Goal: Task Accomplishment & Management: Complete application form

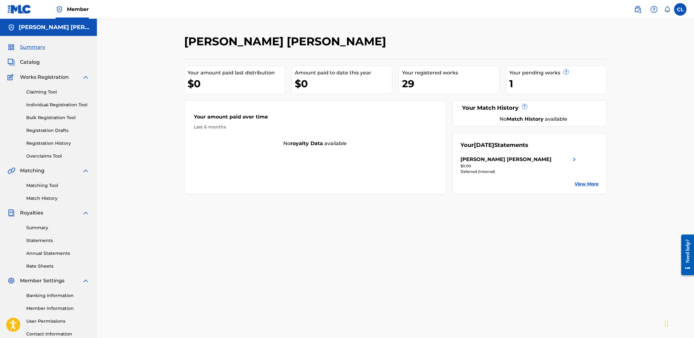
click at [54, 103] on link "Individual Registration Tool" at bounding box center [57, 105] width 63 height 7
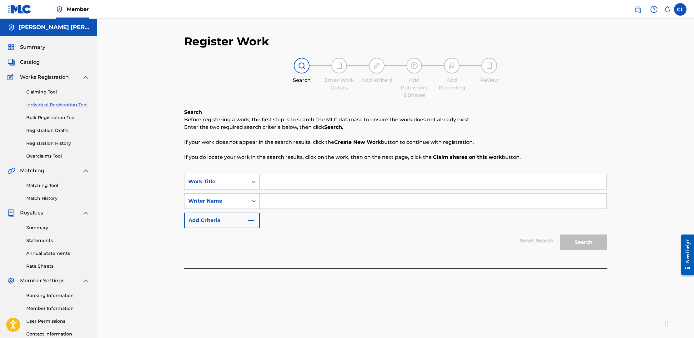
click at [299, 181] on input "Search Form" at bounding box center [433, 181] width 347 height 15
type input "Oh Boy That Girl Can Move"
click at [356, 204] on input "Search Form" at bounding box center [433, 200] width 347 height 15
type input "T"
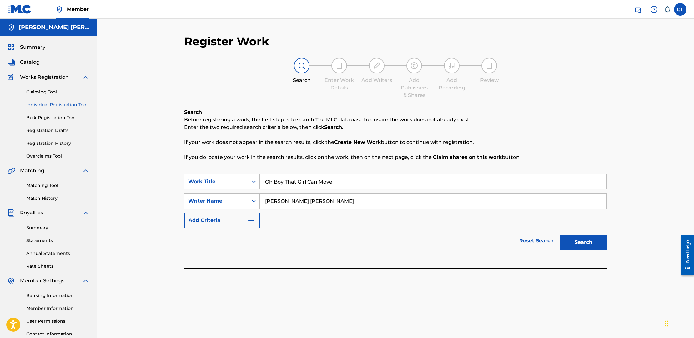
type input "[PERSON_NAME] [PERSON_NAME]"
click at [587, 238] on button "Search" at bounding box center [583, 242] width 47 height 16
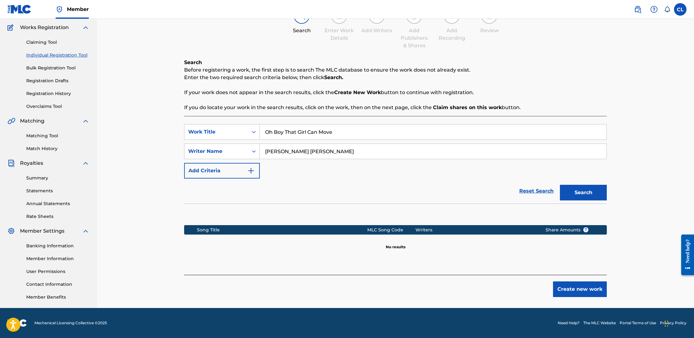
scroll to position [50, 0]
click at [577, 287] on button "Create new work" at bounding box center [580, 289] width 54 height 16
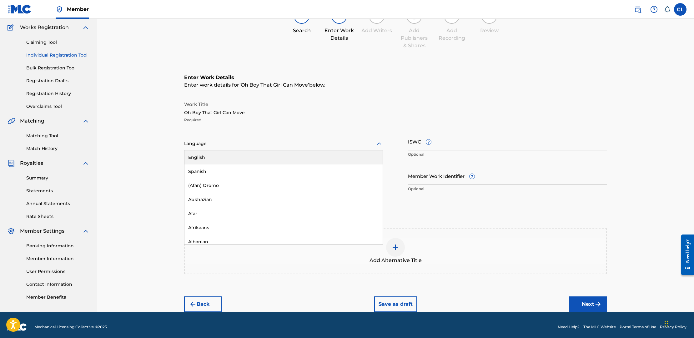
click at [258, 146] on div at bounding box center [283, 144] width 199 height 8
click at [243, 155] on div "English" at bounding box center [283, 157] width 198 height 14
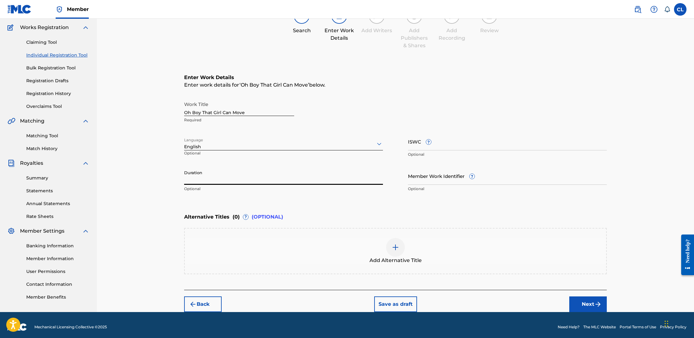
click at [236, 182] on input "Duration" at bounding box center [283, 176] width 199 height 18
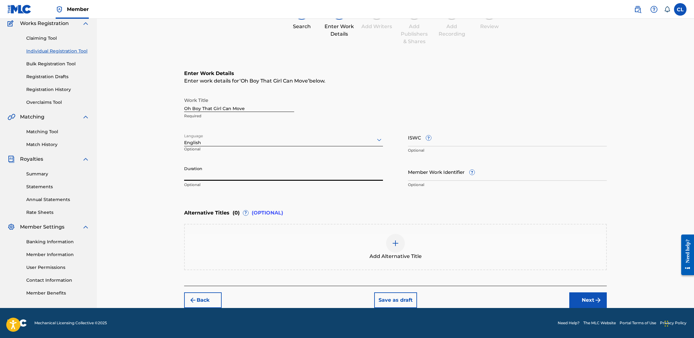
scroll to position [54, 0]
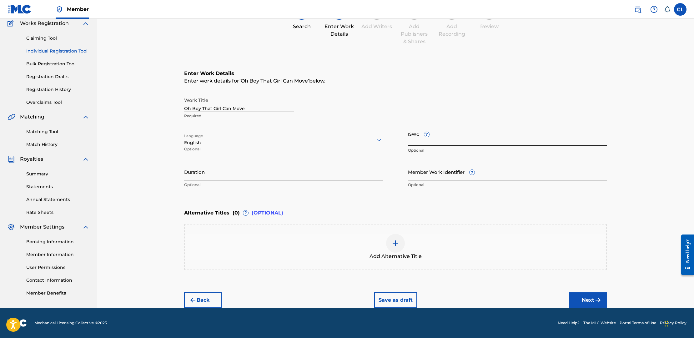
click at [424, 137] on div "ISWC ? Optional" at bounding box center [507, 142] width 199 height 28
paste input "T-326.352.202-3"
type input "T-326.352.202-3"
click at [592, 298] on button "Next" at bounding box center [588, 300] width 38 height 16
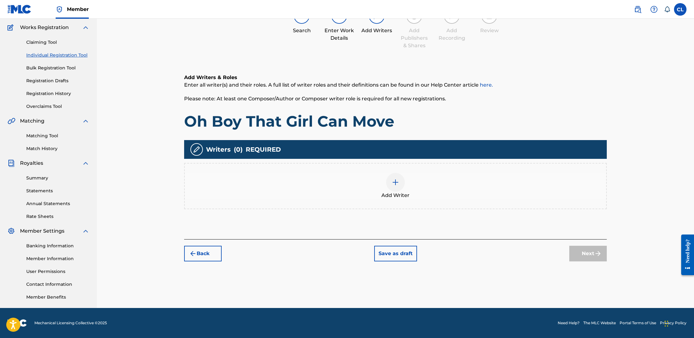
click at [396, 179] on img at bounding box center [396, 182] width 8 height 8
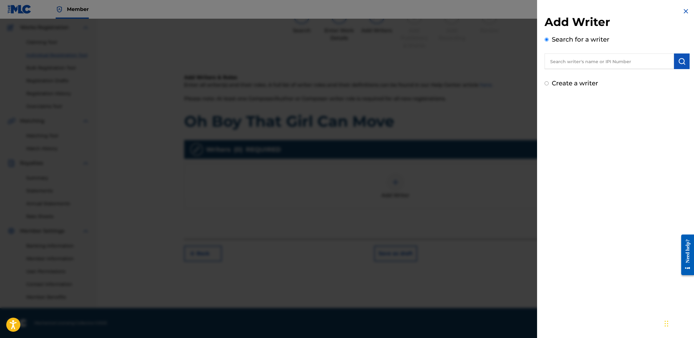
click at [580, 62] on input "text" at bounding box center [608, 61] width 129 height 16
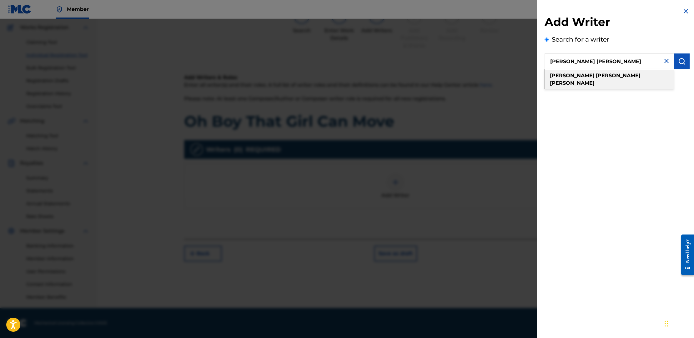
click at [577, 74] on strong "[PERSON_NAME]" at bounding box center [572, 76] width 45 height 6
type input "[PERSON_NAME] [PERSON_NAME]"
click at [684, 60] on button "submit" at bounding box center [682, 61] width 16 height 16
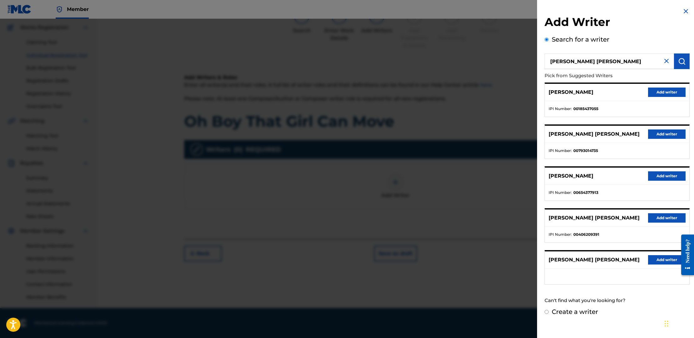
click at [658, 218] on button "Add writer" at bounding box center [667, 217] width 38 height 9
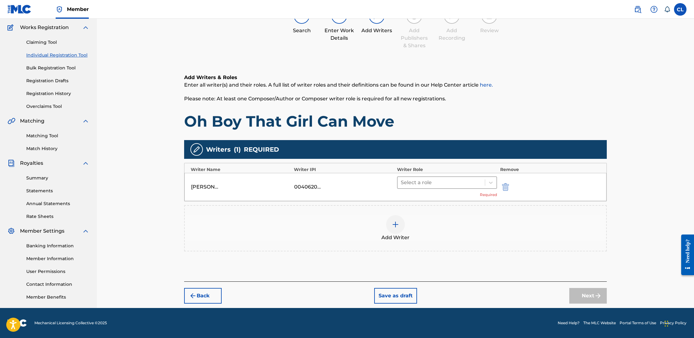
click at [434, 182] on div at bounding box center [441, 182] width 81 height 9
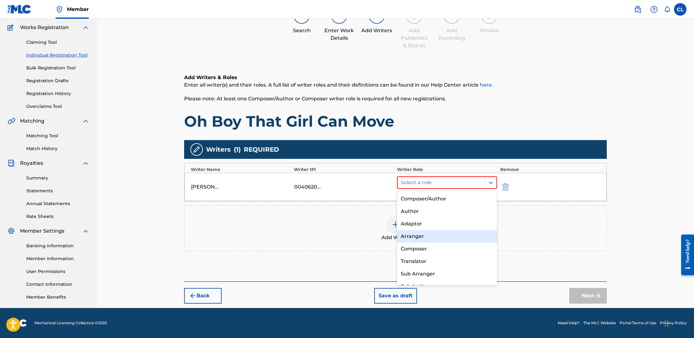
scroll to position [0, 0]
click at [430, 249] on div "Composer" at bounding box center [447, 249] width 100 height 13
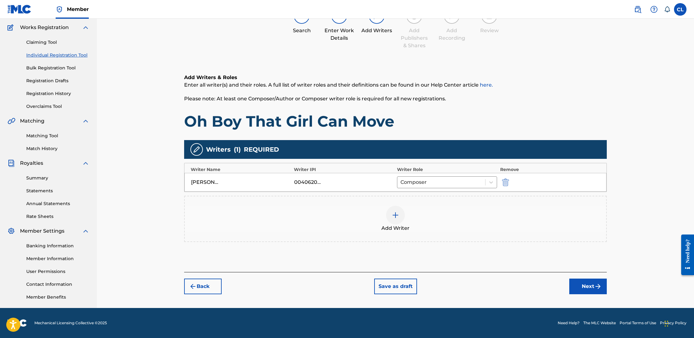
click at [592, 284] on button "Next" at bounding box center [588, 286] width 38 height 16
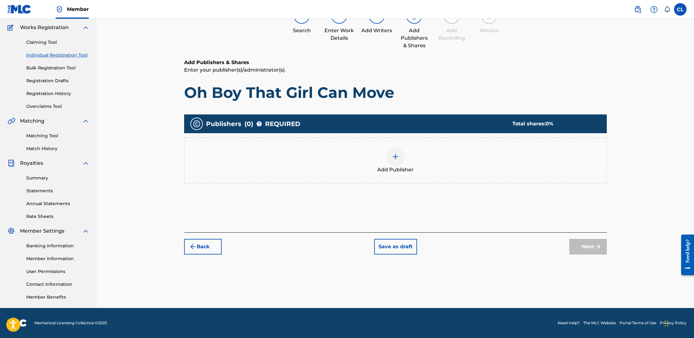
scroll to position [28, 0]
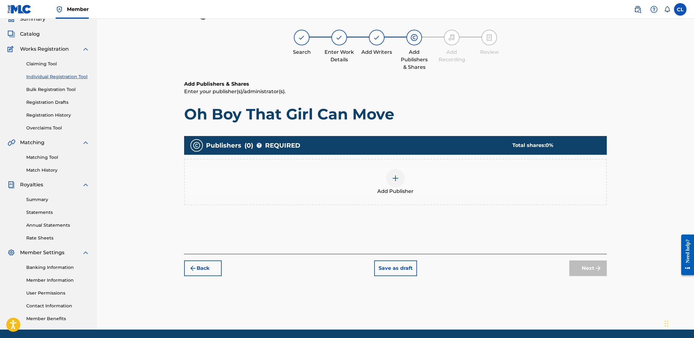
click at [399, 179] on img at bounding box center [396, 178] width 8 height 8
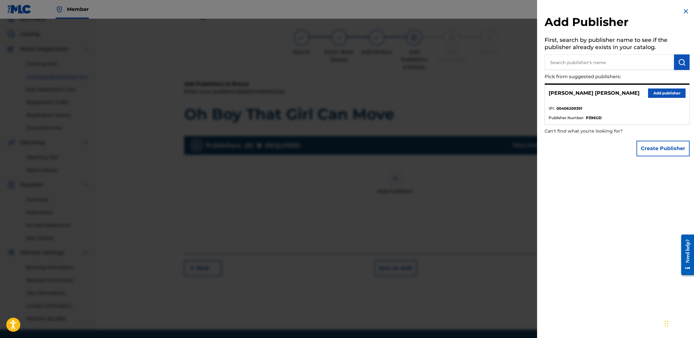
click at [664, 93] on button "Add publisher" at bounding box center [667, 92] width 38 height 9
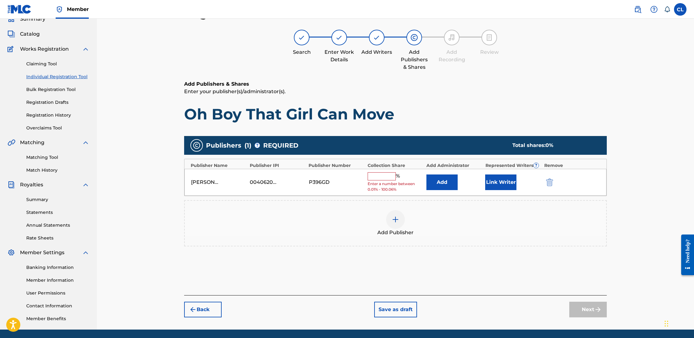
click at [388, 175] on input "text" at bounding box center [382, 176] width 28 height 8
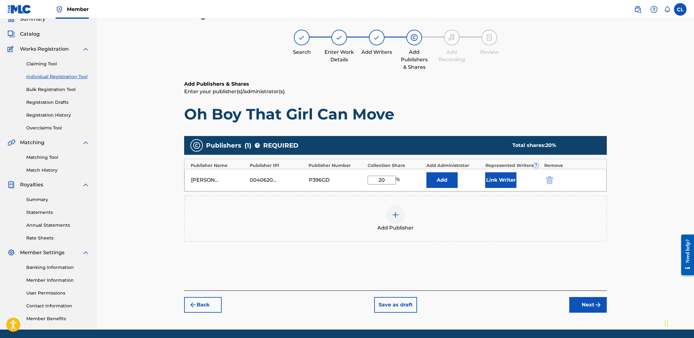
type input "20"
click at [591, 301] on button "Next" at bounding box center [588, 305] width 38 height 16
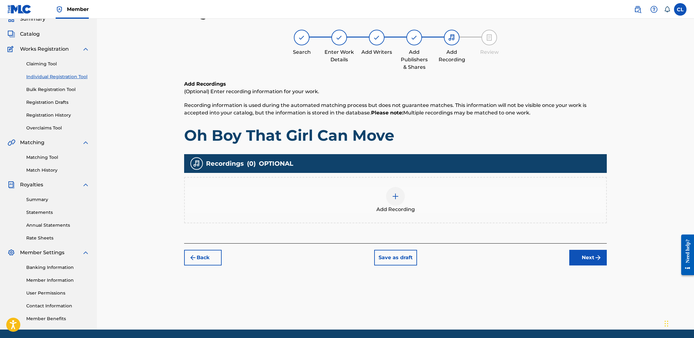
click at [588, 255] on button "Next" at bounding box center [588, 258] width 38 height 16
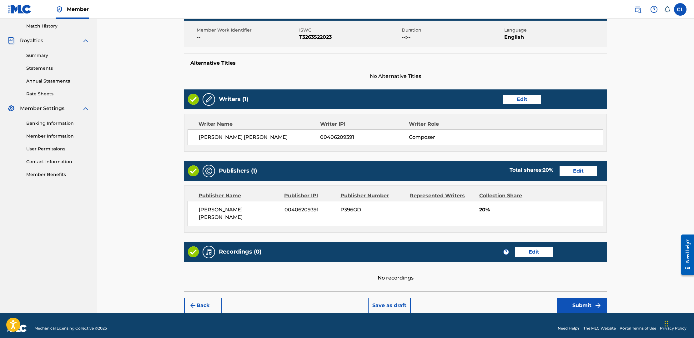
scroll to position [170, 0]
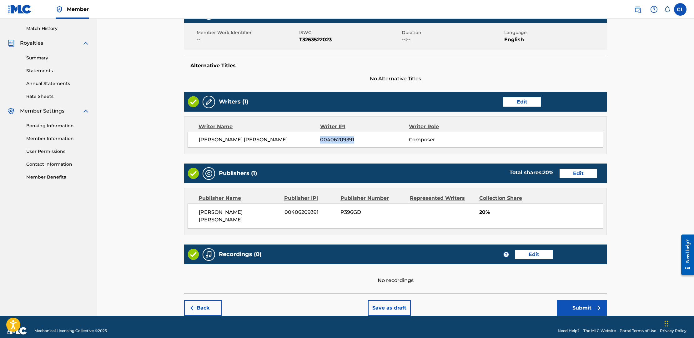
drag, startPoint x: 320, startPoint y: 140, endPoint x: 361, endPoint y: 140, distance: 40.3
click at [361, 140] on span "00406209391" at bounding box center [364, 140] width 89 height 8
copy span "00406209391"
click at [584, 300] on button "Submit" at bounding box center [582, 308] width 50 height 16
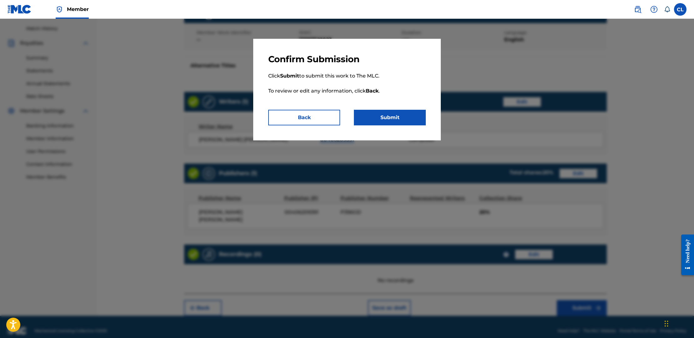
click at [396, 116] on button "Submit" at bounding box center [390, 118] width 72 height 16
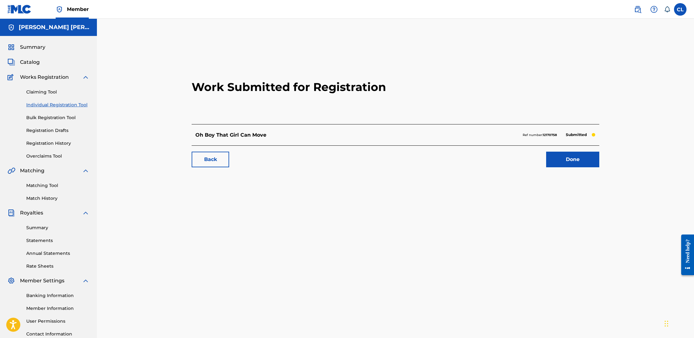
click at [47, 104] on link "Individual Registration Tool" at bounding box center [57, 105] width 63 height 7
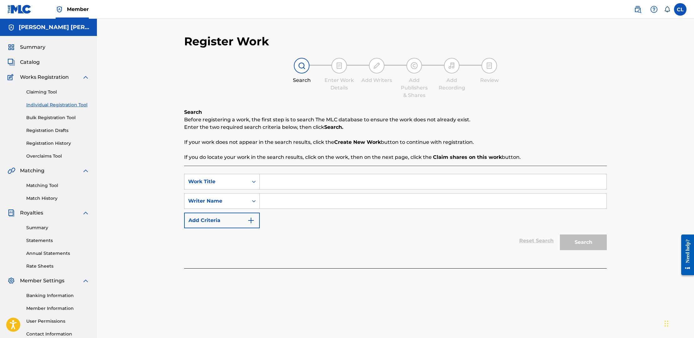
click at [301, 183] on input "Search Form" at bounding box center [433, 181] width 347 height 15
type input "You'll Never Guess Who Died"
click at [350, 199] on input "Search Form" at bounding box center [433, 200] width 347 height 15
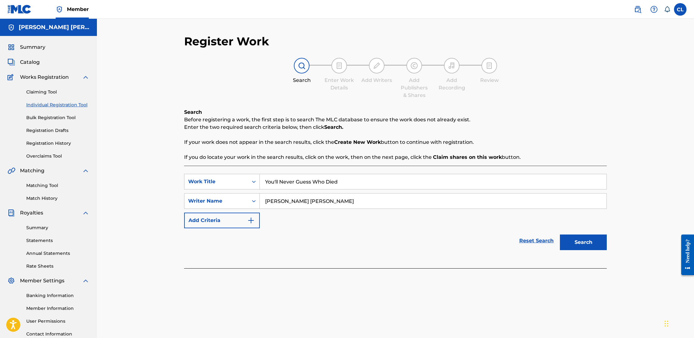
type input "[PERSON_NAME] [PERSON_NAME]"
click at [579, 244] on button "Search" at bounding box center [583, 242] width 47 height 16
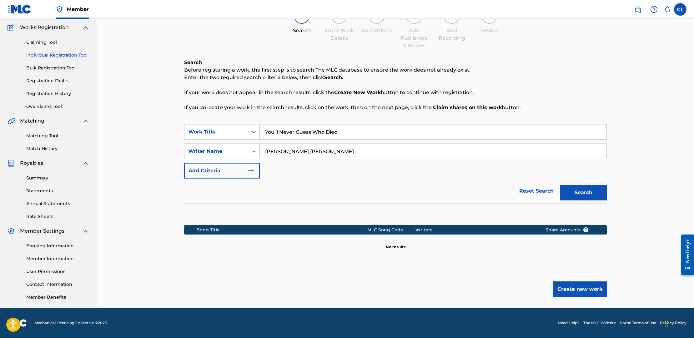
scroll to position [50, 0]
click at [574, 289] on button "Create new work" at bounding box center [580, 289] width 54 height 16
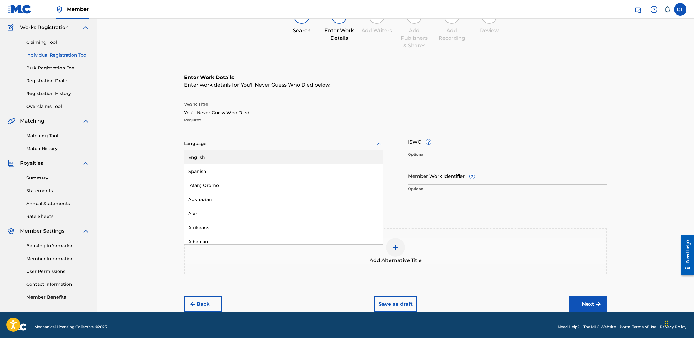
click at [258, 145] on div at bounding box center [283, 144] width 199 height 8
click at [249, 156] on div "English" at bounding box center [283, 157] width 198 height 14
click at [420, 143] on input "ISWC ?" at bounding box center [507, 142] width 199 height 18
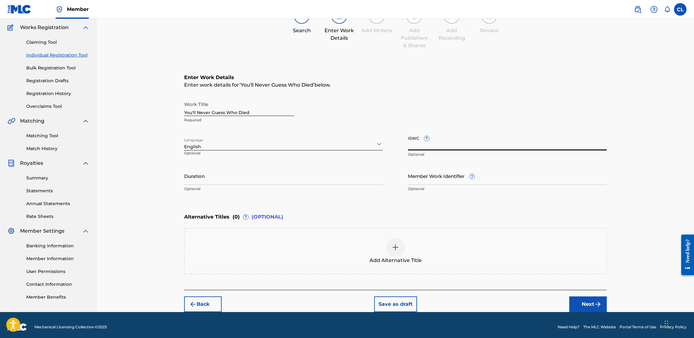
paste input "T-326.352.220-5"
click at [454, 146] on input "T-326.352.220-5" at bounding box center [507, 142] width 199 height 18
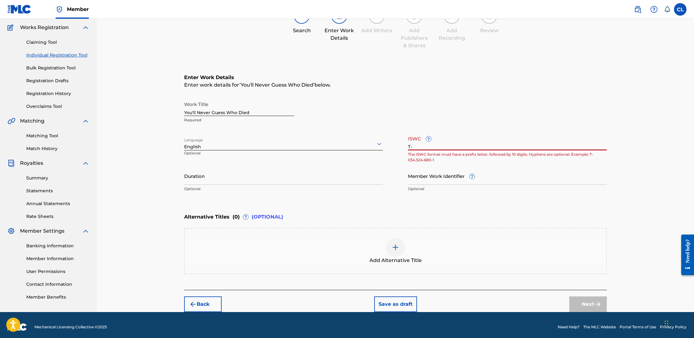
type input "T"
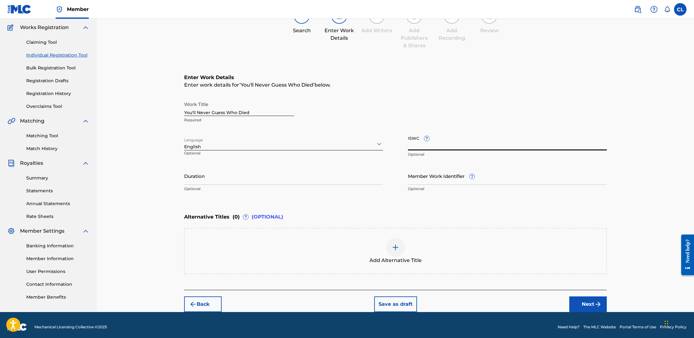
paste input "T-326.352.220-5"
type input "T-326.352.220-5"
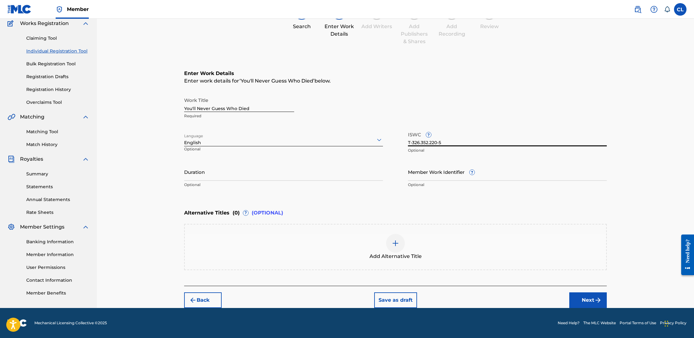
scroll to position [54, 0]
click at [594, 300] on img "submit" at bounding box center [598, 300] width 8 height 8
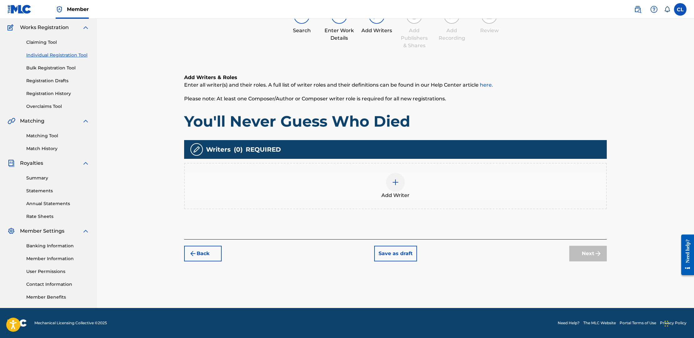
scroll to position [50, 0]
click at [397, 183] on img at bounding box center [396, 182] width 8 height 8
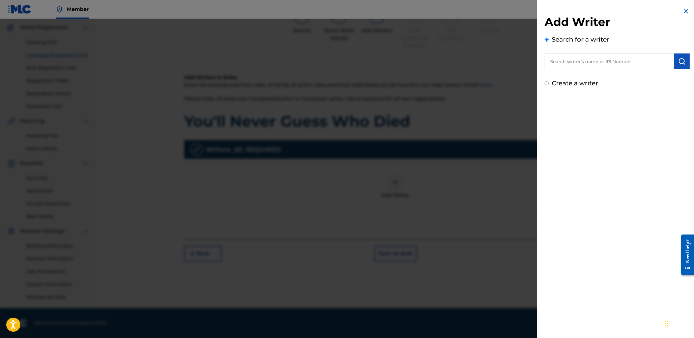
click at [605, 60] on input "text" at bounding box center [608, 61] width 129 height 16
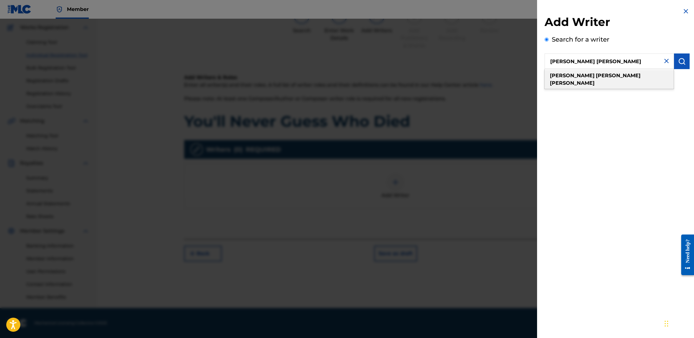
type input "[PERSON_NAME] [PERSON_NAME]"
click at [607, 75] on div "[PERSON_NAME] [PERSON_NAME]" at bounding box center [608, 79] width 129 height 19
click at [678, 60] on img "submit" at bounding box center [682, 62] width 8 height 8
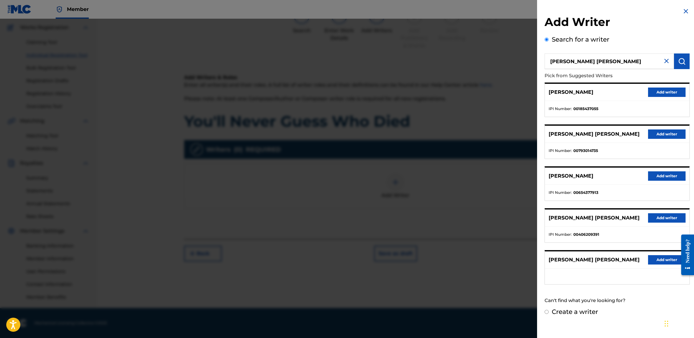
click at [657, 216] on button "Add writer" at bounding box center [667, 217] width 38 height 9
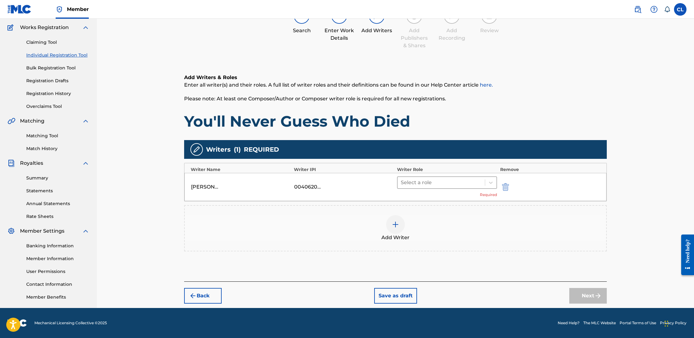
click at [443, 184] on div at bounding box center [441, 182] width 81 height 9
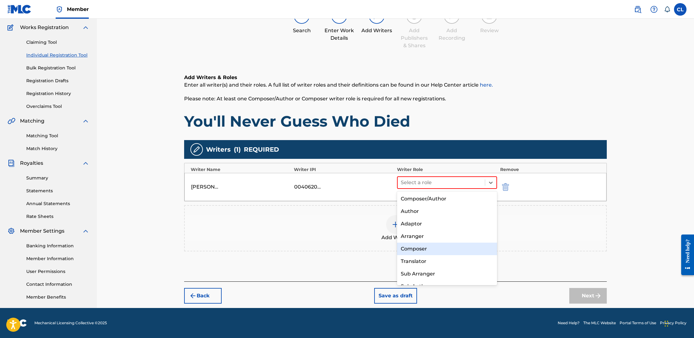
click at [436, 243] on div "Composer" at bounding box center [447, 249] width 100 height 13
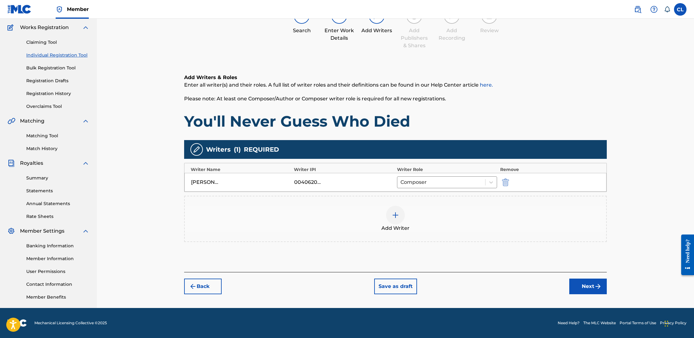
click at [597, 286] on img "submit" at bounding box center [598, 287] width 8 height 8
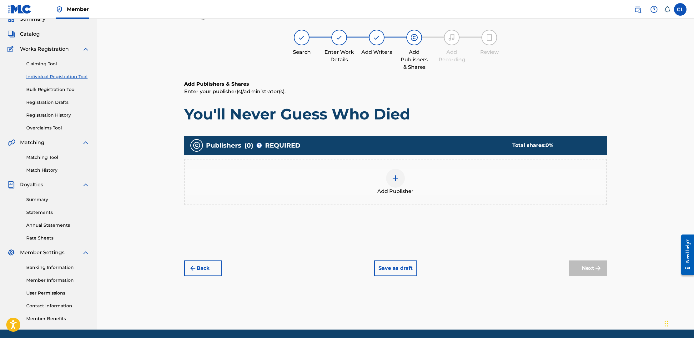
click at [399, 178] on img at bounding box center [396, 178] width 8 height 8
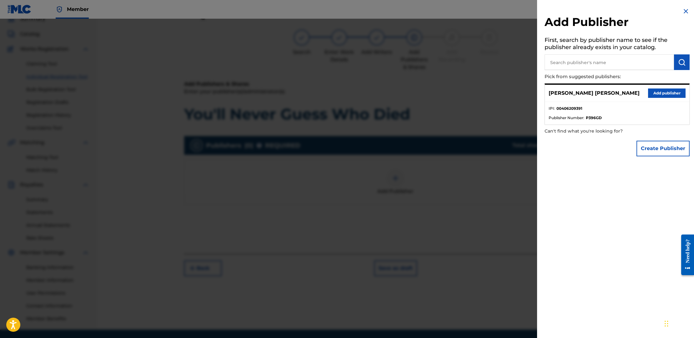
click at [664, 93] on button "Add publisher" at bounding box center [667, 92] width 38 height 9
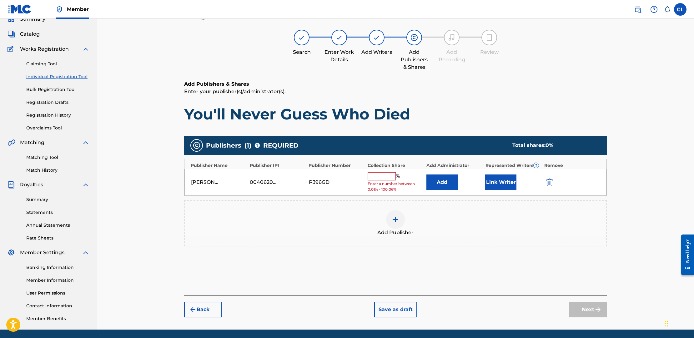
click at [386, 174] on input "text" at bounding box center [382, 176] width 28 height 8
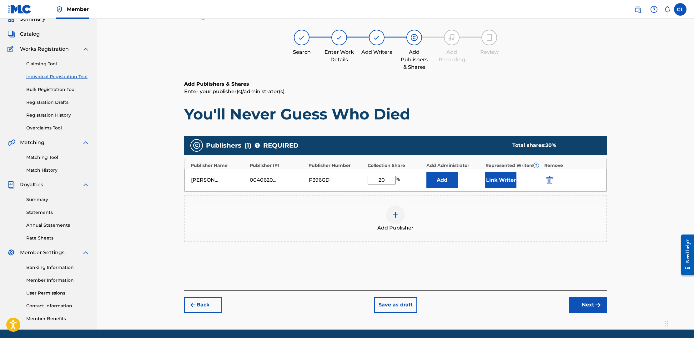
type input "20"
click at [584, 302] on button "Next" at bounding box center [588, 305] width 38 height 16
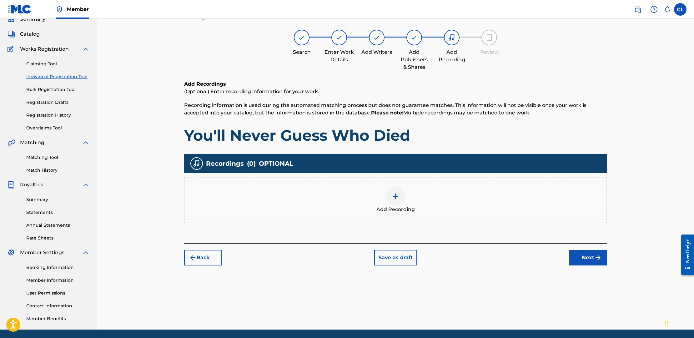
click at [590, 257] on button "Next" at bounding box center [588, 258] width 38 height 16
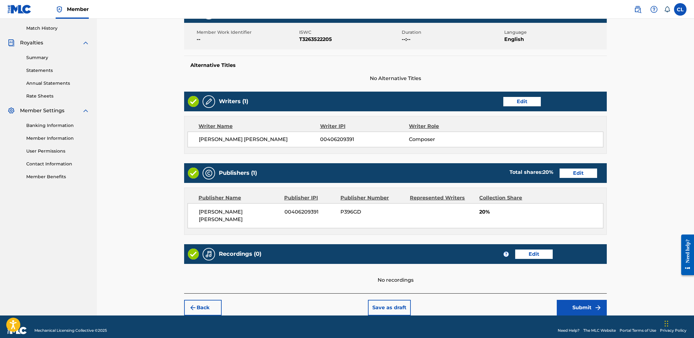
scroll to position [170, 0]
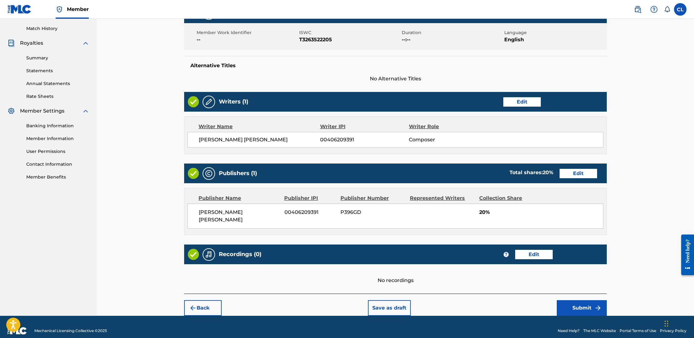
click at [590, 300] on button "Submit" at bounding box center [582, 308] width 50 height 16
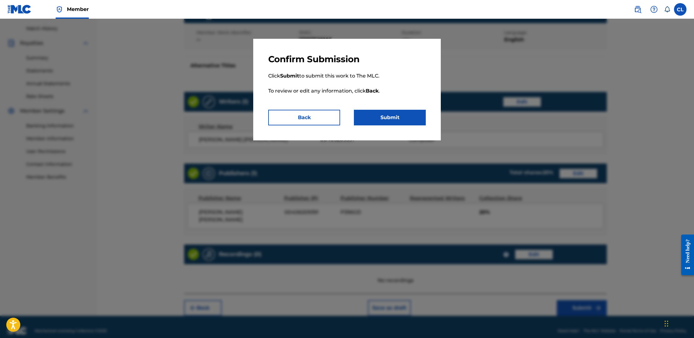
click at [395, 113] on button "Submit" at bounding box center [390, 118] width 72 height 16
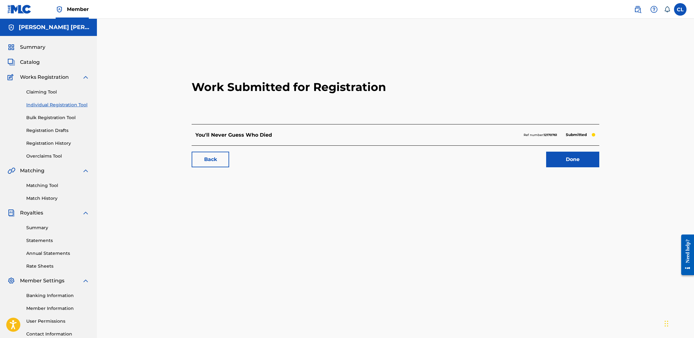
click at [58, 105] on link "Individual Registration Tool" at bounding box center [57, 105] width 63 height 7
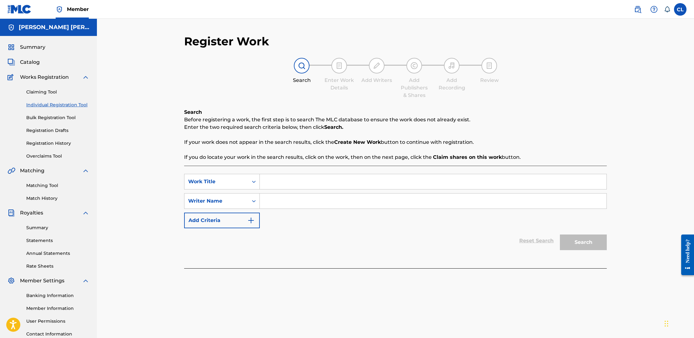
click at [299, 180] on input "Search Form" at bounding box center [433, 181] width 347 height 15
type input "[GEOGRAPHIC_DATA] is Full Now"
click at [311, 201] on input "Search Form" at bounding box center [433, 200] width 347 height 15
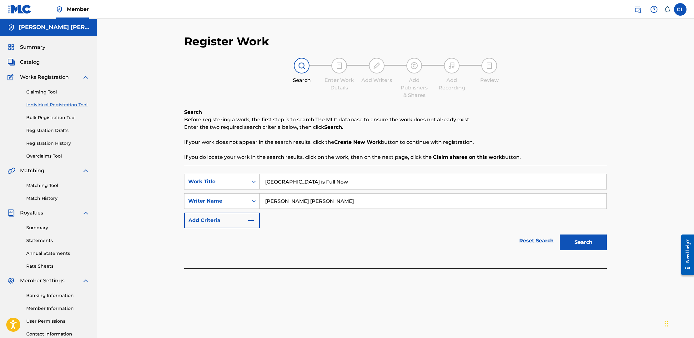
type input "[PERSON_NAME] [PERSON_NAME]"
click at [588, 242] on button "Search" at bounding box center [583, 242] width 47 height 16
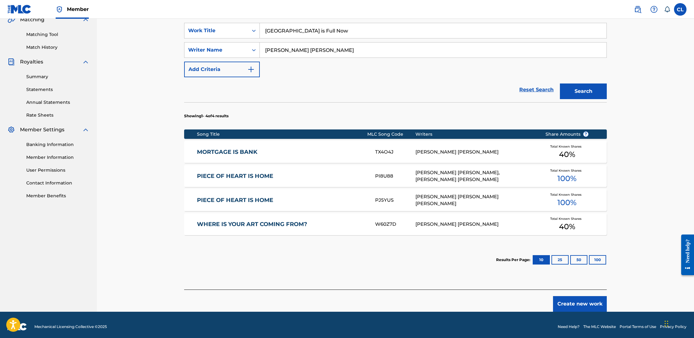
scroll to position [155, 0]
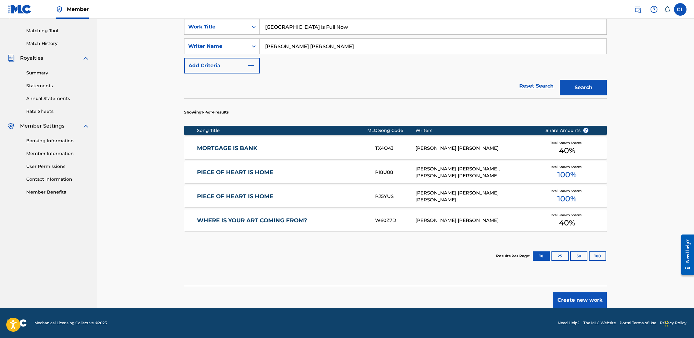
click at [585, 300] on button "Create new work" at bounding box center [580, 300] width 54 height 16
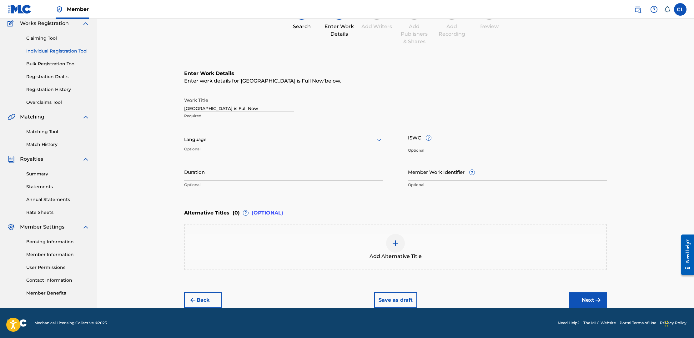
scroll to position [54, 0]
click at [407, 138] on div "Work Title Lake Calmern is Full Now Required Language Optional ISWC ? Optional …" at bounding box center [395, 142] width 423 height 97
click at [413, 140] on input "ISWC ?" at bounding box center [507, 137] width 199 height 18
paste input "T-326.352.232-9"
type input "T-326.352.232-9"
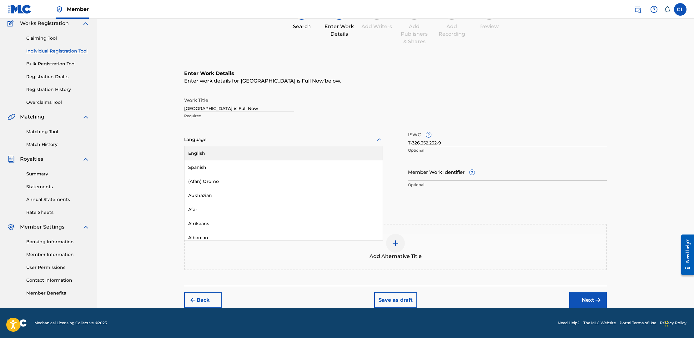
click at [192, 140] on div at bounding box center [283, 140] width 199 height 8
click at [197, 151] on div "English" at bounding box center [283, 153] width 198 height 14
click at [584, 296] on button "Next" at bounding box center [588, 300] width 38 height 16
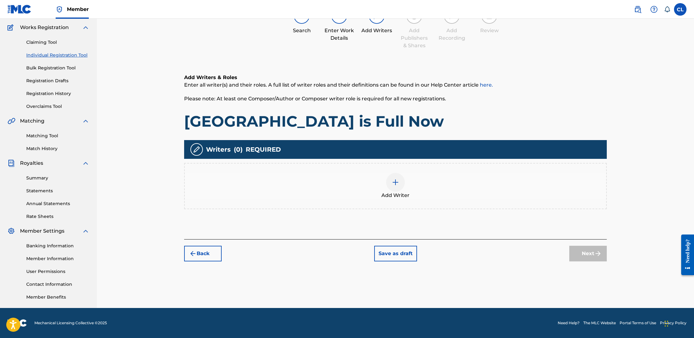
click at [399, 180] on div at bounding box center [395, 182] width 19 height 19
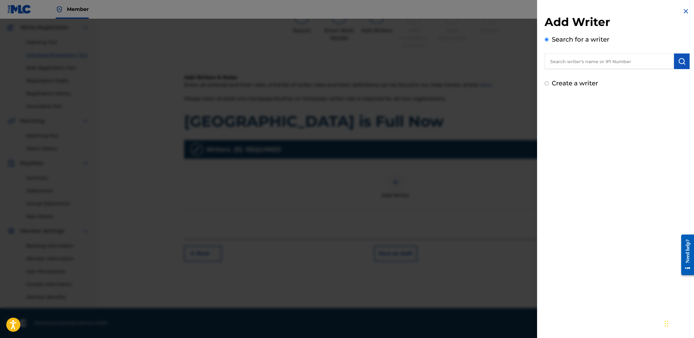
click at [580, 60] on input "text" at bounding box center [608, 61] width 129 height 16
type input "C"
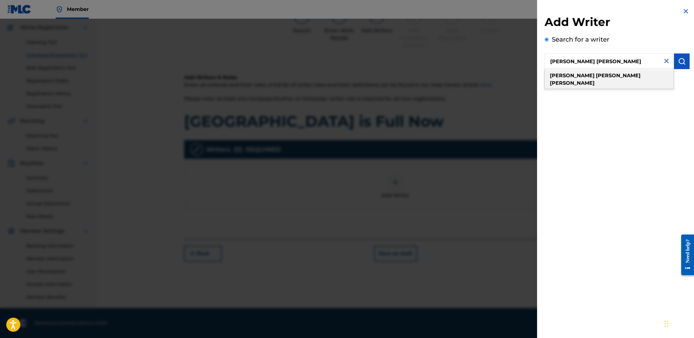
click at [576, 76] on strong "[PERSON_NAME]" at bounding box center [572, 76] width 45 height 6
type input "[PERSON_NAME] [PERSON_NAME]"
click at [684, 61] on button "submit" at bounding box center [682, 61] width 16 height 16
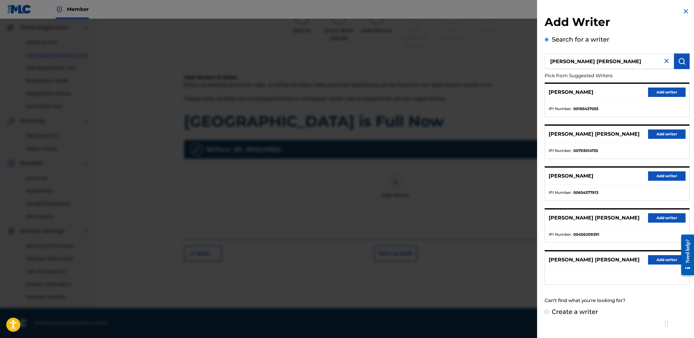
click at [663, 216] on button "Add writer" at bounding box center [667, 217] width 38 height 9
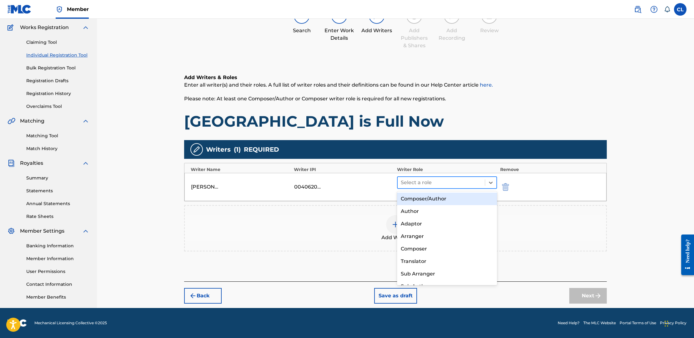
click at [434, 183] on div at bounding box center [441, 182] width 81 height 9
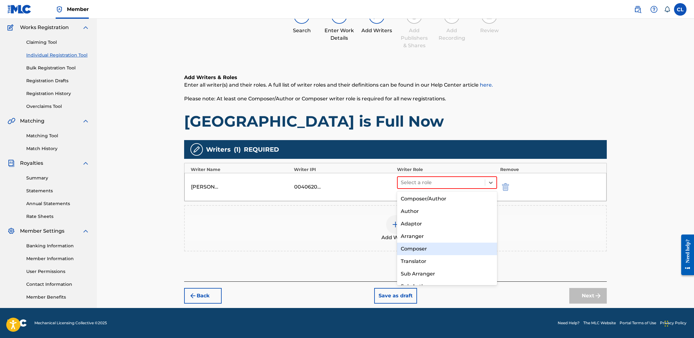
click at [429, 248] on div "Composer" at bounding box center [447, 249] width 100 height 13
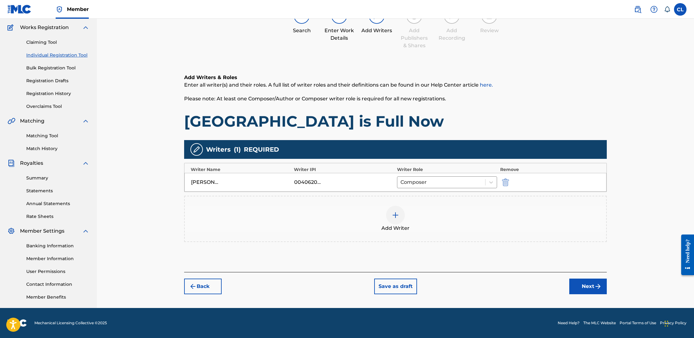
click at [582, 286] on button "Next" at bounding box center [588, 286] width 38 height 16
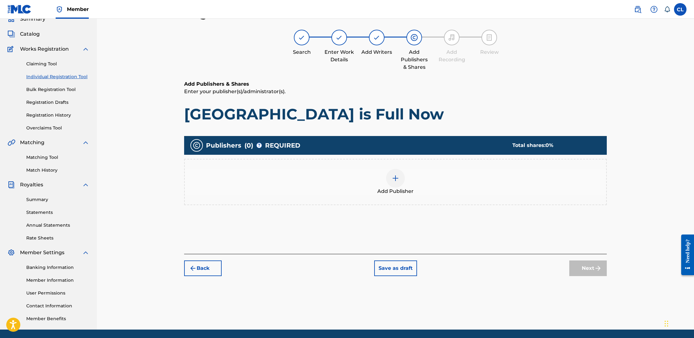
click at [400, 177] on div at bounding box center [395, 178] width 19 height 19
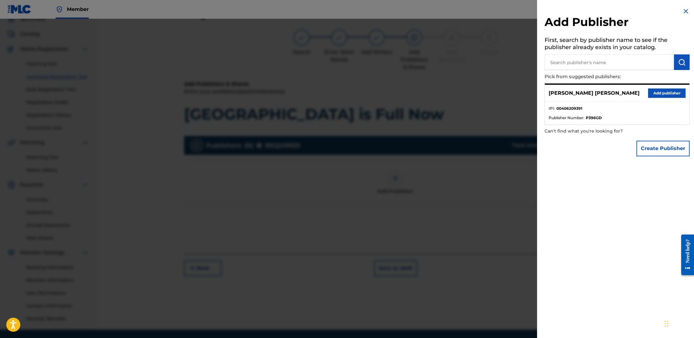
click at [660, 91] on button "Add publisher" at bounding box center [667, 92] width 38 height 9
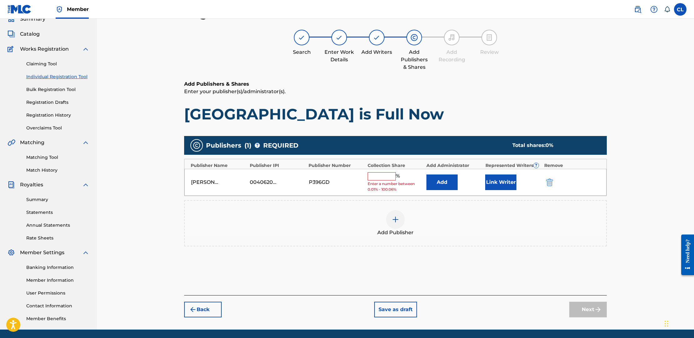
click at [378, 178] on input "text" at bounding box center [382, 176] width 28 height 8
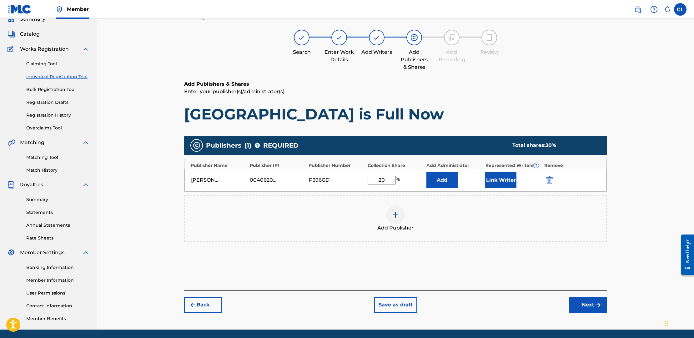
type input "20"
click at [589, 305] on button "Next" at bounding box center [588, 305] width 38 height 16
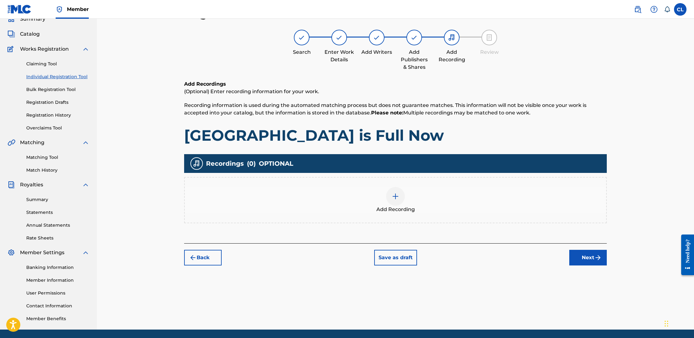
click at [587, 258] on button "Next" at bounding box center [588, 258] width 38 height 16
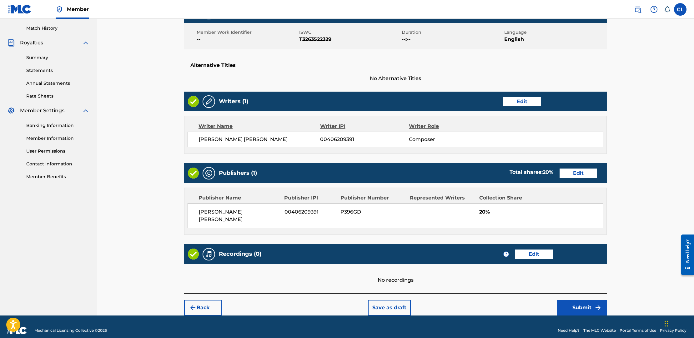
scroll to position [170, 0]
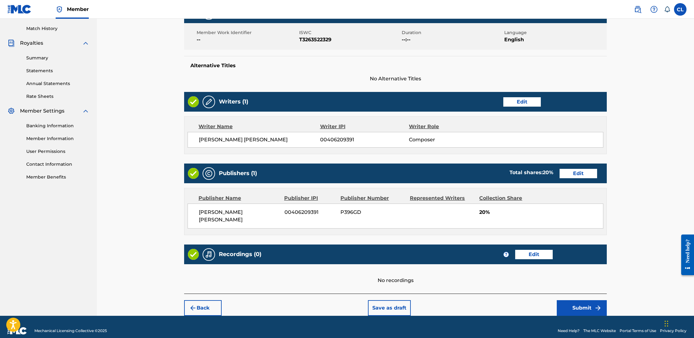
click at [585, 300] on button "Submit" at bounding box center [582, 308] width 50 height 16
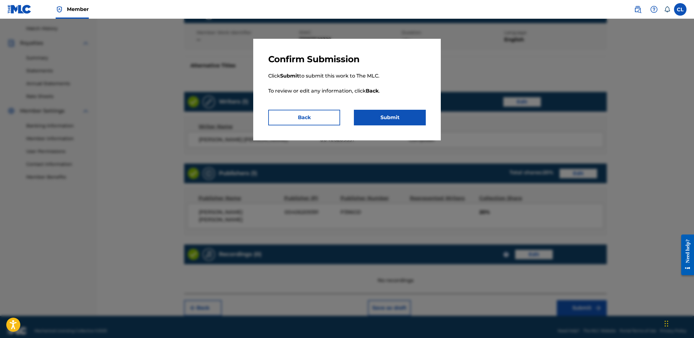
click at [391, 116] on button "Submit" at bounding box center [390, 118] width 72 height 16
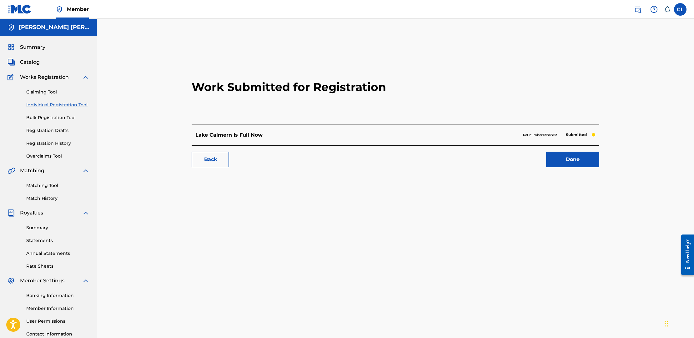
click at [42, 105] on link "Individual Registration Tool" at bounding box center [57, 105] width 63 height 7
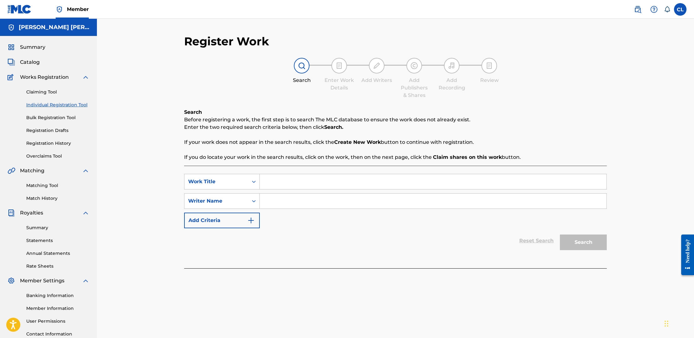
click at [293, 178] on input "Search Form" at bounding box center [433, 181] width 347 height 15
type input "American Collectibles"
click at [295, 202] on input "Search Form" at bounding box center [433, 200] width 347 height 15
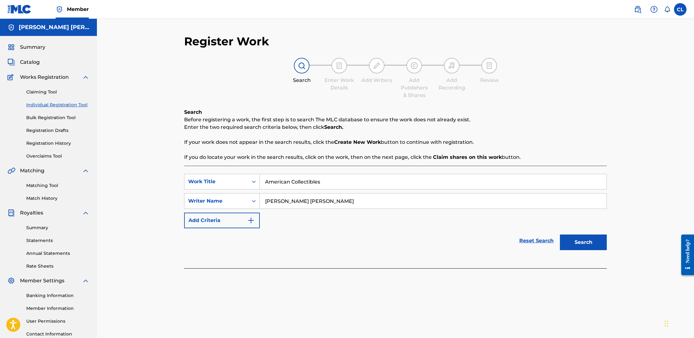
type input "[PERSON_NAME] [PERSON_NAME]"
click at [585, 239] on button "Search" at bounding box center [583, 242] width 47 height 16
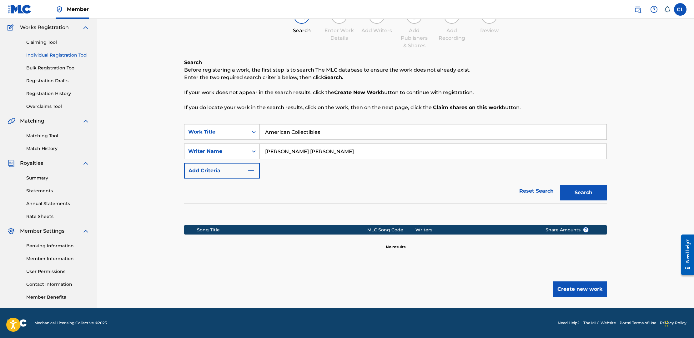
scroll to position [50, 0]
click at [593, 286] on button "Create new work" at bounding box center [580, 289] width 54 height 16
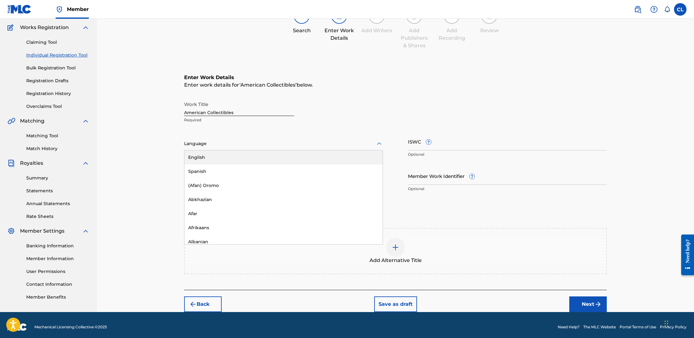
click at [210, 143] on div at bounding box center [283, 144] width 199 height 8
click at [221, 158] on div "English" at bounding box center [283, 157] width 198 height 14
click at [410, 141] on input "ISWC ?" at bounding box center [507, 142] width 199 height 18
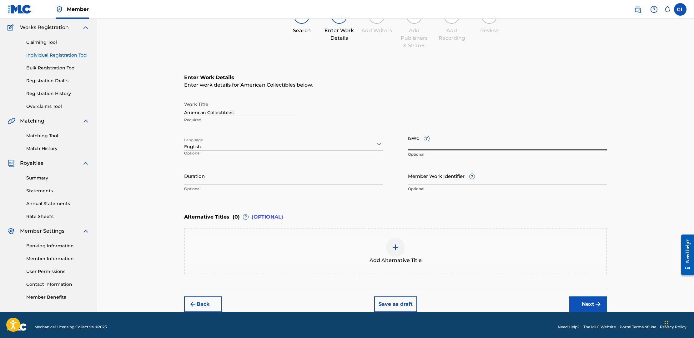
paste input "T-326.352.209-0"
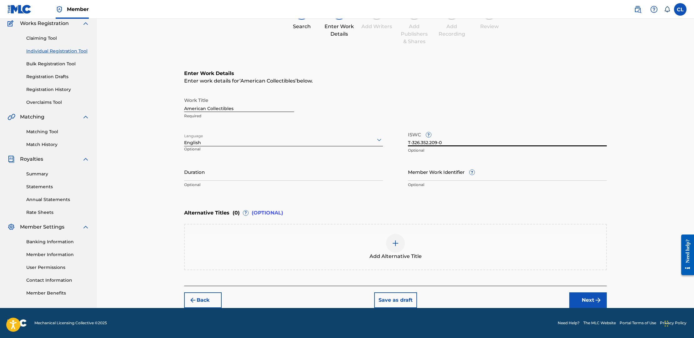
scroll to position [54, 0]
type input "T-326.352.209-0"
click at [590, 296] on button "Next" at bounding box center [588, 300] width 38 height 16
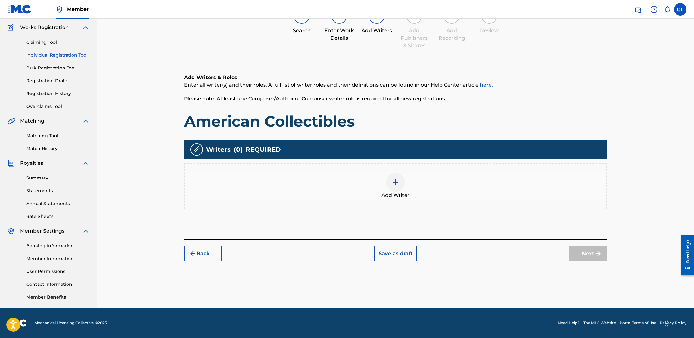
scroll to position [50, 0]
click at [398, 182] on img at bounding box center [396, 182] width 8 height 8
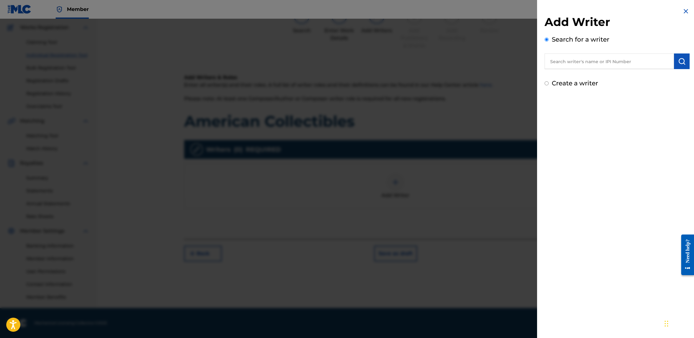
click at [594, 63] on input "text" at bounding box center [608, 61] width 129 height 16
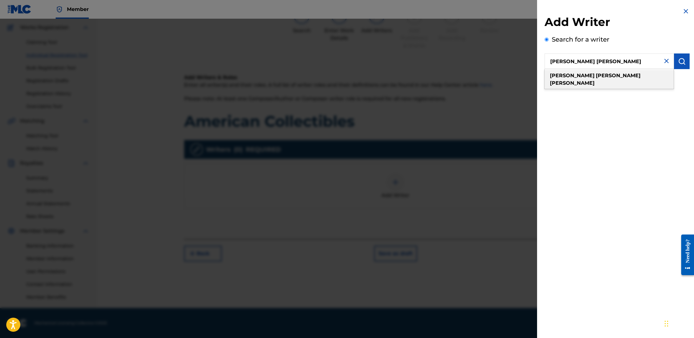
type input "[PERSON_NAME] [PERSON_NAME]"
click at [596, 73] on strong "[PERSON_NAME]" at bounding box center [618, 76] width 45 height 6
click at [682, 61] on img "submit" at bounding box center [682, 62] width 8 height 8
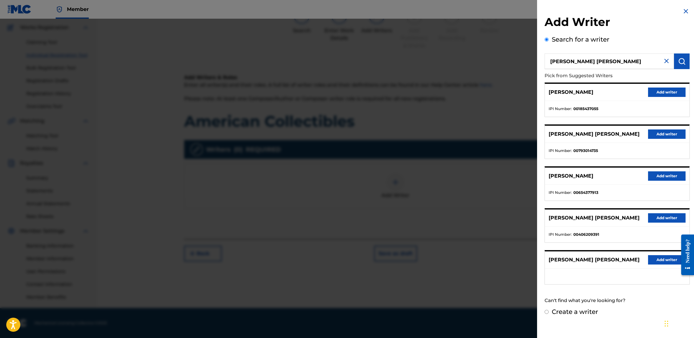
click at [660, 217] on button "Add writer" at bounding box center [667, 217] width 38 height 9
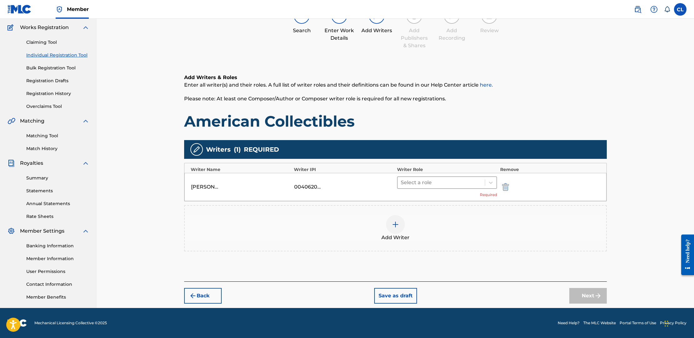
click at [454, 185] on div at bounding box center [441, 182] width 81 height 9
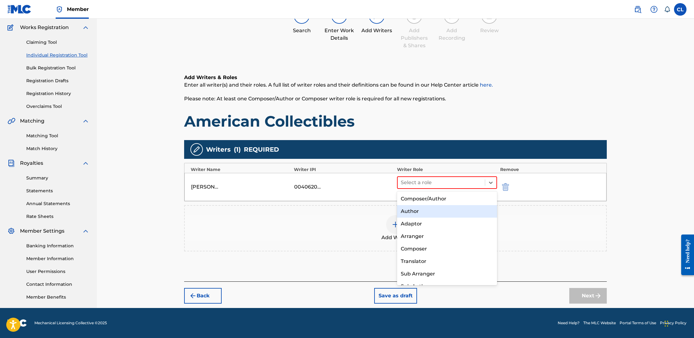
click at [437, 211] on div "Author" at bounding box center [447, 211] width 100 height 13
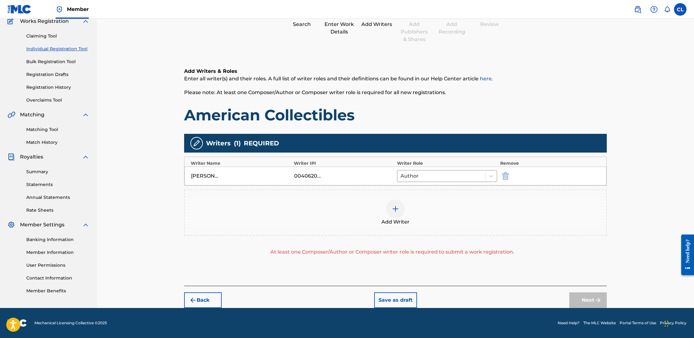
scroll to position [56, 0]
click at [448, 230] on div "Add Writer" at bounding box center [395, 212] width 423 height 46
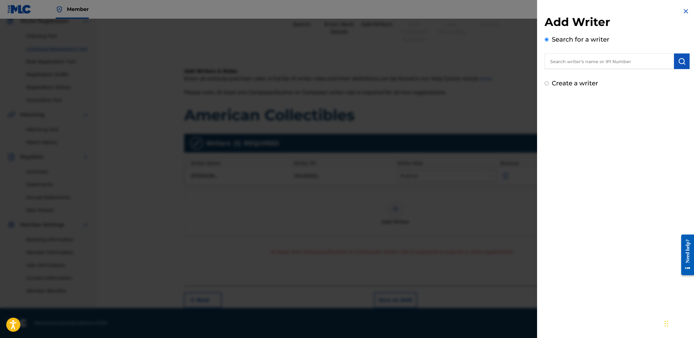
click at [684, 12] on img at bounding box center [686, 12] width 8 height 8
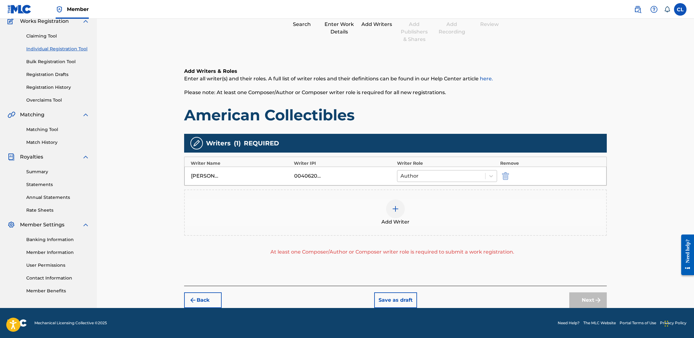
click at [438, 177] on div at bounding box center [441, 176] width 82 height 9
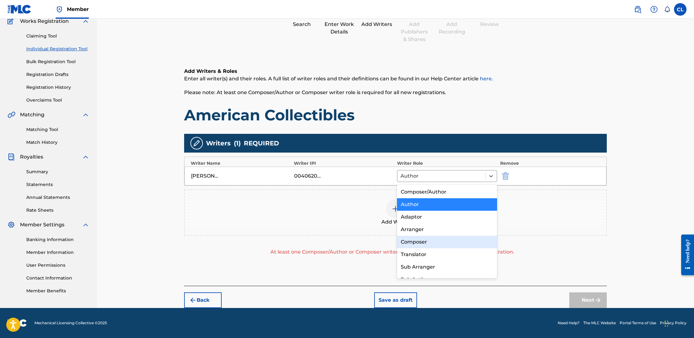
click at [426, 243] on div "Composer" at bounding box center [447, 242] width 100 height 13
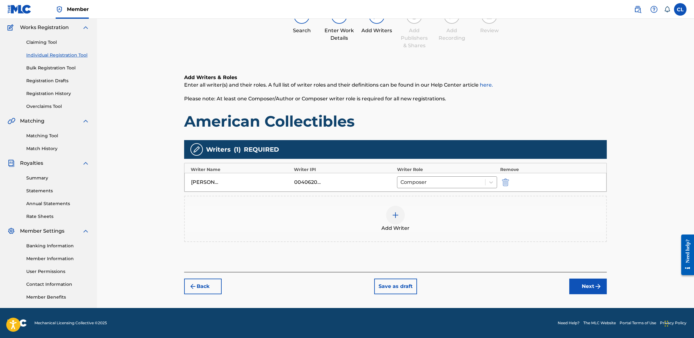
click at [471, 232] on div "Add Writer" at bounding box center [395, 219] width 423 height 46
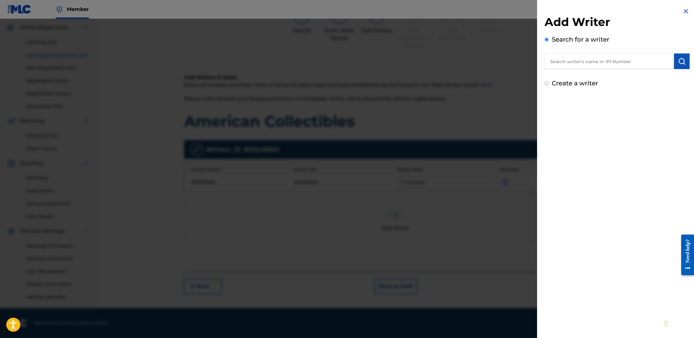
click at [490, 188] on div at bounding box center [347, 188] width 694 height 338
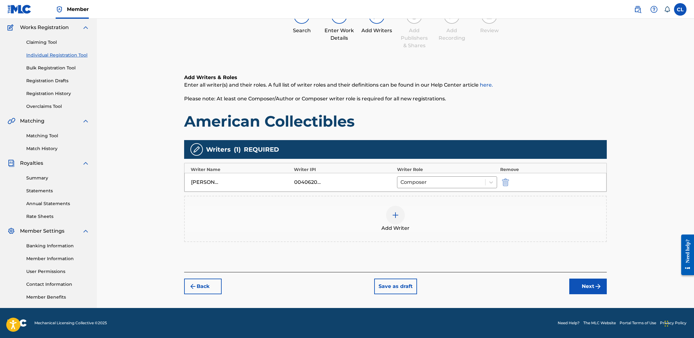
click at [587, 284] on button "Next" at bounding box center [588, 286] width 38 height 16
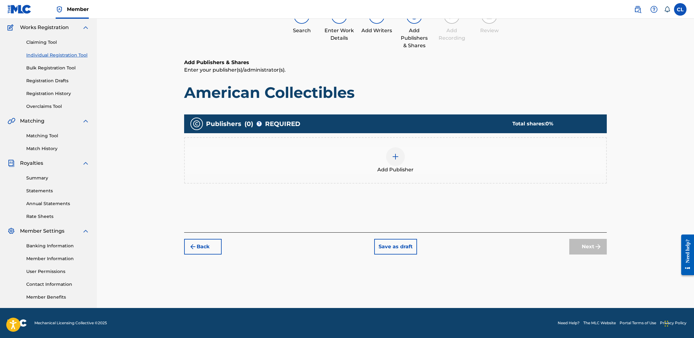
scroll to position [28, 0]
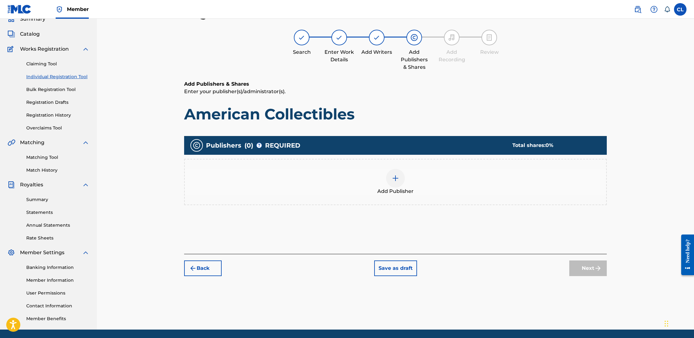
click at [399, 184] on div at bounding box center [395, 178] width 19 height 19
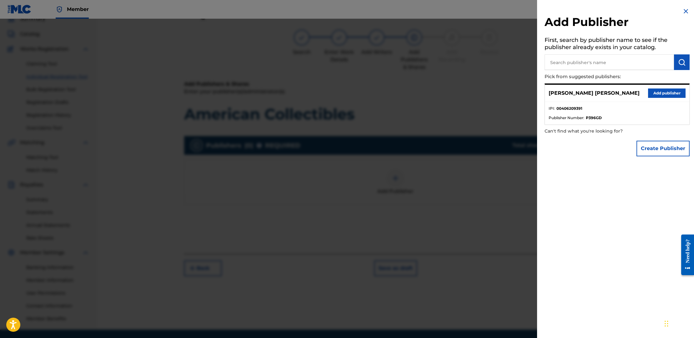
click at [663, 93] on button "Add publisher" at bounding box center [667, 92] width 38 height 9
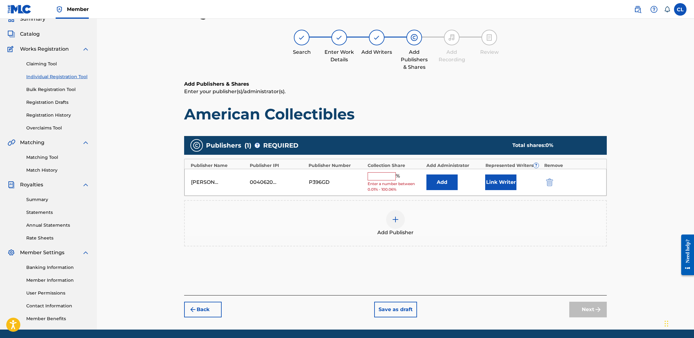
click at [388, 175] on input "text" at bounding box center [382, 176] width 28 height 8
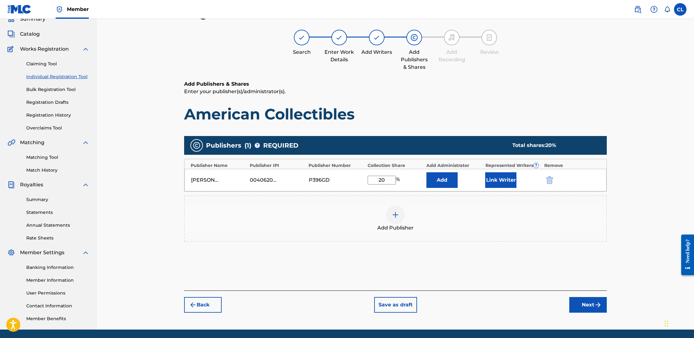
type input "20"
click at [583, 303] on button "Next" at bounding box center [588, 305] width 38 height 16
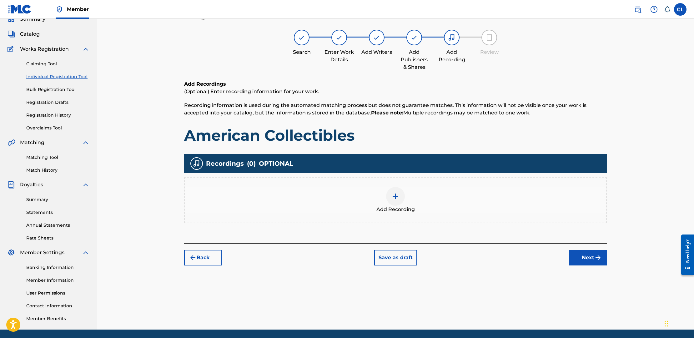
click at [583, 257] on button "Next" at bounding box center [588, 258] width 38 height 16
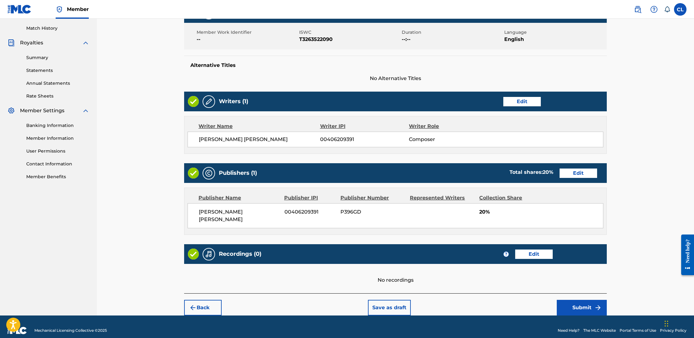
scroll to position [170, 0]
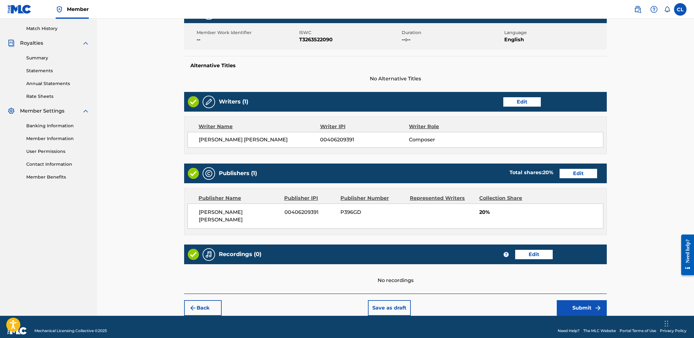
click at [591, 300] on button "Submit" at bounding box center [582, 308] width 50 height 16
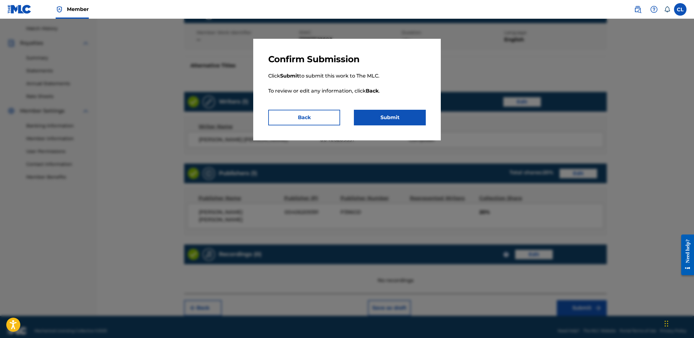
click at [389, 113] on button "Submit" at bounding box center [390, 118] width 72 height 16
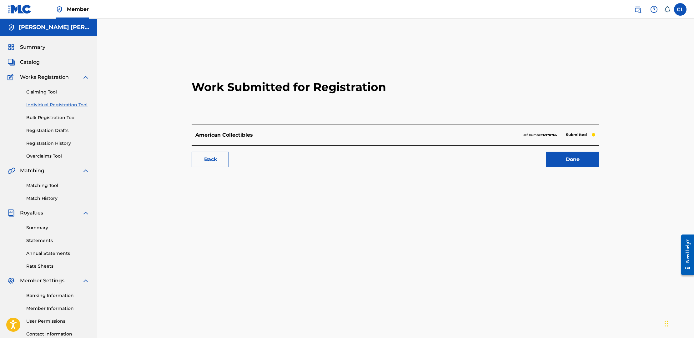
click at [573, 158] on link "Done" at bounding box center [572, 160] width 53 height 16
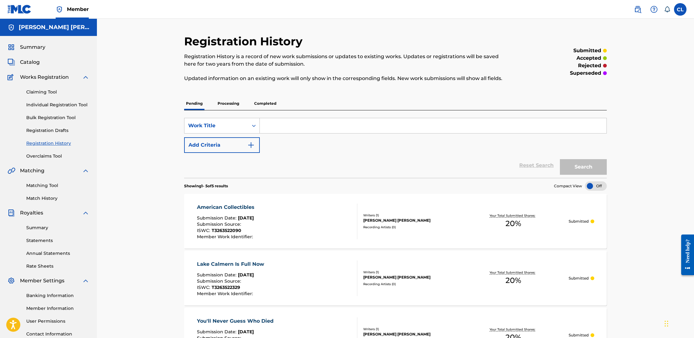
click at [58, 106] on link "Individual Registration Tool" at bounding box center [57, 105] width 63 height 7
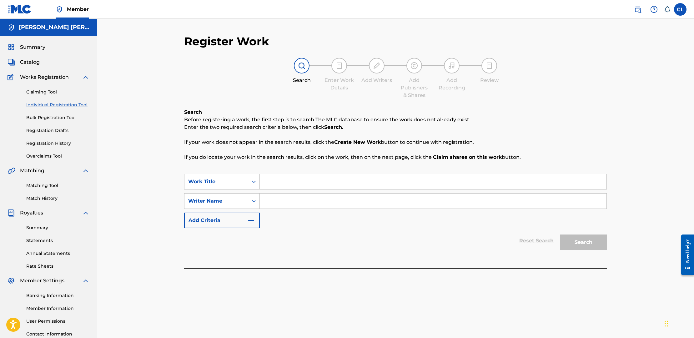
click at [298, 183] on input "Search Form" at bounding box center [433, 181] width 347 height 15
type input "Every Genius Has Their Hang-Ups"
click at [306, 201] on input "Search Form" at bounding box center [433, 200] width 347 height 15
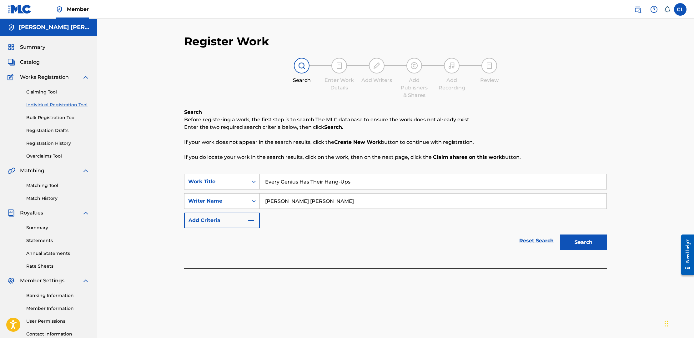
type input "[PERSON_NAME] [PERSON_NAME]"
click at [574, 241] on button "Search" at bounding box center [583, 242] width 47 height 16
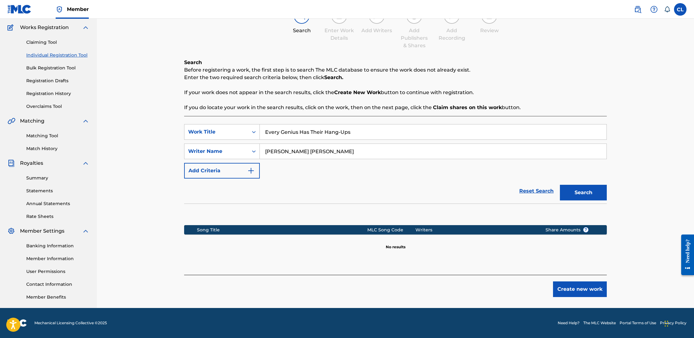
scroll to position [50, 0]
click at [582, 289] on button "Create new work" at bounding box center [580, 289] width 54 height 16
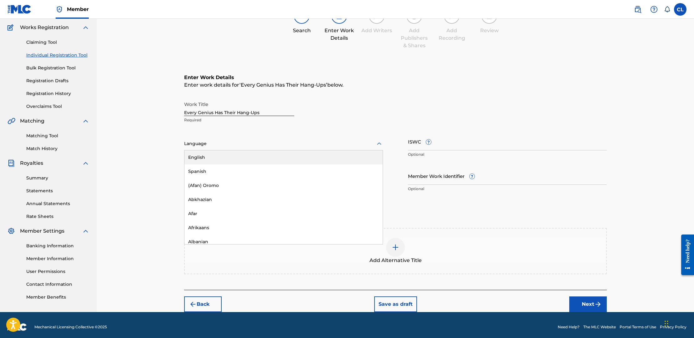
click at [237, 143] on div at bounding box center [283, 144] width 199 height 8
click at [248, 159] on div "English" at bounding box center [283, 157] width 198 height 14
click at [421, 141] on input "ISWC ?" at bounding box center [507, 142] width 199 height 18
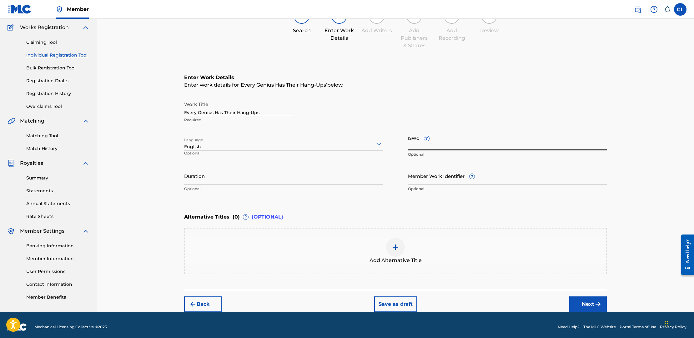
paste input "T-326.352.248-7"
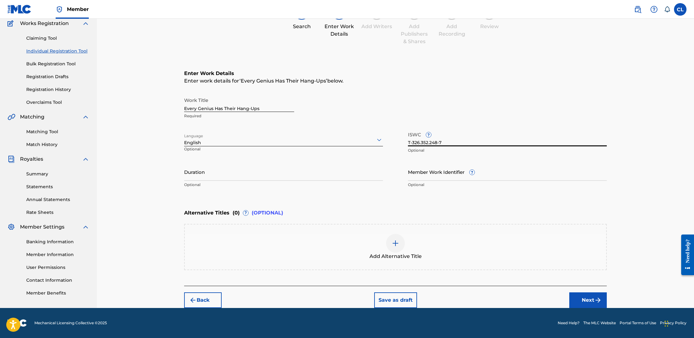
scroll to position [54, 0]
type input "T-326.352.248-7"
click at [592, 299] on button "Next" at bounding box center [588, 300] width 38 height 16
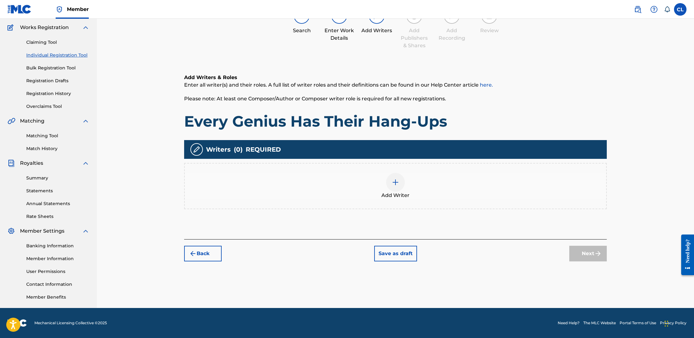
scroll to position [50, 0]
click at [395, 183] on img at bounding box center [396, 182] width 8 height 8
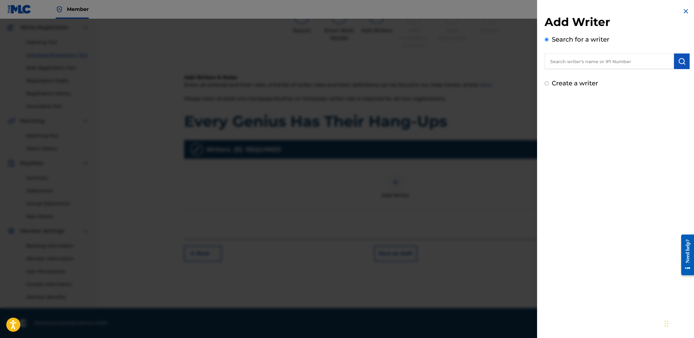
click at [587, 66] on input "text" at bounding box center [608, 61] width 129 height 16
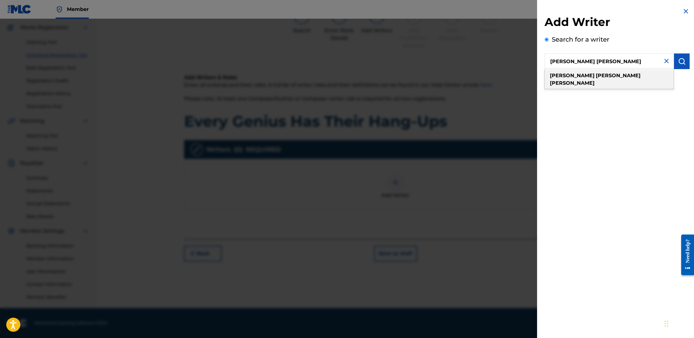
type input "[PERSON_NAME] [PERSON_NAME]"
click at [594, 77] on span at bounding box center [594, 76] width 1 height 6
click at [680, 61] on img "submit" at bounding box center [682, 62] width 8 height 8
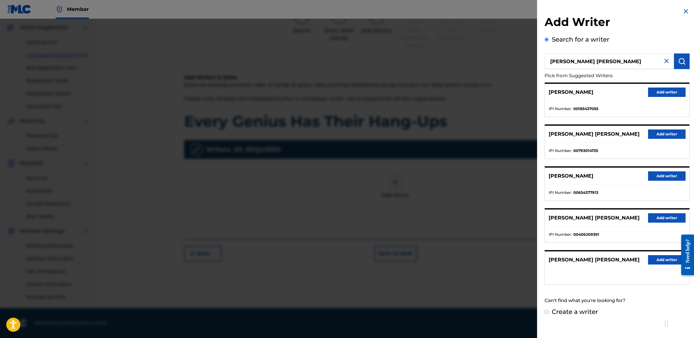
click at [667, 215] on button "Add writer" at bounding box center [667, 217] width 38 height 9
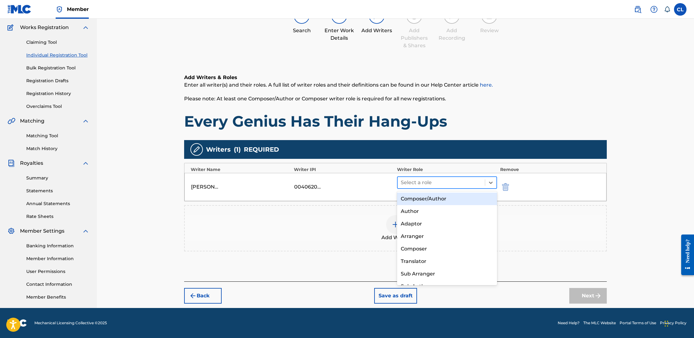
click at [427, 183] on div at bounding box center [441, 182] width 81 height 9
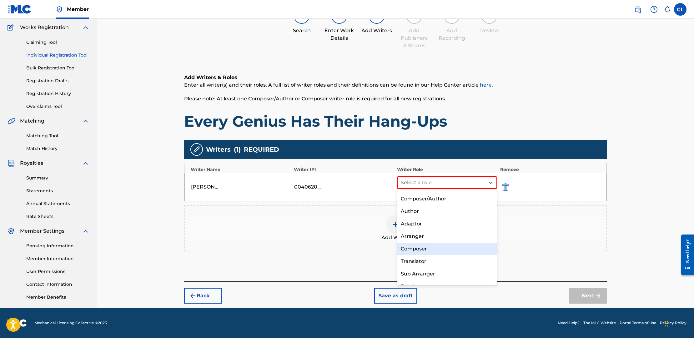
click at [424, 248] on div "Composer" at bounding box center [447, 249] width 100 height 13
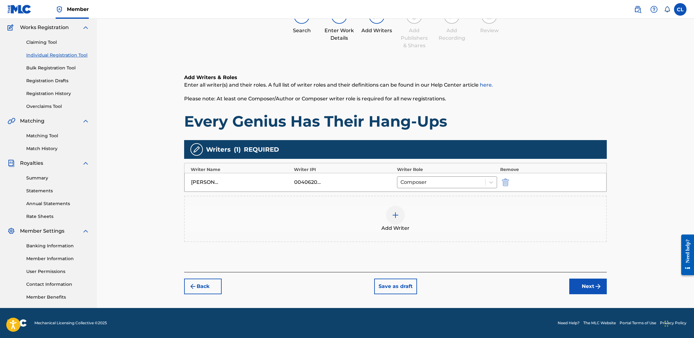
click at [590, 285] on button "Next" at bounding box center [588, 286] width 38 height 16
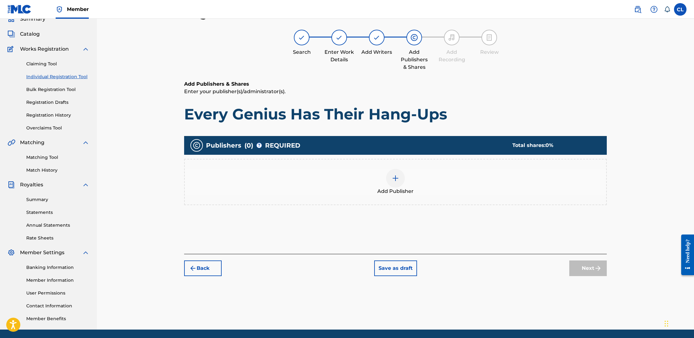
click at [391, 176] on div at bounding box center [395, 178] width 19 height 19
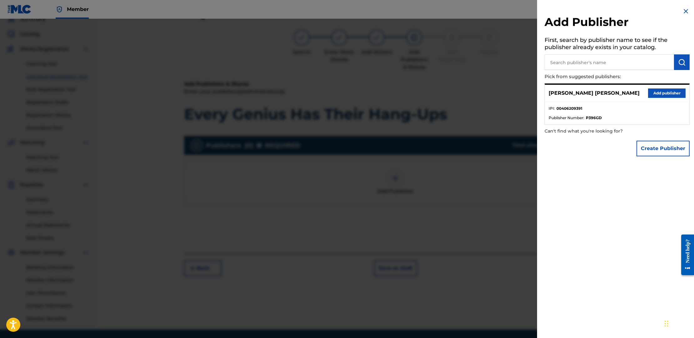
click at [659, 92] on button "Add publisher" at bounding box center [667, 92] width 38 height 9
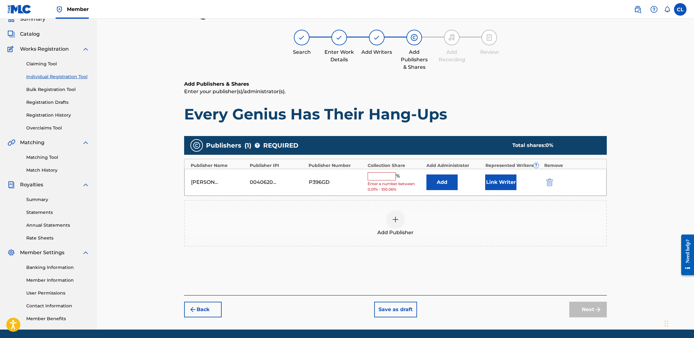
click at [381, 175] on input "text" at bounding box center [382, 176] width 28 height 8
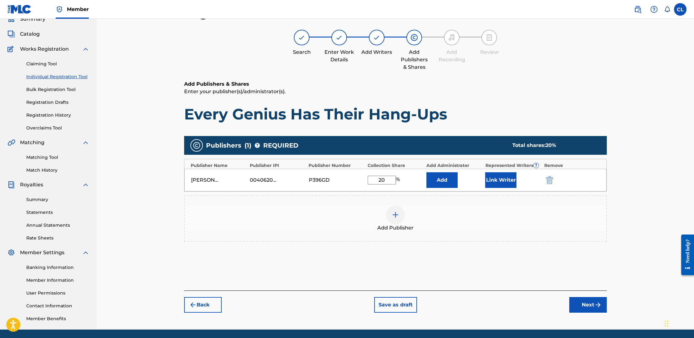
type input "20"
click at [581, 304] on button "Next" at bounding box center [588, 305] width 38 height 16
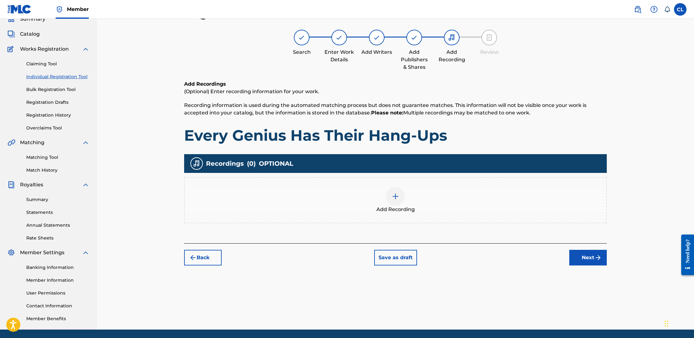
click at [591, 257] on button "Next" at bounding box center [588, 258] width 38 height 16
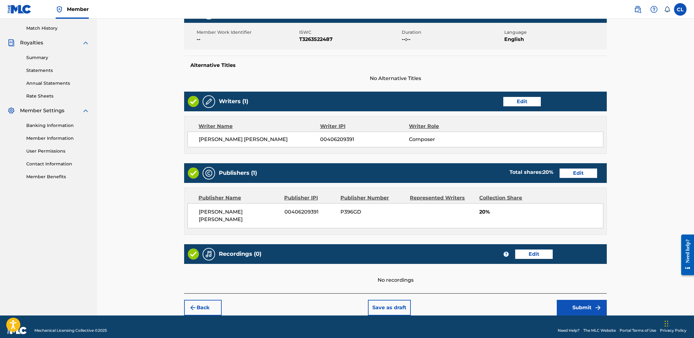
scroll to position [170, 0]
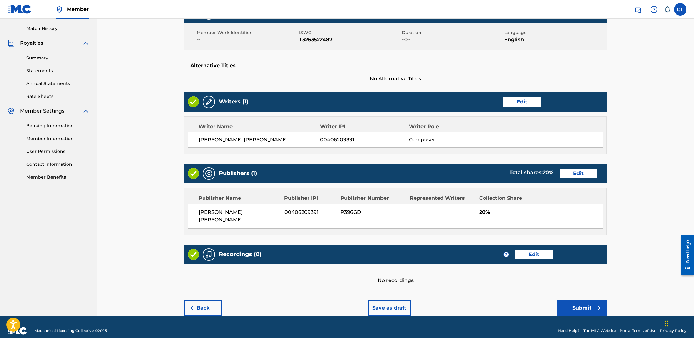
click at [575, 300] on button "Submit" at bounding box center [582, 308] width 50 height 16
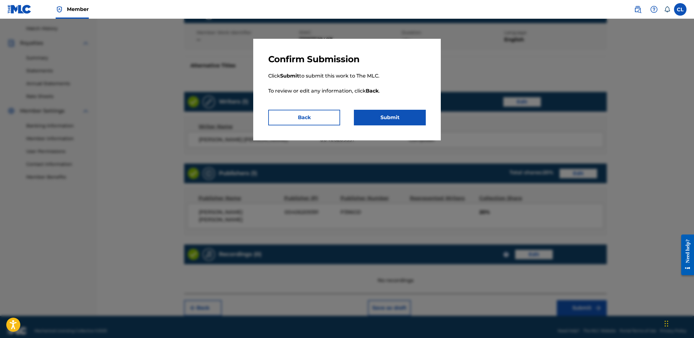
click at [391, 119] on button "Submit" at bounding box center [390, 118] width 72 height 16
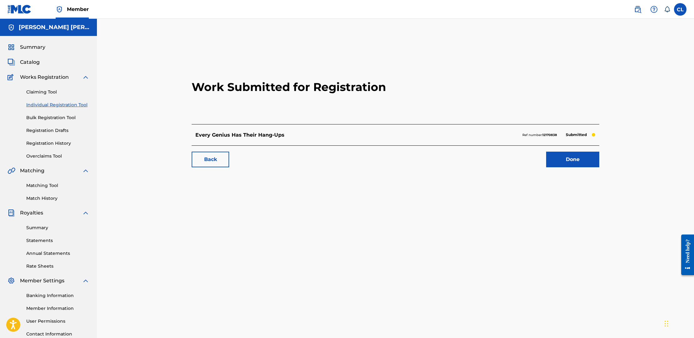
click at [554, 159] on link "Done" at bounding box center [572, 160] width 53 height 16
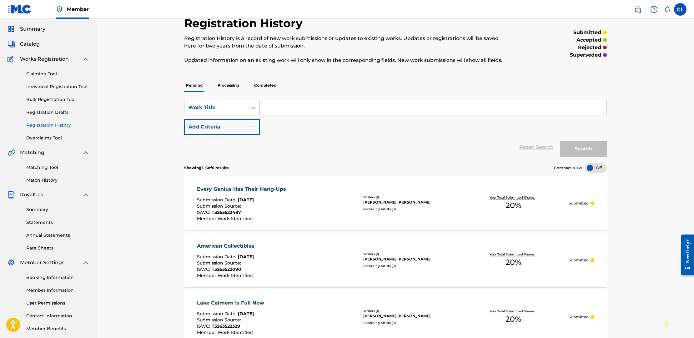
scroll to position [18, 0]
click at [47, 88] on link "Individual Registration Tool" at bounding box center [57, 87] width 63 height 7
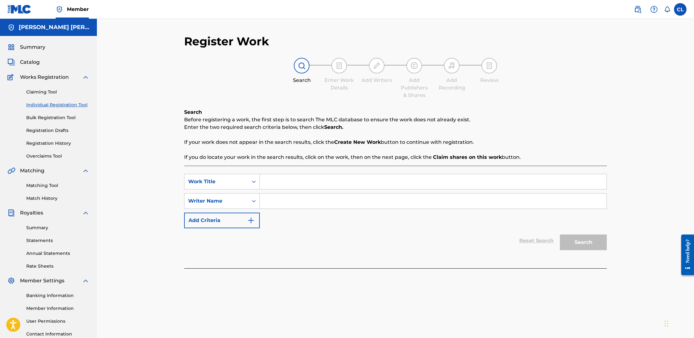
click at [300, 179] on input "Search Form" at bounding box center [433, 181] width 347 height 15
type input "I Have Something to Say"
click at [328, 201] on input "Search Form" at bounding box center [433, 200] width 347 height 15
type input "[PERSON_NAME]"
click at [588, 240] on button "Search" at bounding box center [583, 242] width 47 height 16
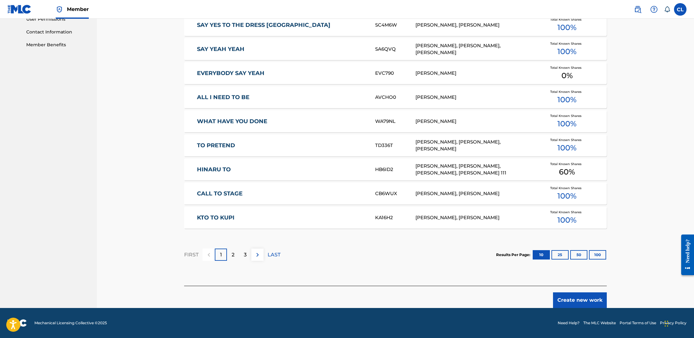
scroll to position [302, 0]
click at [590, 298] on button "Create new work" at bounding box center [580, 300] width 54 height 16
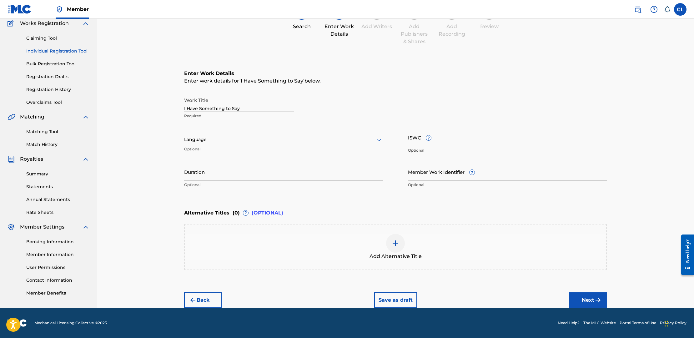
click at [259, 141] on div at bounding box center [283, 140] width 199 height 8
click at [244, 153] on div "English" at bounding box center [283, 153] width 198 height 14
click at [414, 137] on input "ISWC ?" at bounding box center [507, 137] width 199 height 18
paste input "T-326.352.261-4"
type input "T-326.352.261-4"
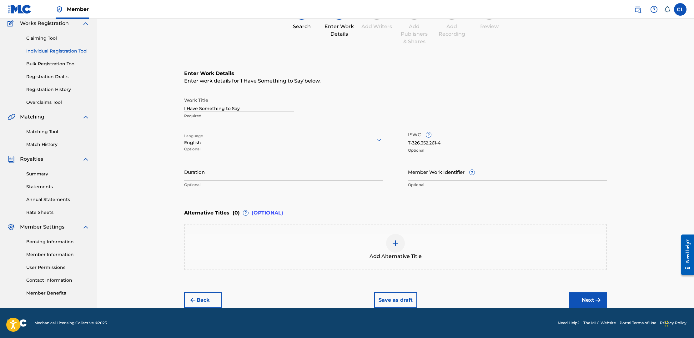
click at [590, 295] on button "Next" at bounding box center [588, 300] width 38 height 16
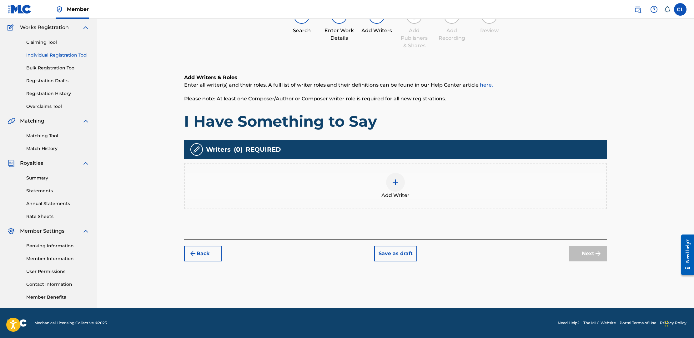
click at [395, 178] on img at bounding box center [396, 182] width 8 height 8
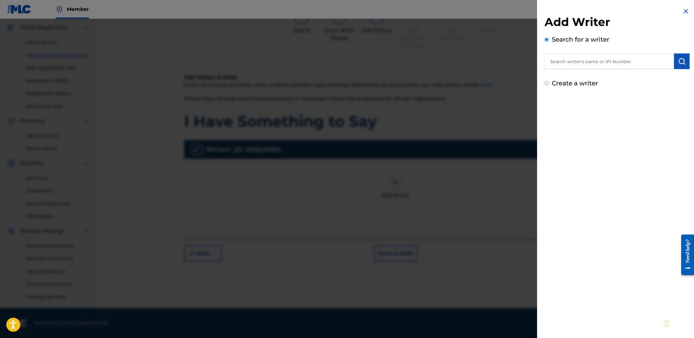
click at [595, 62] on input "text" at bounding box center [608, 61] width 129 height 16
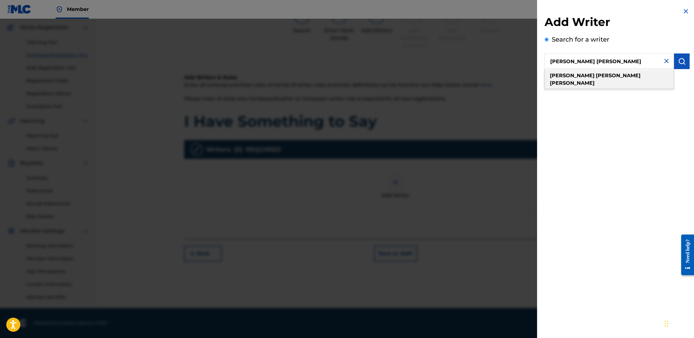
type input "[PERSON_NAME] [PERSON_NAME]"
click at [591, 80] on strong "[PERSON_NAME]" at bounding box center [572, 83] width 45 height 6
click at [680, 60] on img "submit" at bounding box center [682, 62] width 8 height 8
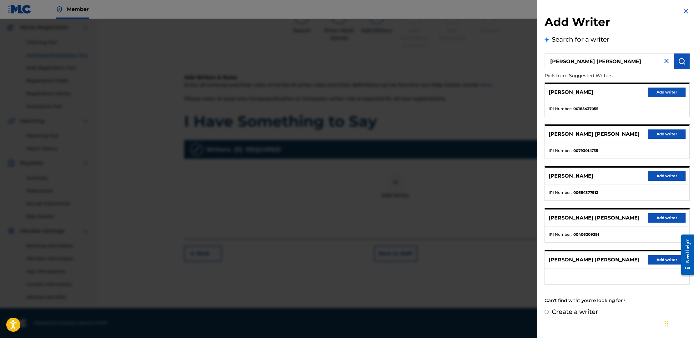
click at [659, 217] on button "Add writer" at bounding box center [667, 217] width 38 height 9
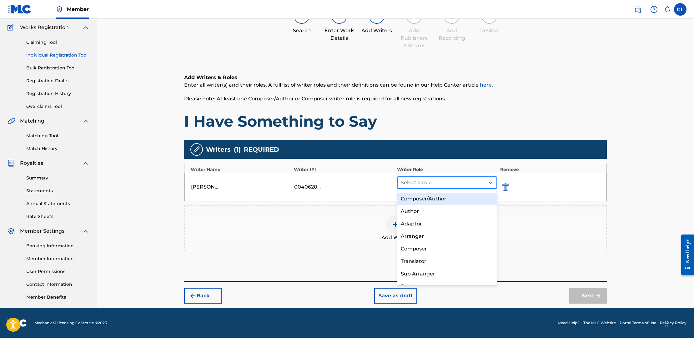
click at [429, 182] on div at bounding box center [441, 182] width 81 height 9
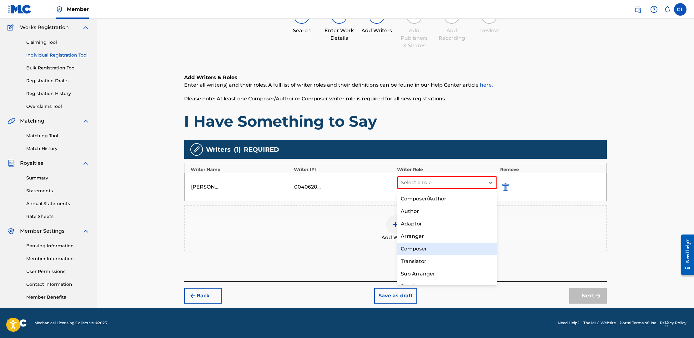
click at [427, 249] on div "Composer" at bounding box center [447, 249] width 100 height 13
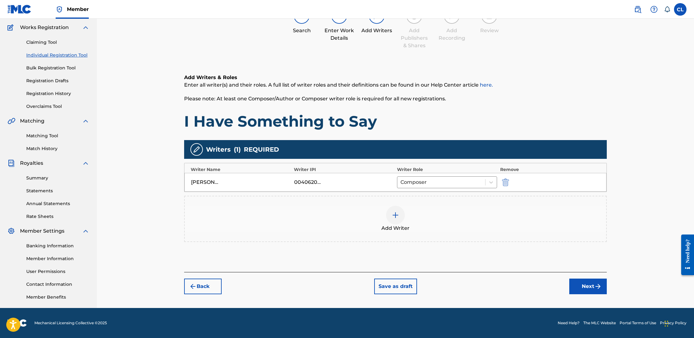
click at [587, 284] on button "Next" at bounding box center [588, 286] width 38 height 16
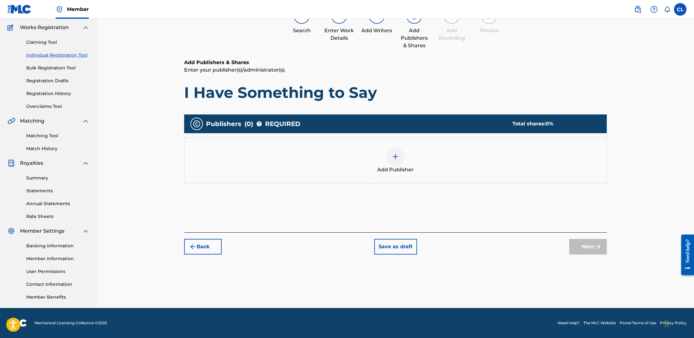
scroll to position [28, 0]
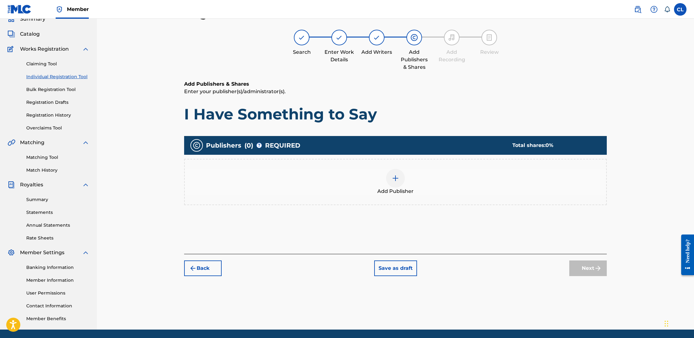
click at [399, 176] on img at bounding box center [396, 178] width 8 height 8
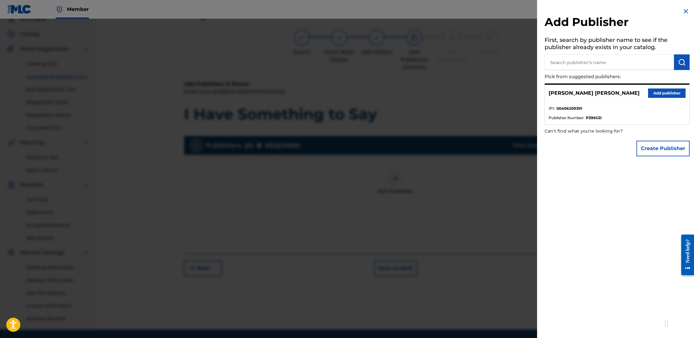
click at [662, 92] on button "Add publisher" at bounding box center [667, 92] width 38 height 9
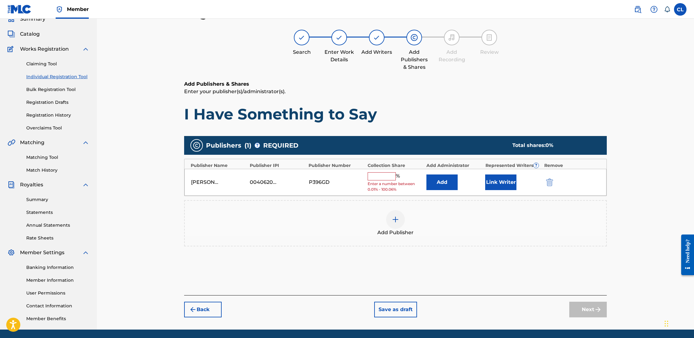
click at [387, 174] on input "text" at bounding box center [382, 176] width 28 height 8
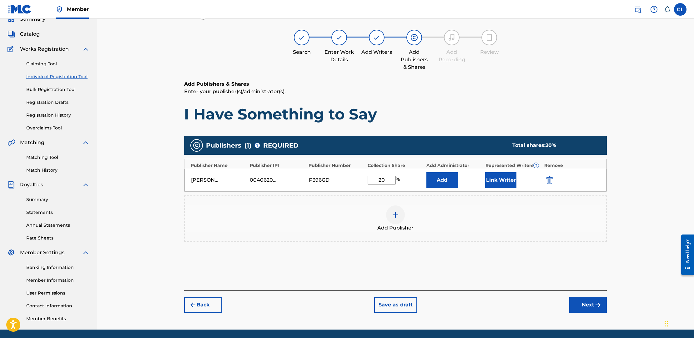
type input "20"
click at [478, 269] on div "Add Publishers & Shares Enter your publisher(s)/administrator(s). I Have Someth…" at bounding box center [395, 185] width 423 height 210
click at [584, 306] on button "Next" at bounding box center [588, 305] width 38 height 16
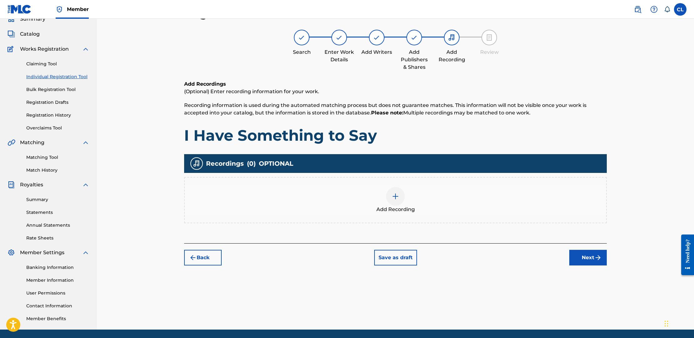
click at [596, 259] on img "submit" at bounding box center [598, 258] width 8 height 8
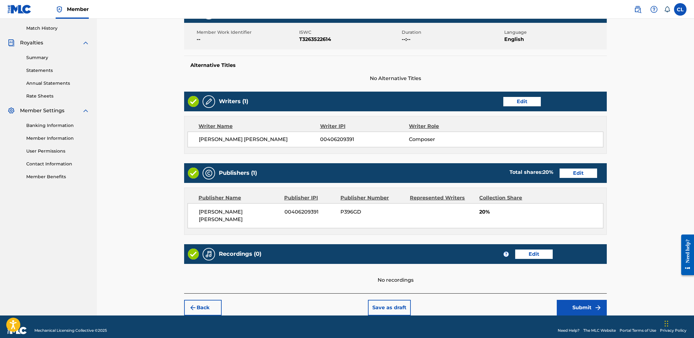
scroll to position [170, 0]
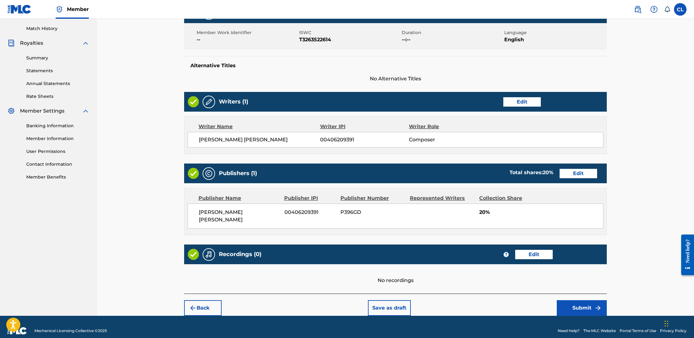
click at [590, 300] on button "Submit" at bounding box center [582, 308] width 50 height 16
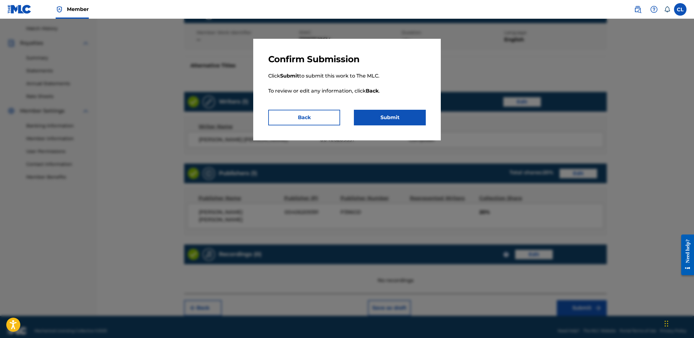
click at [410, 118] on button "Submit" at bounding box center [390, 118] width 72 height 16
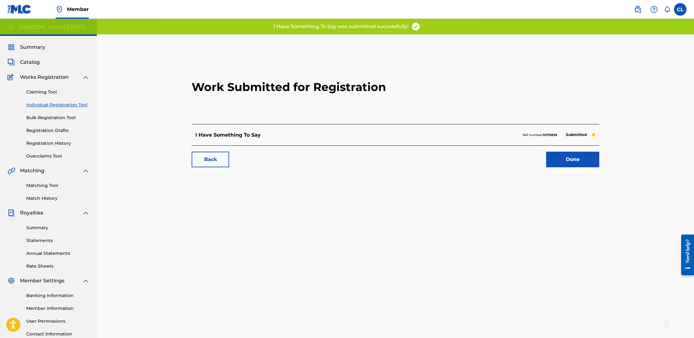
click at [563, 161] on link "Done" at bounding box center [572, 160] width 53 height 16
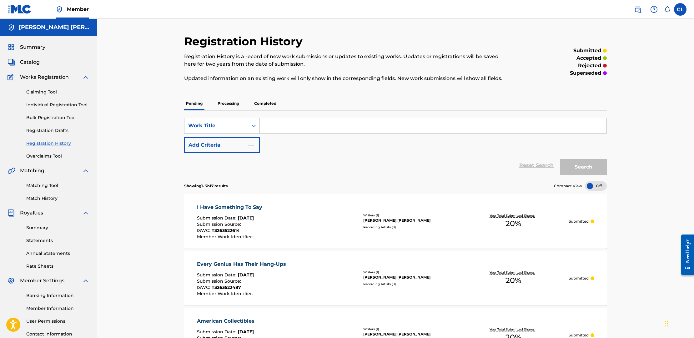
click at [54, 104] on link "Individual Registration Tool" at bounding box center [57, 105] width 63 height 7
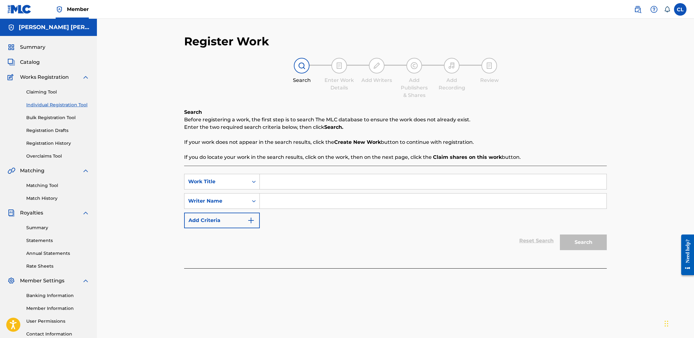
click at [293, 183] on input "Search Form" at bounding box center [433, 181] width 347 height 15
type input "You Kissed Lilly"
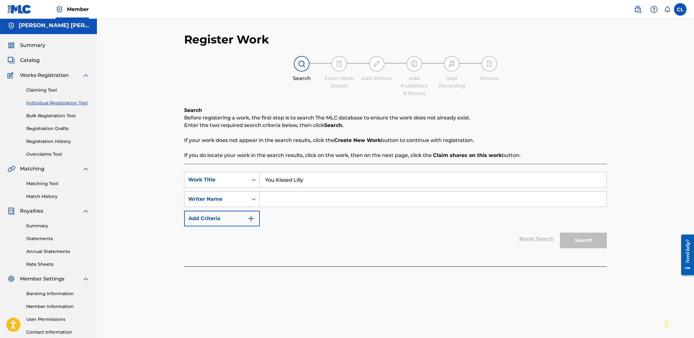
click at [299, 196] on input "Search Form" at bounding box center [433, 199] width 347 height 15
type input "[PERSON_NAME]"
click at [590, 240] on button "Search" at bounding box center [583, 241] width 47 height 16
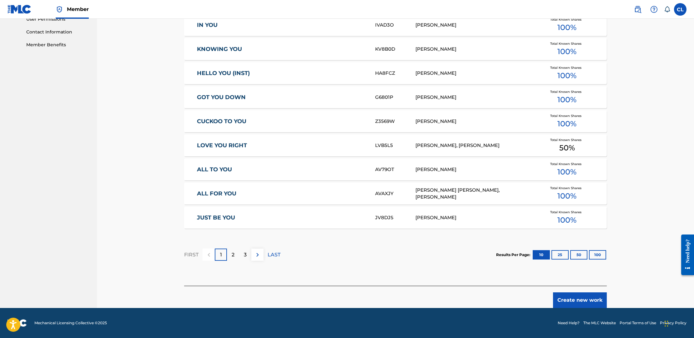
scroll to position [302, 0]
click at [577, 299] on button "Create new work" at bounding box center [580, 300] width 54 height 16
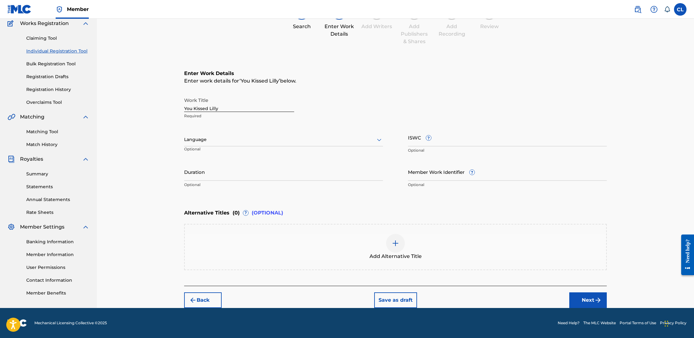
scroll to position [54, 0]
click at [280, 141] on div at bounding box center [283, 140] width 199 height 8
click at [256, 151] on div "English" at bounding box center [283, 153] width 198 height 14
click at [406, 139] on div "Work Title You Kissed Lilly Required Language option English, selected. English…" at bounding box center [395, 142] width 423 height 97
click at [410, 139] on input "ISWC ?" at bounding box center [507, 137] width 199 height 18
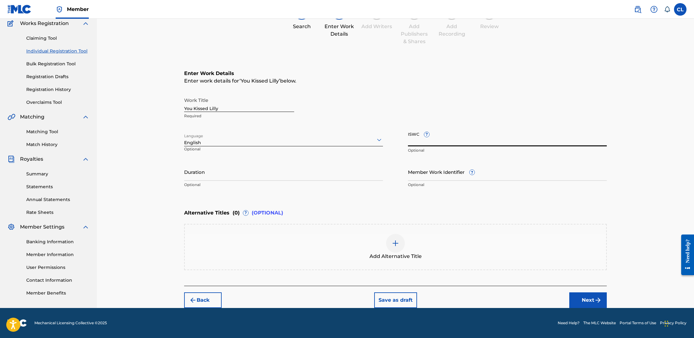
paste input "T-326.352.240-9"
type input "T-326.352.240-9"
click at [119, 181] on div "Register Work Search Enter Work Details Add Writers Add Publishers & Shares Add…" at bounding box center [395, 136] width 597 height 343
click at [588, 299] on button "Next" at bounding box center [588, 300] width 38 height 16
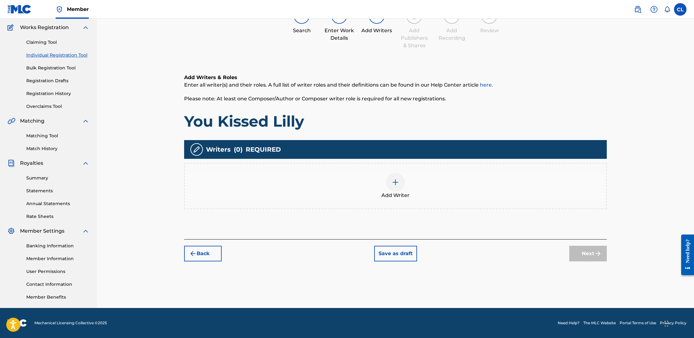
scroll to position [50, 0]
click at [399, 183] on img at bounding box center [396, 182] width 8 height 8
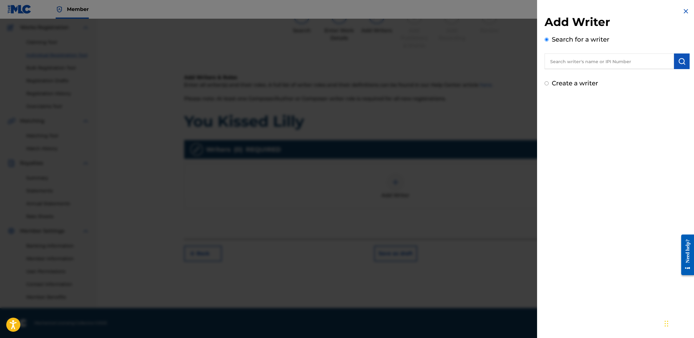
click at [609, 58] on input "text" at bounding box center [608, 61] width 129 height 16
type input "[PERSON_NAME] [PERSON_NAME]"
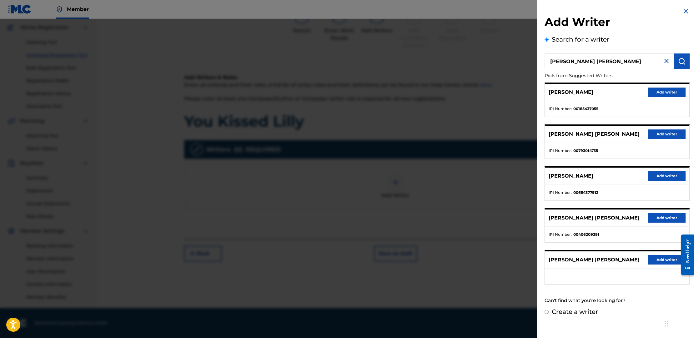
click at [666, 215] on button "Add writer" at bounding box center [667, 217] width 38 height 9
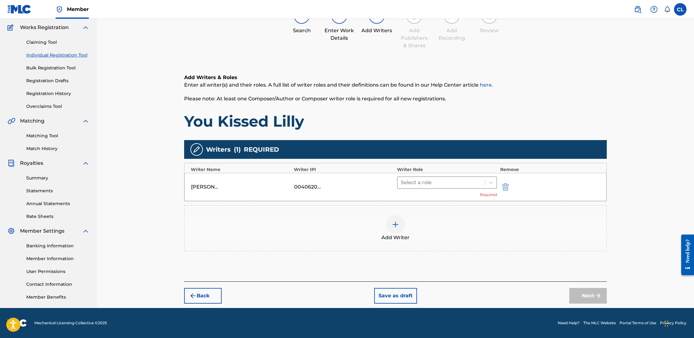
click at [436, 182] on div at bounding box center [441, 182] width 81 height 9
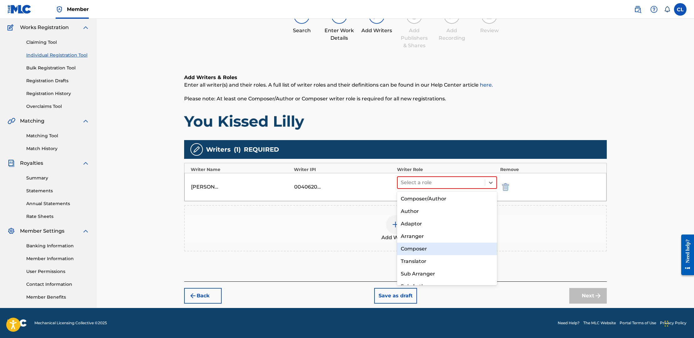
click at [435, 244] on div "Composer" at bounding box center [447, 249] width 100 height 13
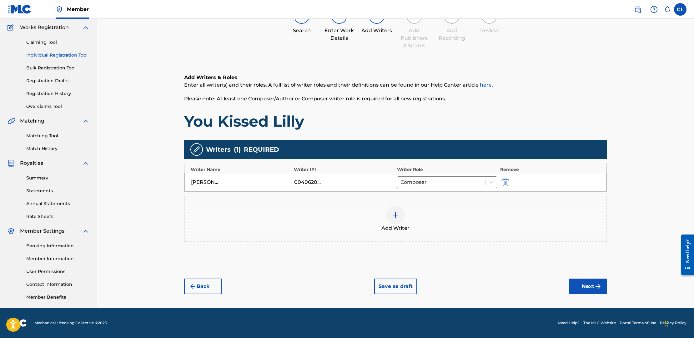
click at [586, 281] on button "Next" at bounding box center [588, 286] width 38 height 16
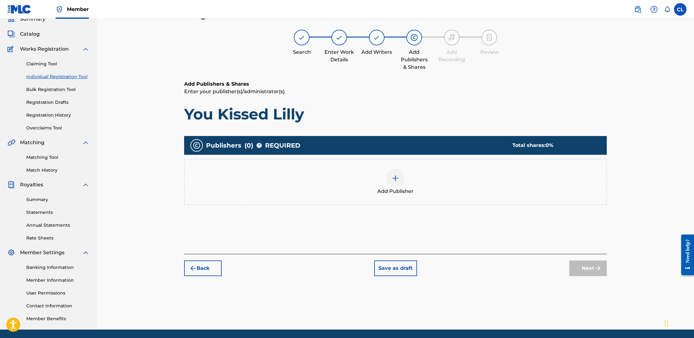
click at [396, 177] on img at bounding box center [396, 178] width 8 height 8
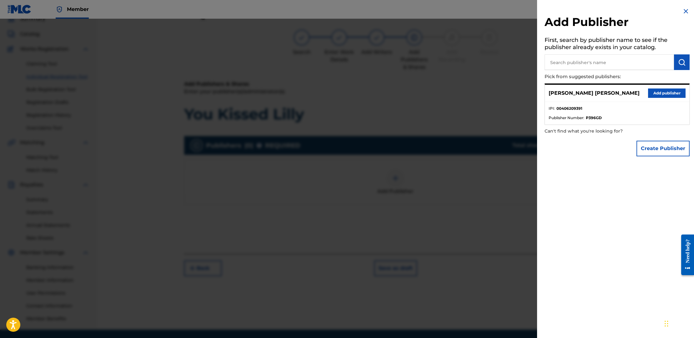
click at [665, 94] on button "Add publisher" at bounding box center [667, 92] width 38 height 9
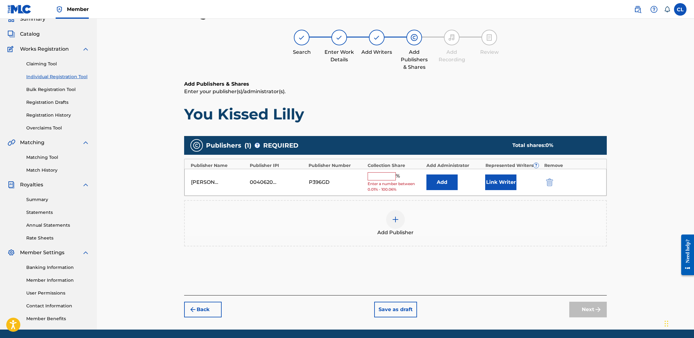
click at [390, 176] on input "text" at bounding box center [382, 176] width 28 height 8
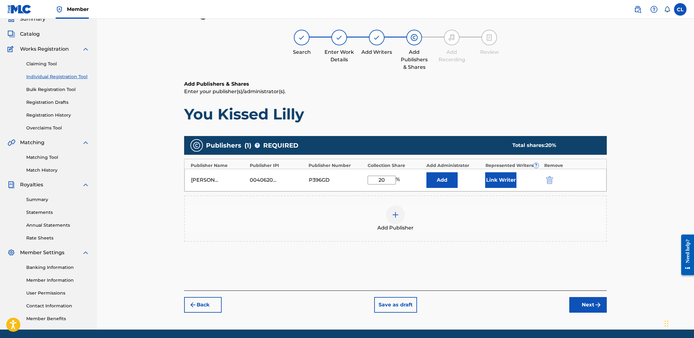
type input "20"
click at [467, 229] on div "Add Publisher" at bounding box center [395, 218] width 421 height 26
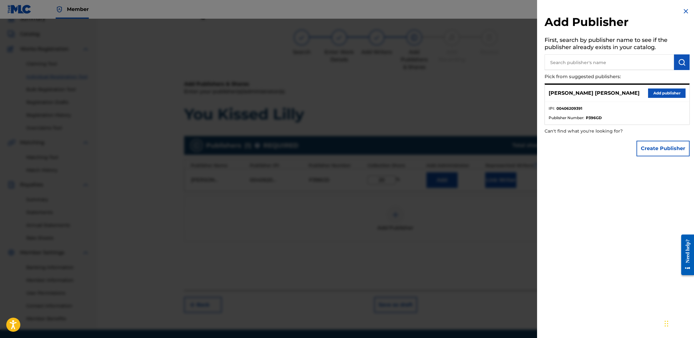
click at [657, 90] on button "Add publisher" at bounding box center [667, 92] width 38 height 9
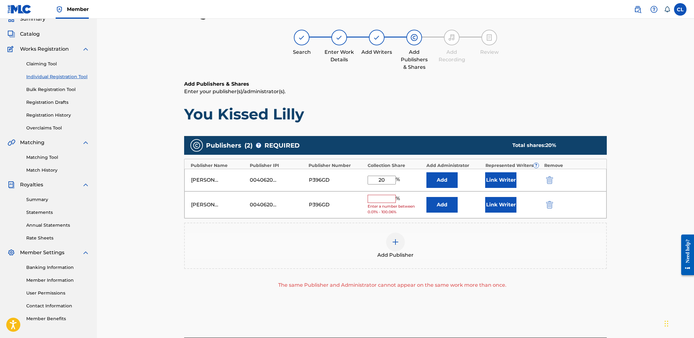
click at [548, 205] on img "submit" at bounding box center [549, 205] width 7 height 8
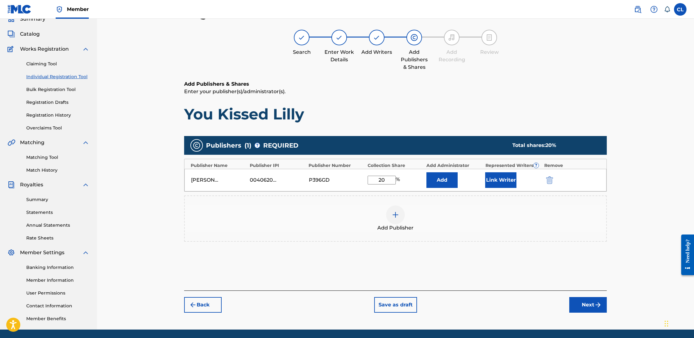
click at [589, 303] on button "Next" at bounding box center [588, 305] width 38 height 16
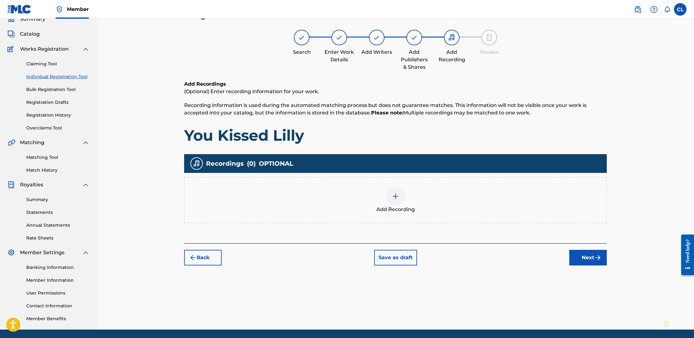
click at [594, 257] on button "Next" at bounding box center [588, 258] width 38 height 16
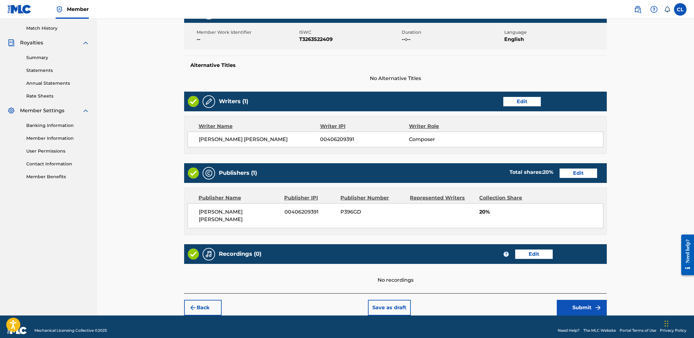
scroll to position [170, 0]
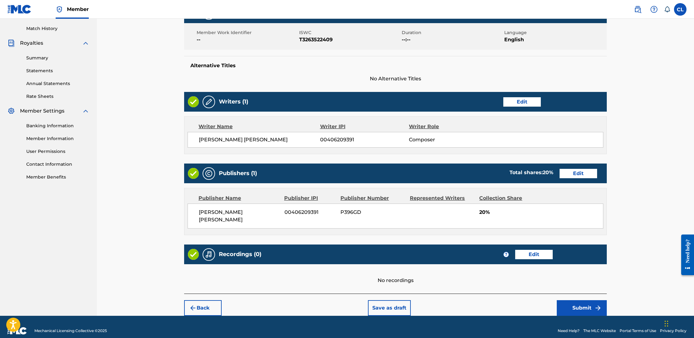
click at [579, 301] on button "Submit" at bounding box center [582, 308] width 50 height 16
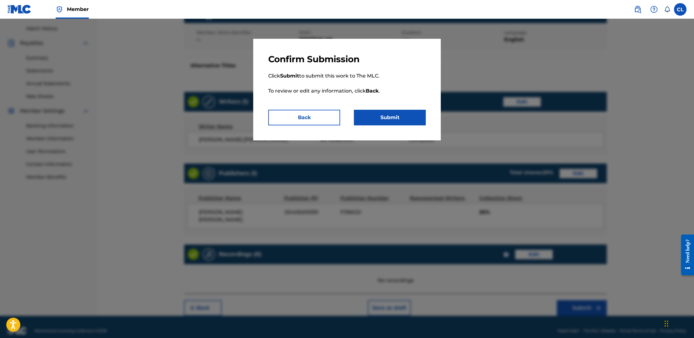
click at [378, 115] on button "Submit" at bounding box center [390, 118] width 72 height 16
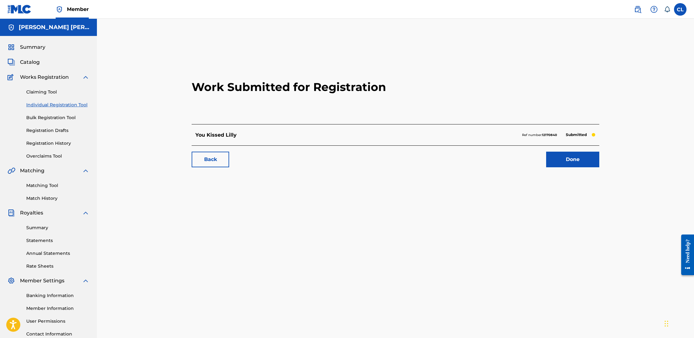
click at [45, 104] on link "Individual Registration Tool" at bounding box center [57, 105] width 63 height 7
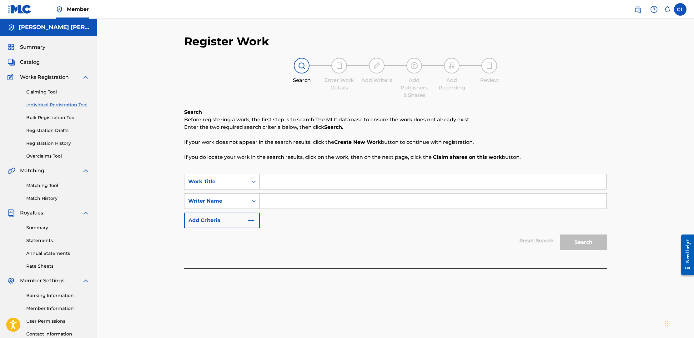
click at [323, 182] on input "Search Form" at bounding box center [433, 181] width 347 height 15
type input "Wild and Crazy Kids"
click at [281, 202] on input "Search Form" at bounding box center [433, 200] width 347 height 15
type input "[PERSON_NAME]"
click at [590, 241] on button "Search" at bounding box center [583, 242] width 47 height 16
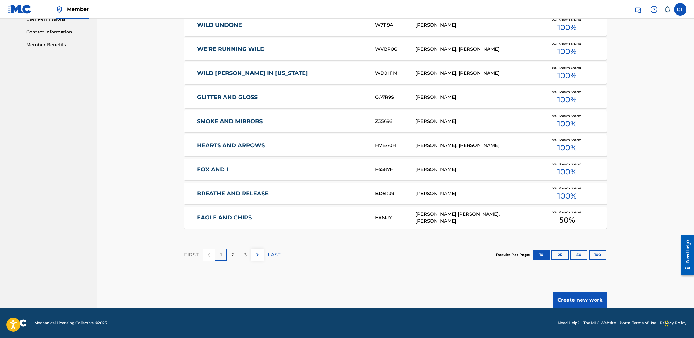
click at [571, 299] on button "Create new work" at bounding box center [580, 300] width 54 height 16
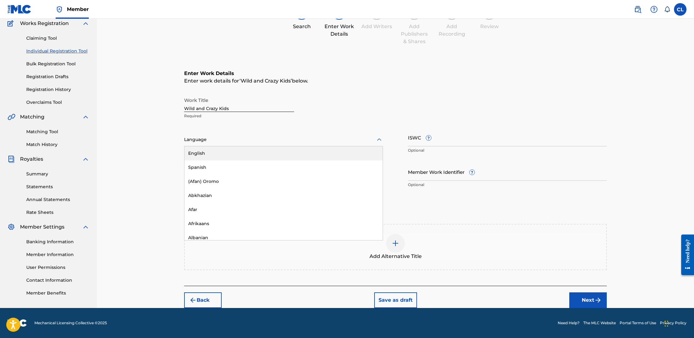
click at [259, 138] on div at bounding box center [283, 140] width 199 height 8
drag, startPoint x: 244, startPoint y: 153, endPoint x: 422, endPoint y: 140, distance: 177.7
click at [246, 153] on div "English" at bounding box center [283, 153] width 198 height 14
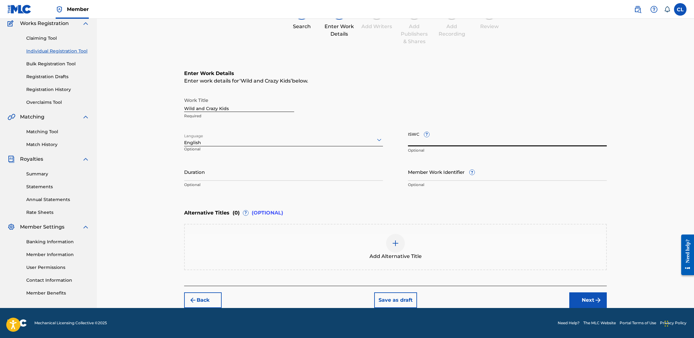
click at [412, 140] on input "ISWC ?" at bounding box center [507, 137] width 199 height 18
paste input "T-325.686.183-9"
type input "T-325.686.183-9"
click at [592, 298] on button "Next" at bounding box center [588, 300] width 38 height 16
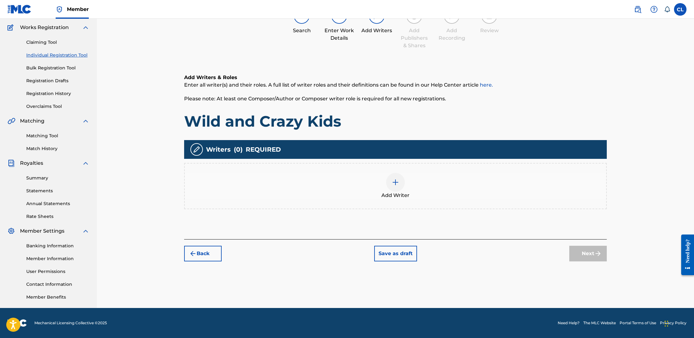
scroll to position [50, 0]
click at [393, 181] on img at bounding box center [396, 182] width 8 height 8
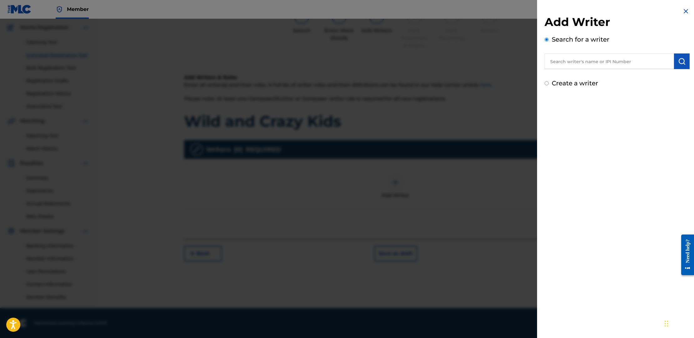
click at [600, 62] on input "text" at bounding box center [608, 61] width 129 height 16
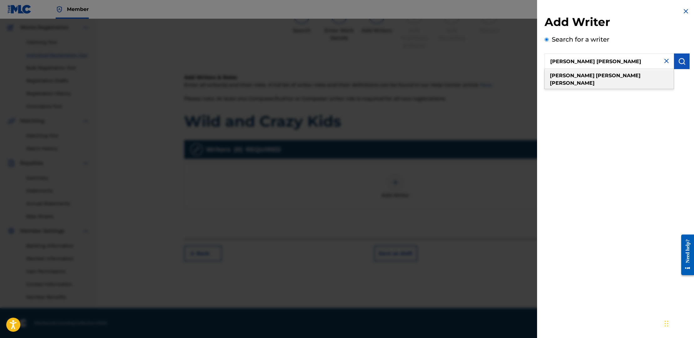
type input "[PERSON_NAME] [PERSON_NAME]"
click at [608, 76] on div "[PERSON_NAME] [PERSON_NAME]" at bounding box center [608, 79] width 129 height 19
click at [678, 59] on img "submit" at bounding box center [682, 62] width 8 height 8
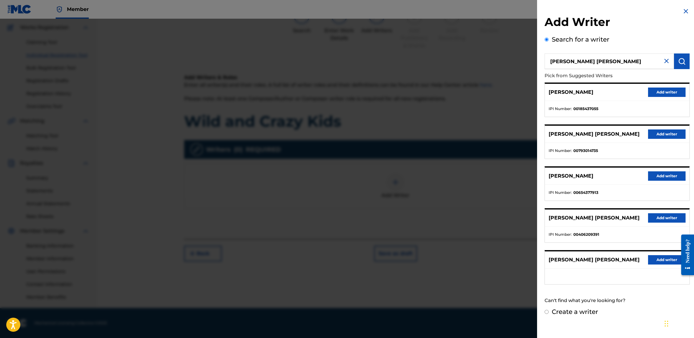
click at [664, 218] on button "Add writer" at bounding box center [667, 217] width 38 height 9
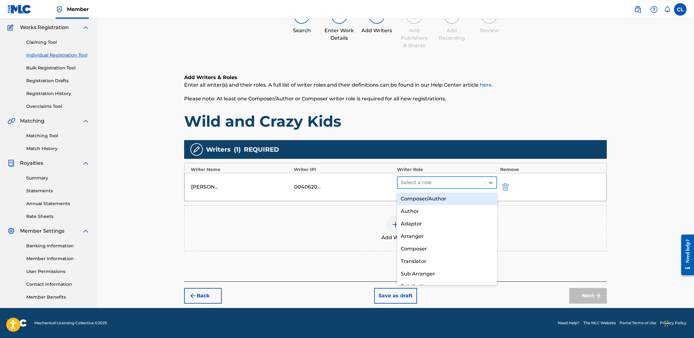
click at [429, 182] on div at bounding box center [441, 182] width 81 height 9
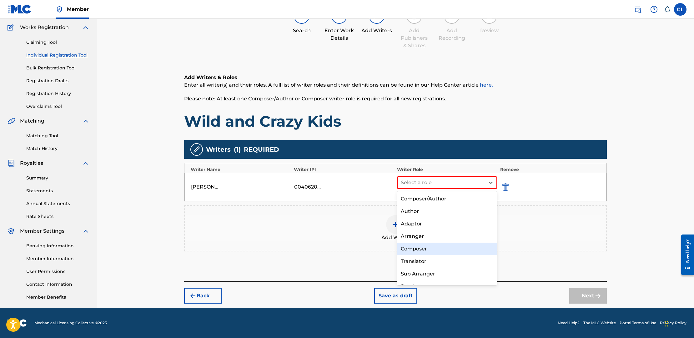
click at [440, 251] on div "Composer" at bounding box center [447, 249] width 100 height 13
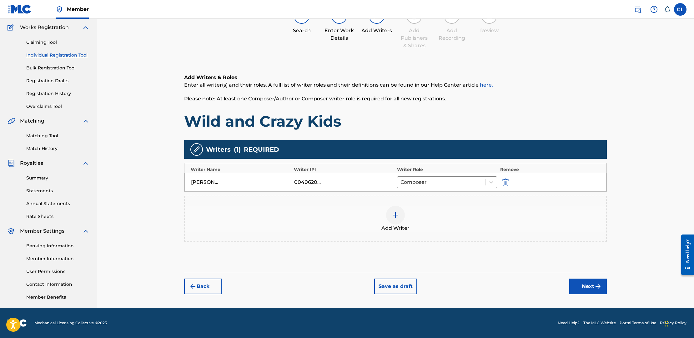
click at [591, 288] on button "Next" at bounding box center [588, 286] width 38 height 16
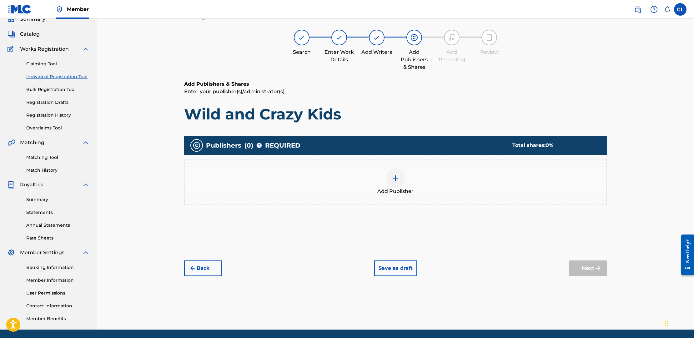
click at [398, 182] on div at bounding box center [395, 178] width 19 height 19
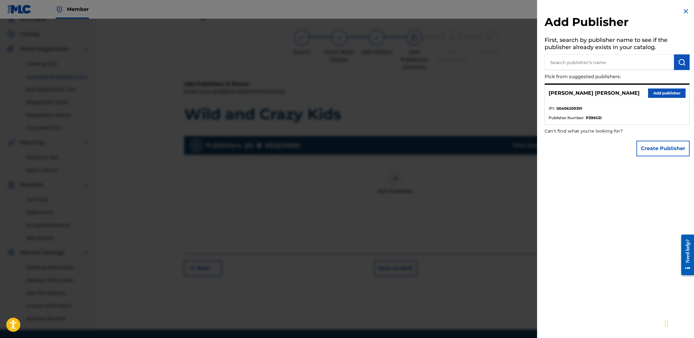
click at [659, 92] on button "Add publisher" at bounding box center [667, 92] width 38 height 9
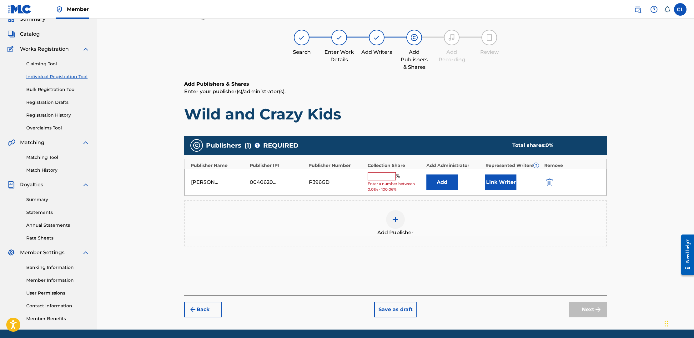
click at [387, 175] on input "text" at bounding box center [382, 176] width 28 height 8
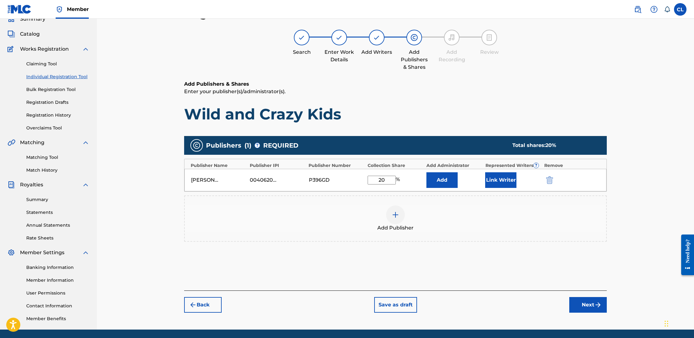
type input "20"
click at [477, 280] on div "Add Publishers & Shares Enter your publisher(s)/administrator(s). Wild and Craz…" at bounding box center [395, 185] width 423 height 210
click at [594, 303] on button "Next" at bounding box center [588, 305] width 38 height 16
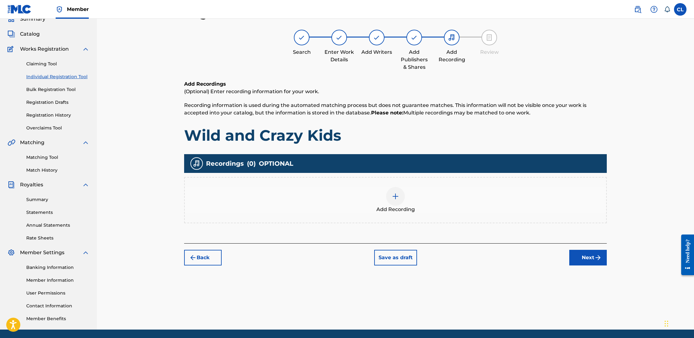
click at [592, 258] on button "Next" at bounding box center [588, 258] width 38 height 16
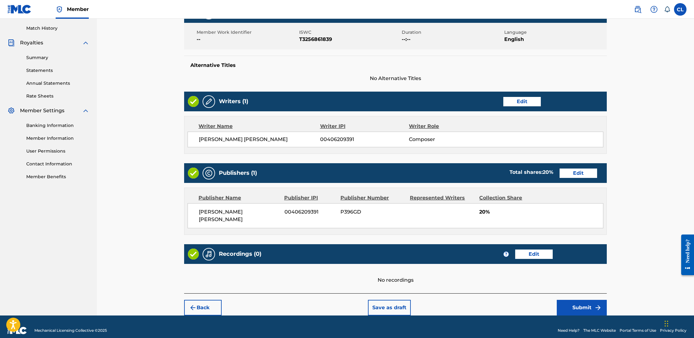
scroll to position [170, 0]
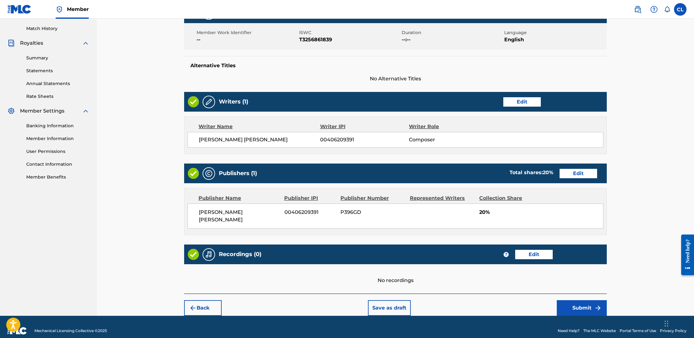
click at [584, 300] on button "Submit" at bounding box center [582, 308] width 50 height 16
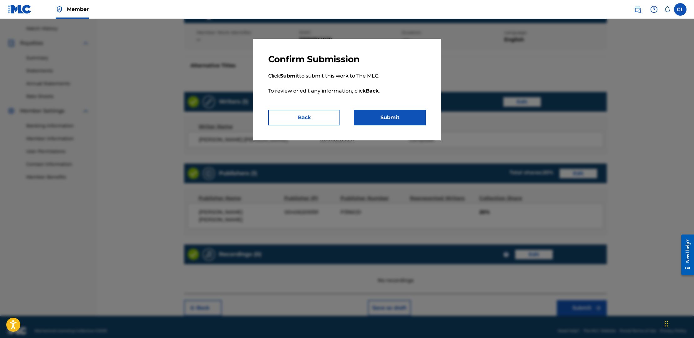
click at [405, 119] on button "Submit" at bounding box center [390, 118] width 72 height 16
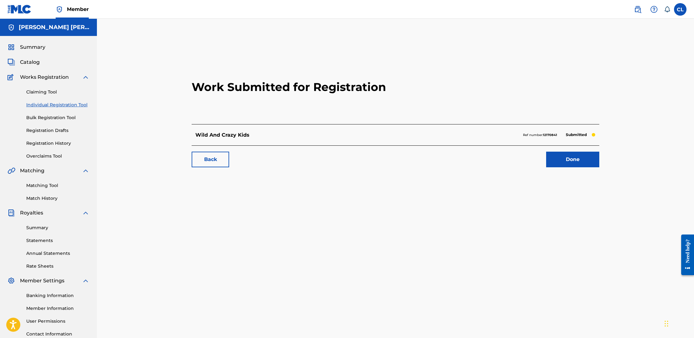
click at [574, 161] on link "Done" at bounding box center [572, 160] width 53 height 16
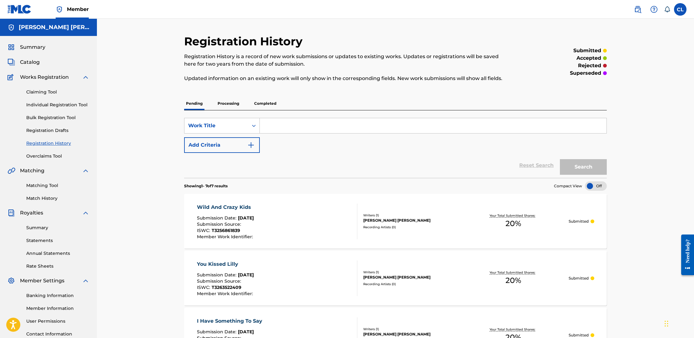
click at [47, 104] on link "Individual Registration Tool" at bounding box center [57, 105] width 63 height 7
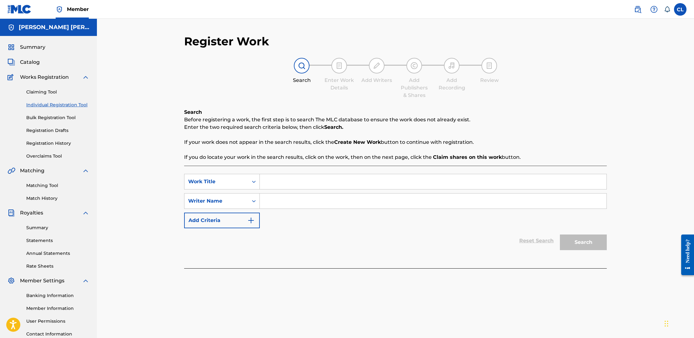
click at [292, 186] on input "Search Form" at bounding box center [433, 181] width 347 height 15
type input "XOXOXO"
click at [314, 199] on input "Search Form" at bounding box center [433, 200] width 347 height 15
type input "[PERSON_NAME]"
click at [584, 239] on button "Search" at bounding box center [583, 242] width 47 height 16
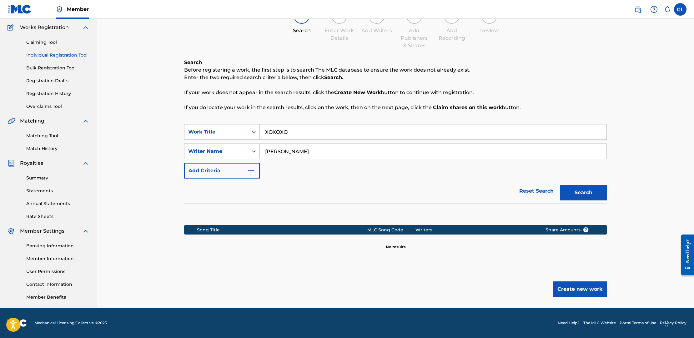
scroll to position [50, 0]
click at [577, 292] on button "Create new work" at bounding box center [580, 289] width 54 height 16
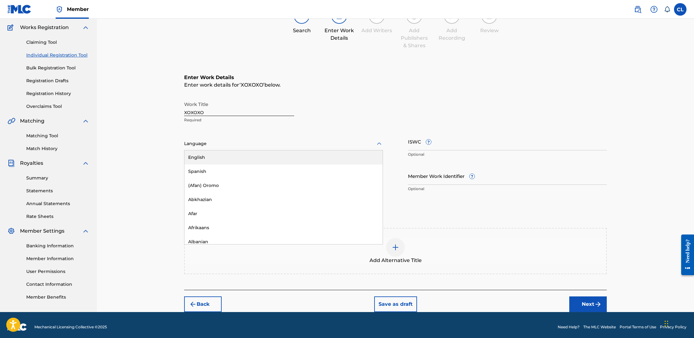
click at [306, 142] on div at bounding box center [283, 144] width 199 height 8
click at [284, 158] on div "English" at bounding box center [283, 157] width 198 height 14
click at [409, 142] on input "ISWC ?" at bounding box center [507, 142] width 199 height 18
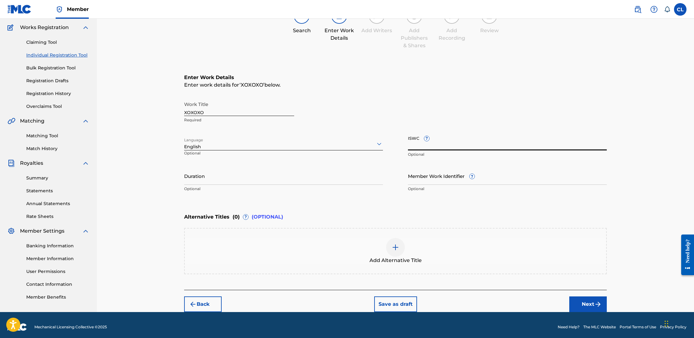
paste input "T-326.352.242-1"
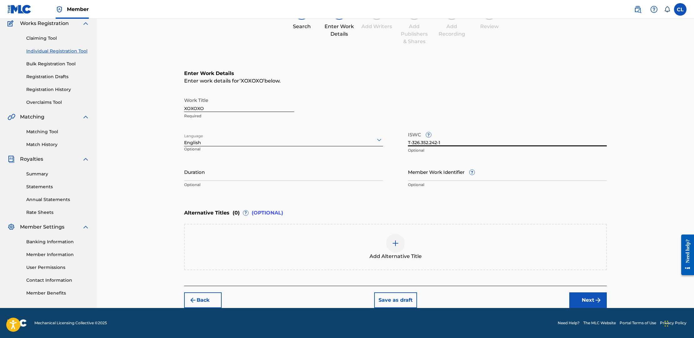
scroll to position [54, 0]
type input "T-326.352.242-1"
click at [592, 298] on button "Next" at bounding box center [588, 300] width 38 height 16
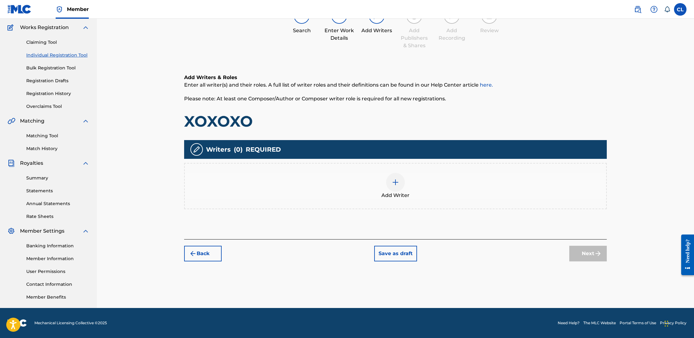
click at [395, 182] on img at bounding box center [396, 182] width 8 height 8
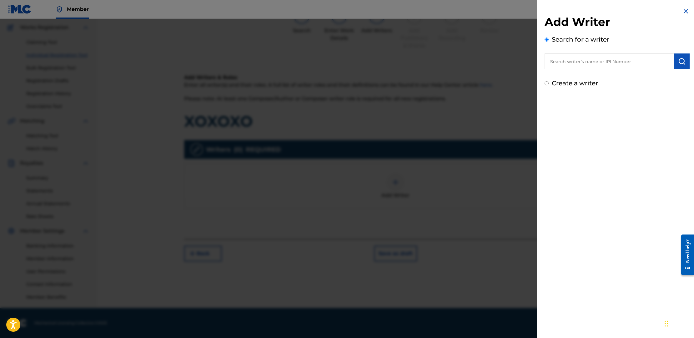
click at [586, 58] on input "text" at bounding box center [608, 61] width 129 height 16
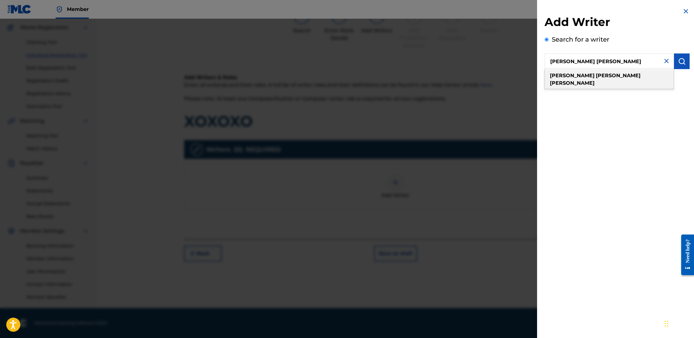
type input "[PERSON_NAME] [PERSON_NAME]"
click at [594, 78] on span at bounding box center [594, 76] width 1 height 6
click at [683, 60] on img "submit" at bounding box center [682, 62] width 8 height 8
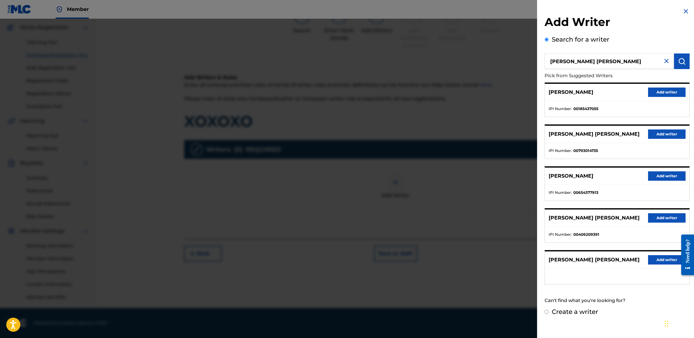
click at [667, 217] on button "Add writer" at bounding box center [667, 217] width 38 height 9
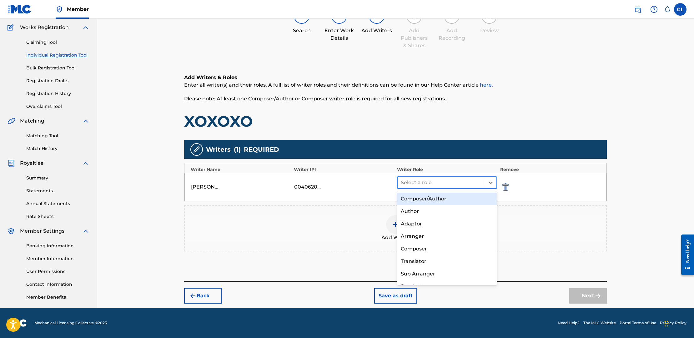
click at [438, 183] on div at bounding box center [441, 182] width 81 height 9
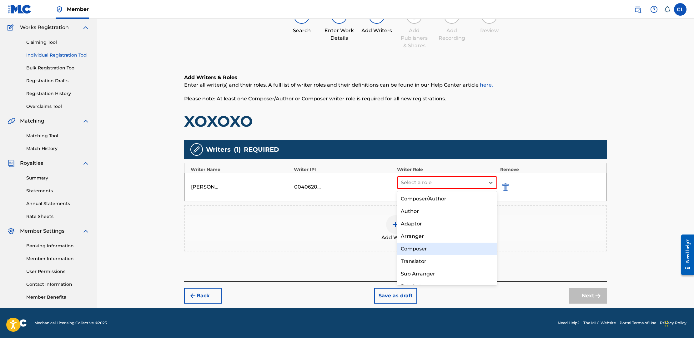
click at [437, 246] on div "Composer" at bounding box center [447, 249] width 100 height 13
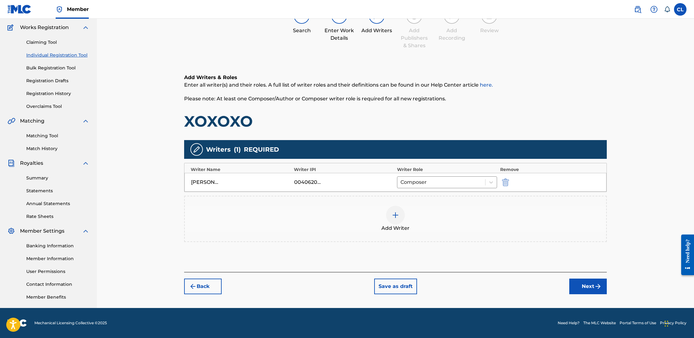
click at [586, 283] on button "Next" at bounding box center [588, 286] width 38 height 16
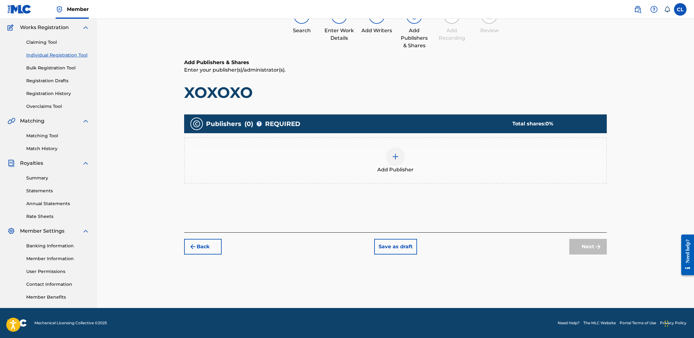
scroll to position [28, 0]
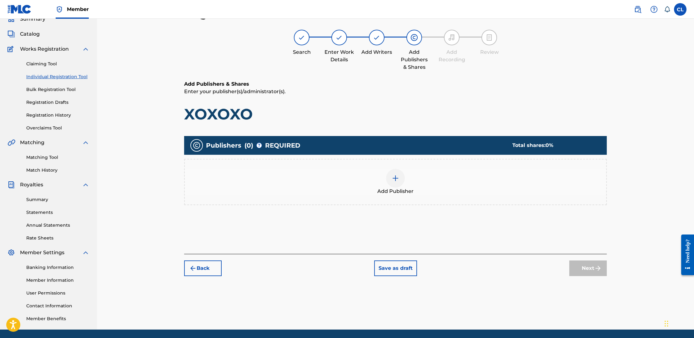
click at [397, 178] on img at bounding box center [396, 178] width 8 height 8
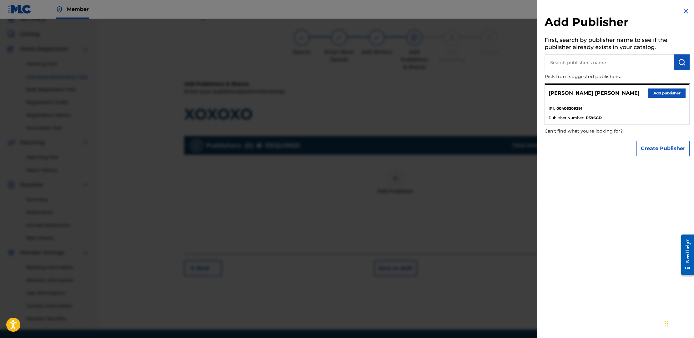
click at [660, 92] on button "Add publisher" at bounding box center [667, 92] width 38 height 9
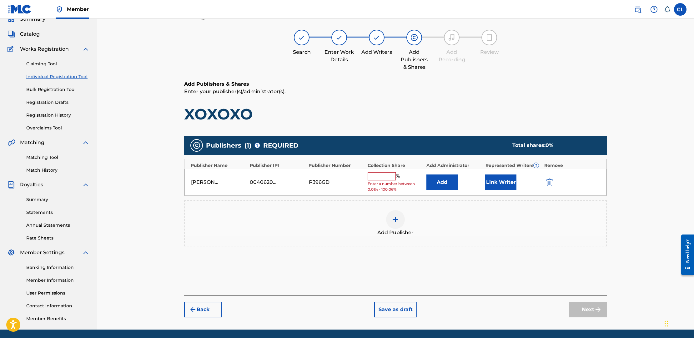
click at [391, 174] on input "text" at bounding box center [382, 176] width 28 height 8
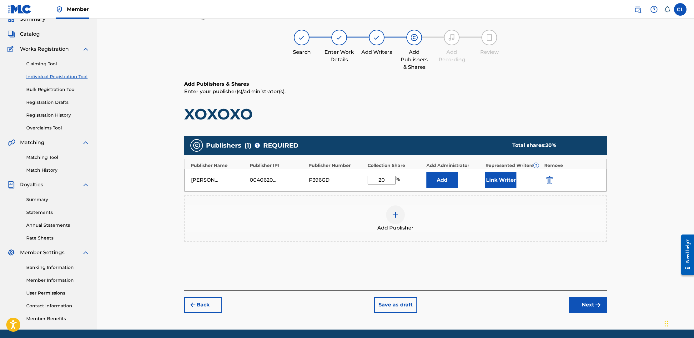
type input "20"
click at [596, 302] on img "submit" at bounding box center [598, 305] width 8 height 8
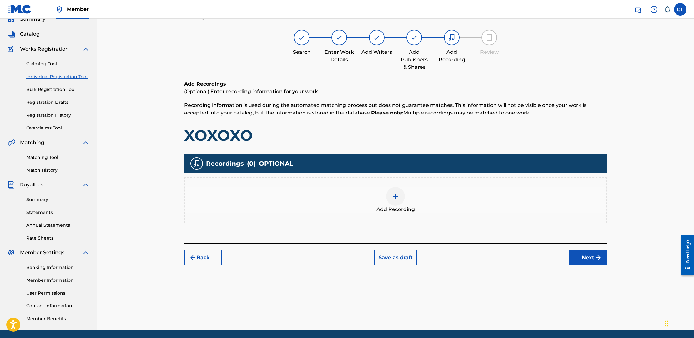
click at [584, 258] on button "Next" at bounding box center [588, 258] width 38 height 16
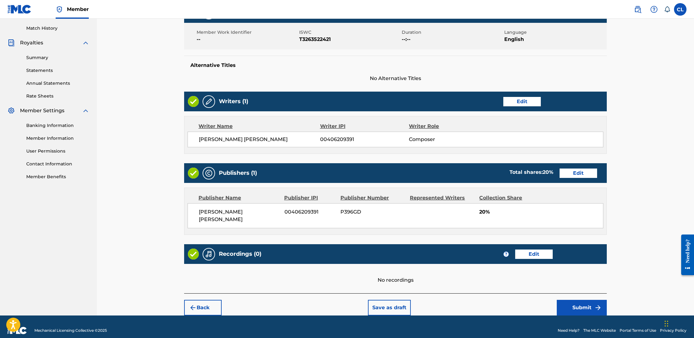
scroll to position [170, 0]
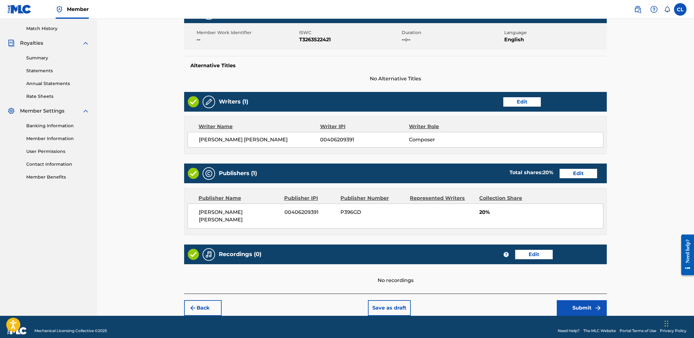
click at [589, 300] on button "Submit" at bounding box center [582, 308] width 50 height 16
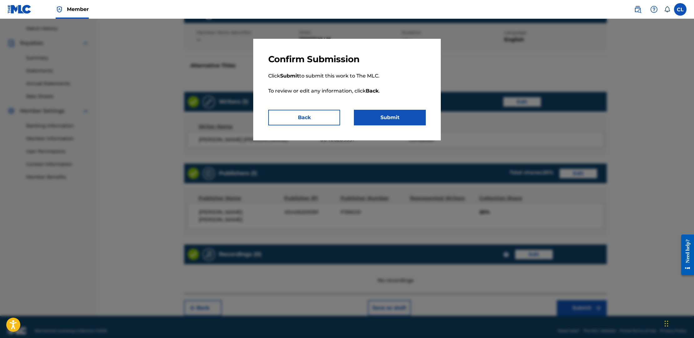
click at [396, 117] on button "Submit" at bounding box center [390, 118] width 72 height 16
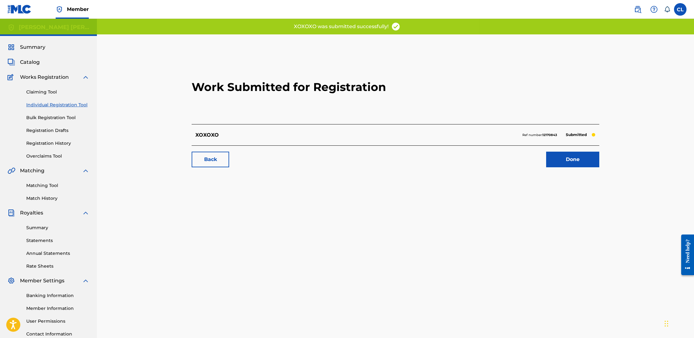
click at [569, 156] on link "Done" at bounding box center [572, 160] width 53 height 16
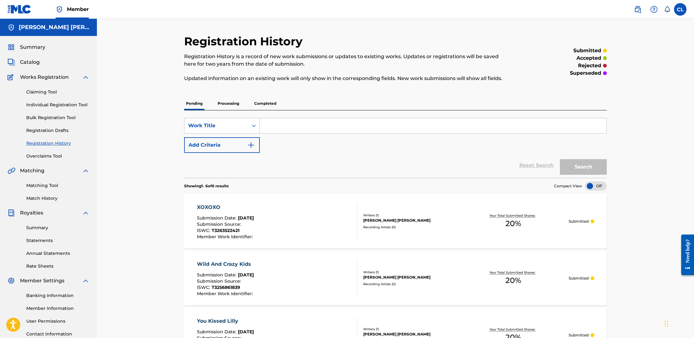
click at [51, 104] on link "Individual Registration Tool" at bounding box center [57, 105] width 63 height 7
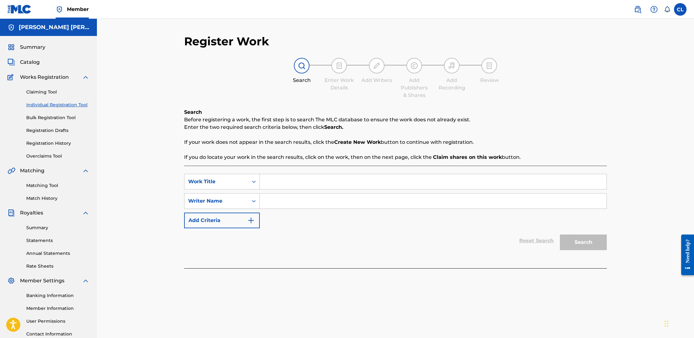
click at [306, 183] on input "Search Form" at bounding box center [433, 181] width 347 height 15
type input "No Talk"
click at [322, 200] on input "Search Form" at bounding box center [433, 200] width 347 height 15
type input "[PERSON_NAME] [PERSON_NAME]"
click at [577, 243] on button "Search" at bounding box center [583, 242] width 47 height 16
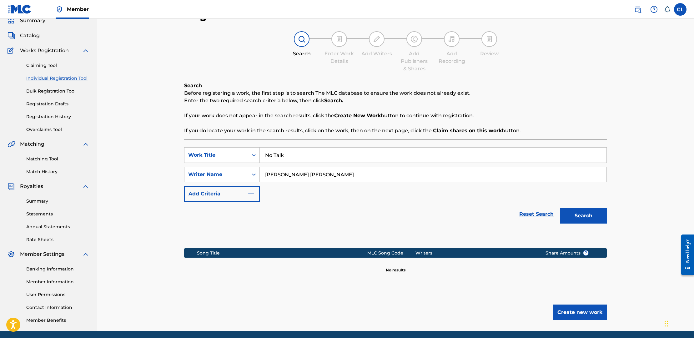
scroll to position [30, 0]
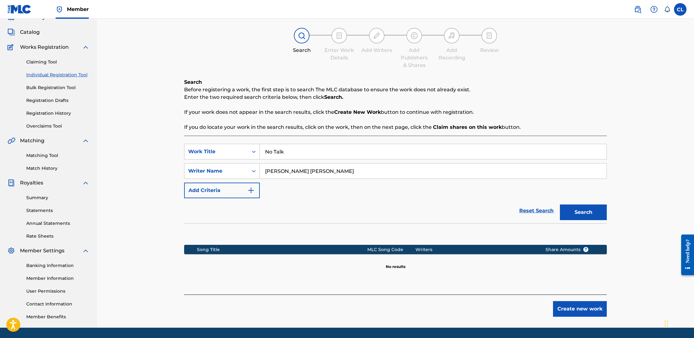
click at [584, 310] on button "Create new work" at bounding box center [580, 309] width 54 height 16
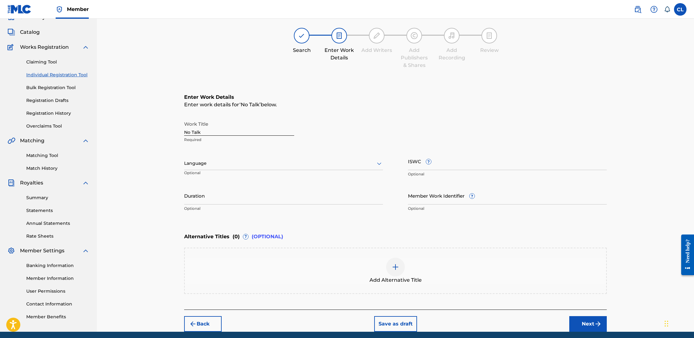
click at [419, 164] on input "ISWC ?" at bounding box center [507, 161] width 199 height 18
paste input "T-326.352.255-6"
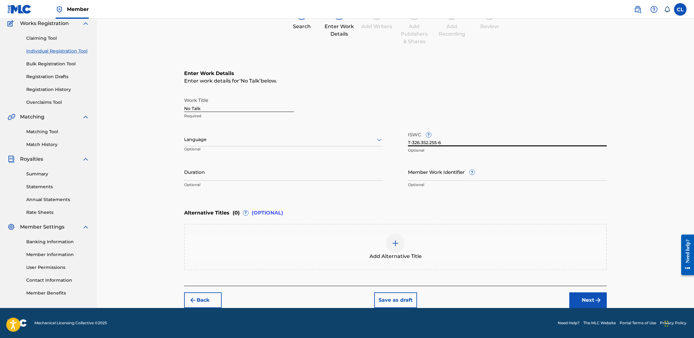
scroll to position [54, 0]
type input "T-326.352.255-6"
click at [587, 298] on button "Next" at bounding box center [588, 300] width 38 height 16
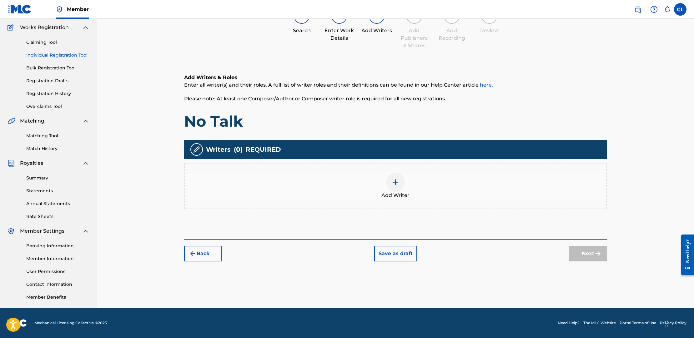
click at [399, 186] on div at bounding box center [395, 182] width 19 height 19
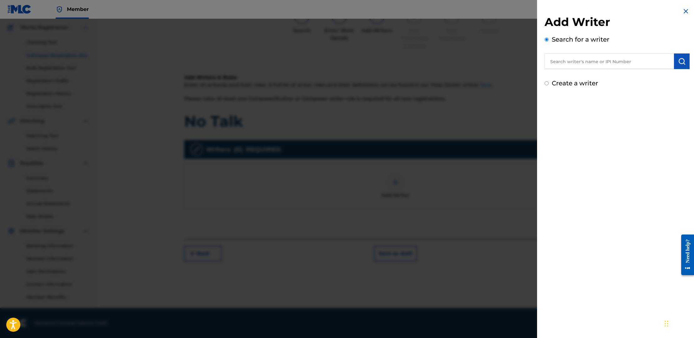
click at [613, 57] on input "text" at bounding box center [608, 61] width 129 height 16
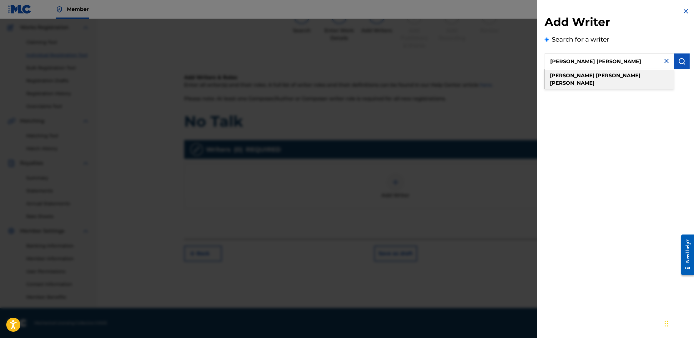
click at [615, 76] on div "[PERSON_NAME] [PERSON_NAME]" at bounding box center [608, 79] width 129 height 19
type input "[PERSON_NAME] [PERSON_NAME]"
click at [679, 63] on img "submit" at bounding box center [682, 62] width 8 height 8
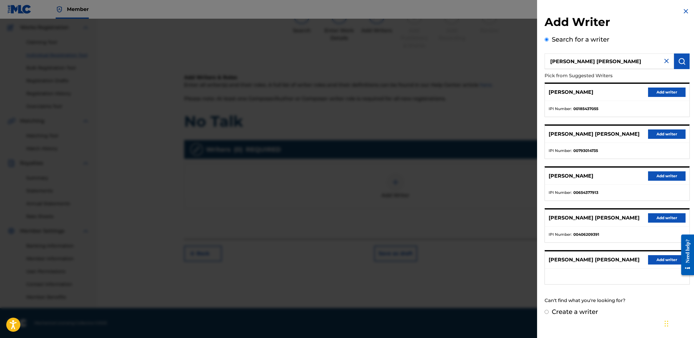
click at [664, 217] on button "Add writer" at bounding box center [667, 217] width 38 height 9
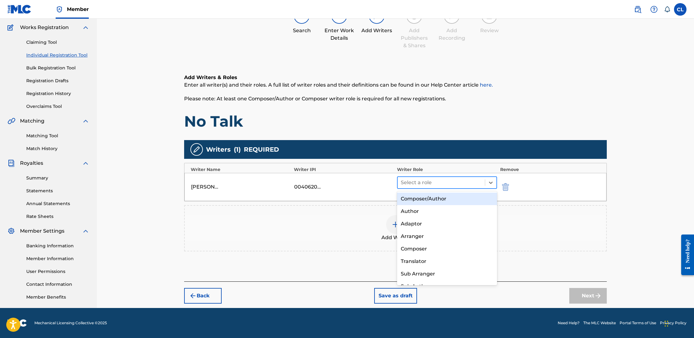
click at [424, 182] on div at bounding box center [441, 182] width 81 height 9
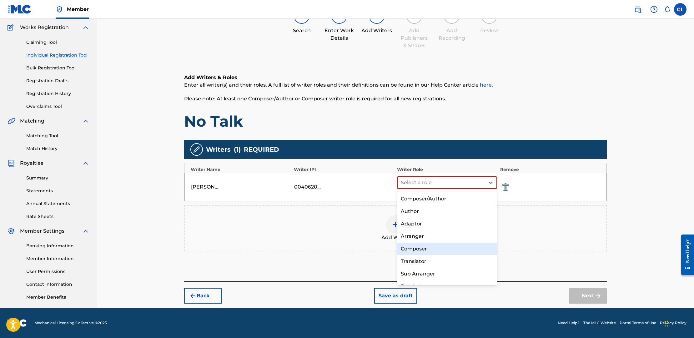
click at [431, 244] on div "Composer" at bounding box center [447, 249] width 100 height 13
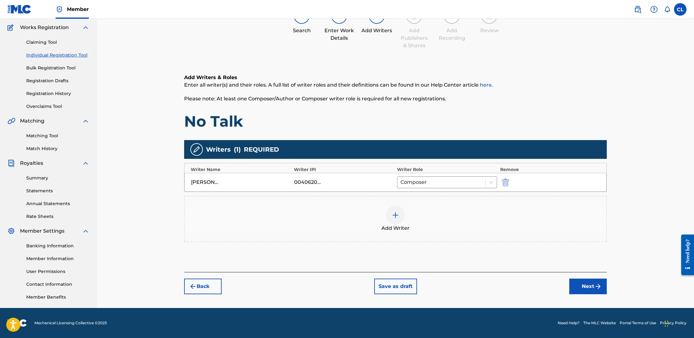
click at [589, 286] on button "Next" at bounding box center [588, 286] width 38 height 16
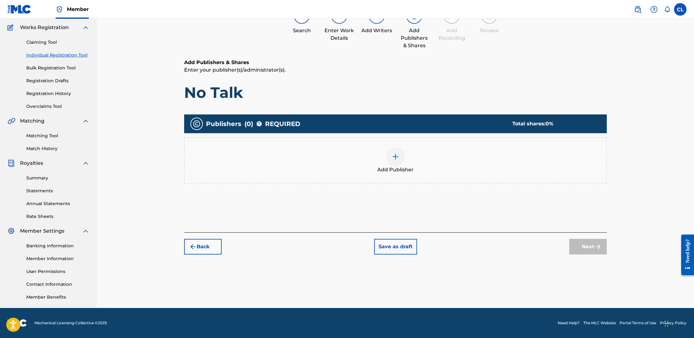
scroll to position [28, 0]
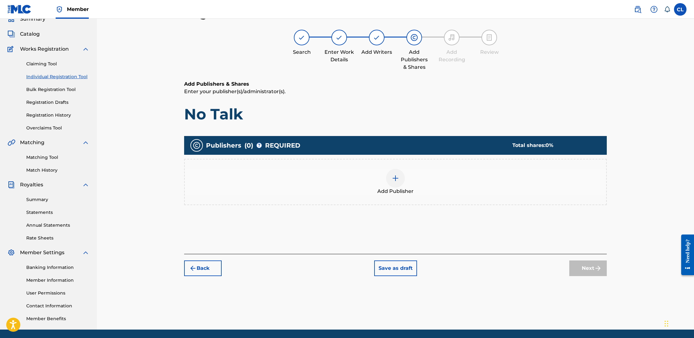
click at [399, 177] on div at bounding box center [395, 178] width 19 height 19
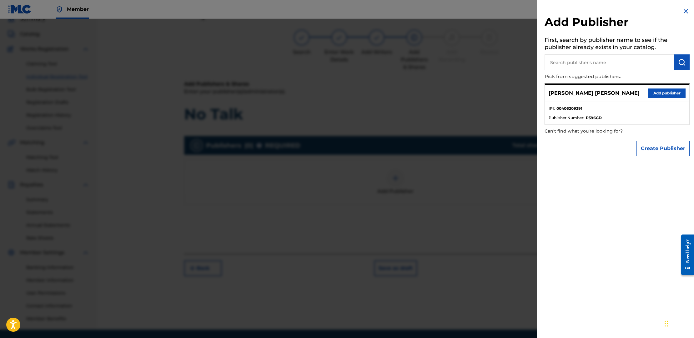
click at [665, 90] on button "Add publisher" at bounding box center [667, 92] width 38 height 9
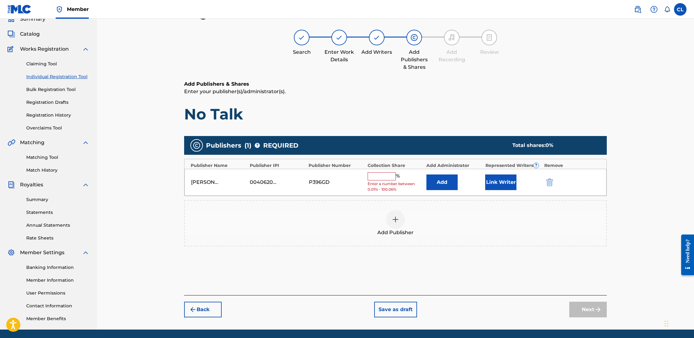
click at [386, 175] on input "text" at bounding box center [382, 176] width 28 height 8
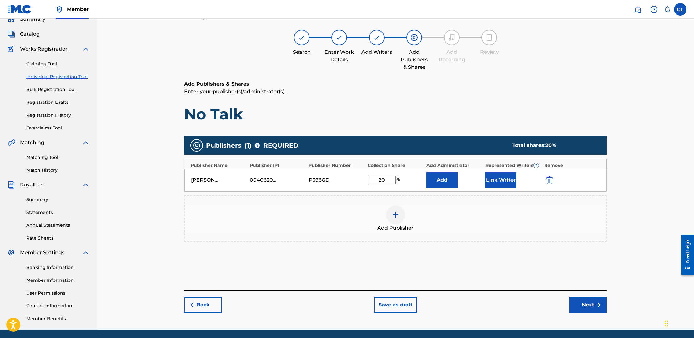
type input "20"
click at [586, 300] on button "Next" at bounding box center [588, 305] width 38 height 16
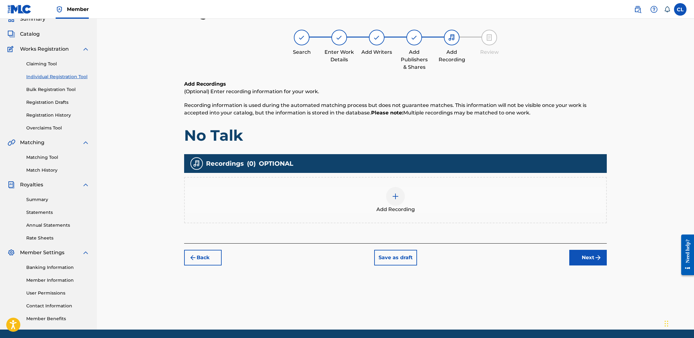
click at [592, 256] on button "Next" at bounding box center [588, 258] width 38 height 16
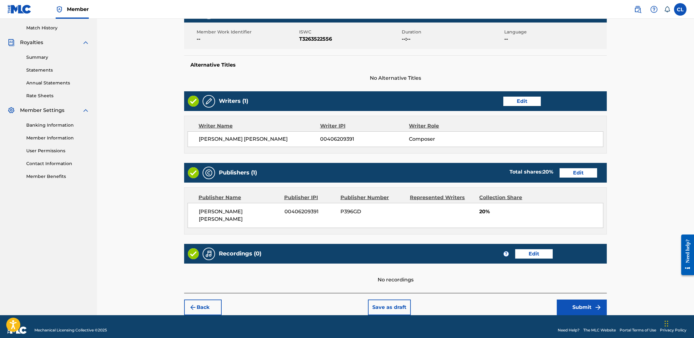
scroll to position [170, 0]
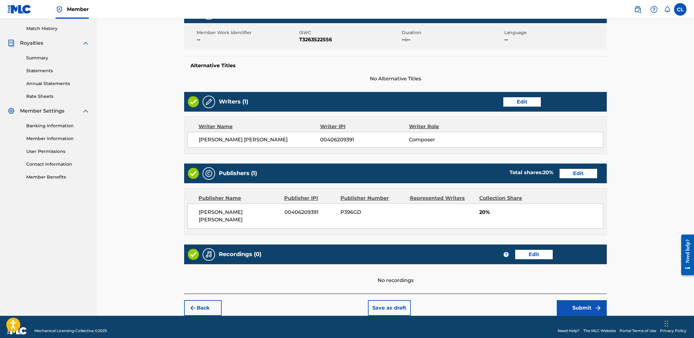
click at [588, 300] on button "Submit" at bounding box center [582, 308] width 50 height 16
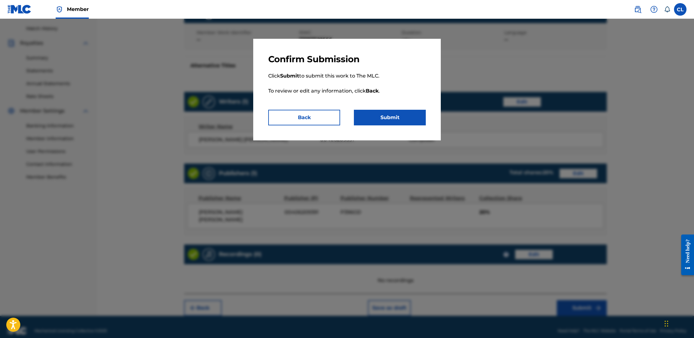
click at [387, 118] on button "Submit" at bounding box center [390, 118] width 72 height 16
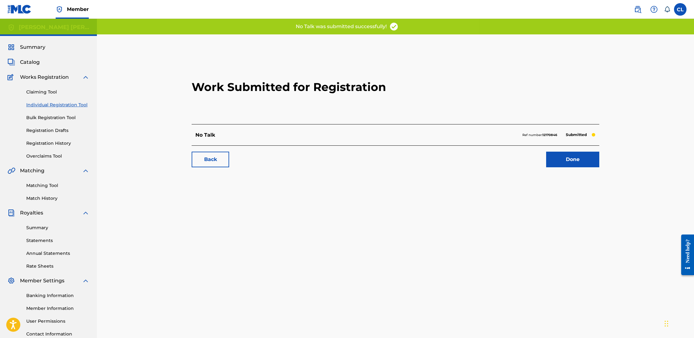
click at [565, 156] on link "Done" at bounding box center [572, 160] width 53 height 16
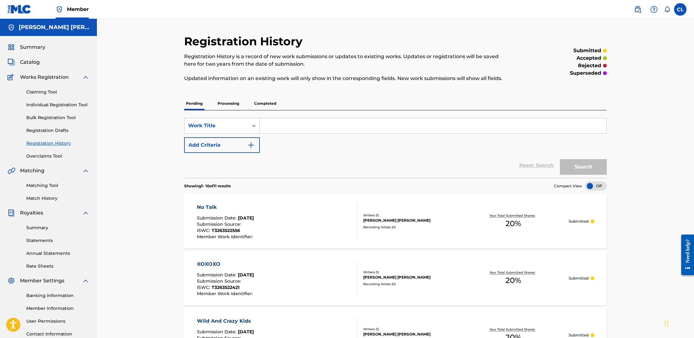
click at [41, 228] on link "Summary" at bounding box center [57, 227] width 63 height 7
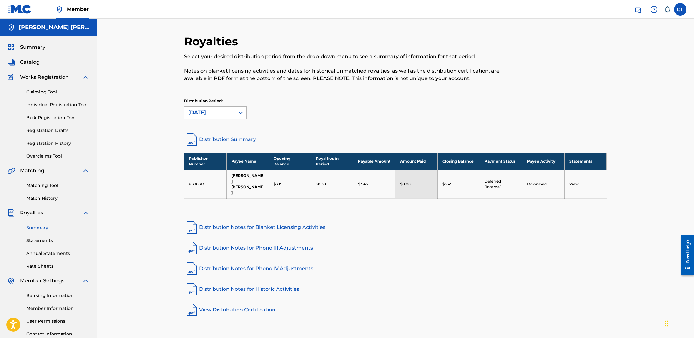
click at [223, 114] on div "[DATE]" at bounding box center [209, 113] width 43 height 8
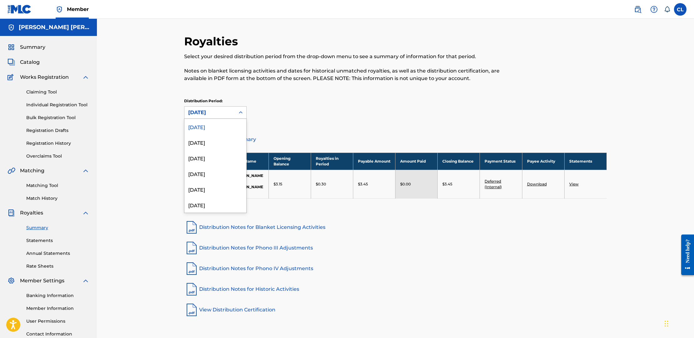
click at [313, 113] on div "Distribution Period: [DATE] selected, 1 of 54. 54 results available. Use Up and…" at bounding box center [395, 108] width 423 height 21
click at [231, 113] on div "[DATE]" at bounding box center [209, 113] width 43 height 8
click at [224, 141] on div "[DATE]" at bounding box center [215, 142] width 62 height 16
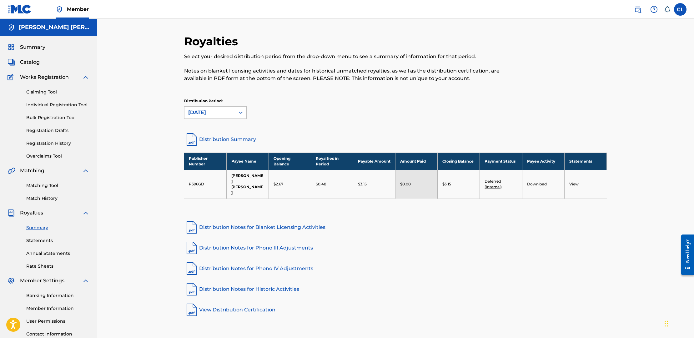
click at [204, 110] on div "[DATE]" at bounding box center [209, 113] width 43 height 8
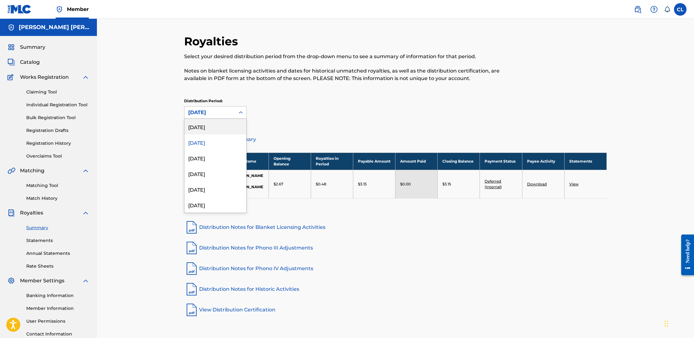
click at [214, 126] on div "[DATE]" at bounding box center [215, 127] width 62 height 16
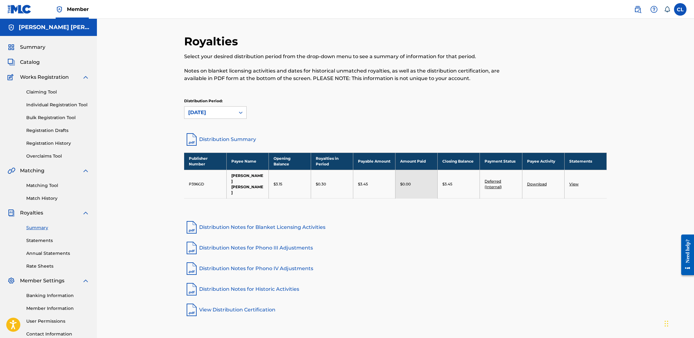
click at [46, 104] on link "Individual Registration Tool" at bounding box center [57, 105] width 63 height 7
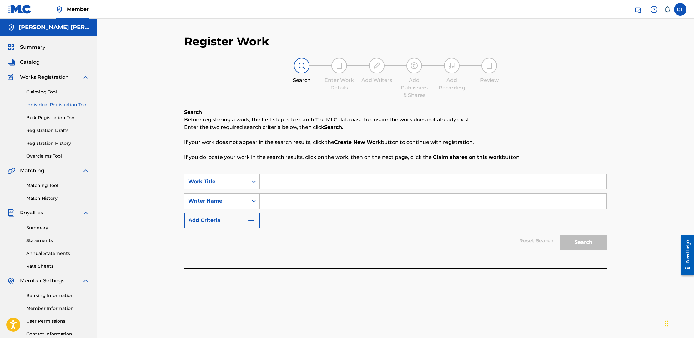
click at [288, 178] on input "Search Form" at bounding box center [433, 181] width 347 height 15
type input "Hey Hey Hey"
click at [315, 203] on input "Search Form" at bounding box center [433, 200] width 347 height 15
type input "[PERSON_NAME] [PERSON_NAME]"
click at [589, 240] on button "Search" at bounding box center [583, 242] width 47 height 16
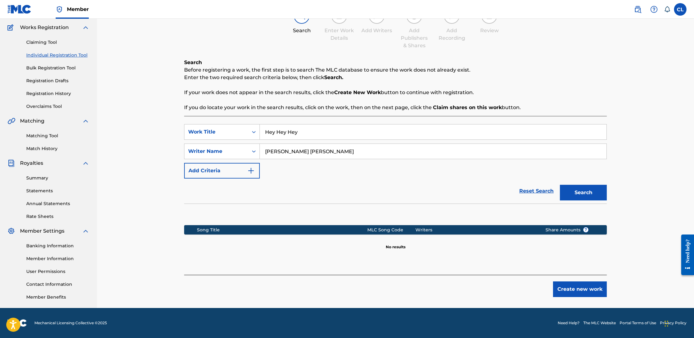
scroll to position [50, 0]
click at [587, 291] on button "Create new work" at bounding box center [580, 289] width 54 height 16
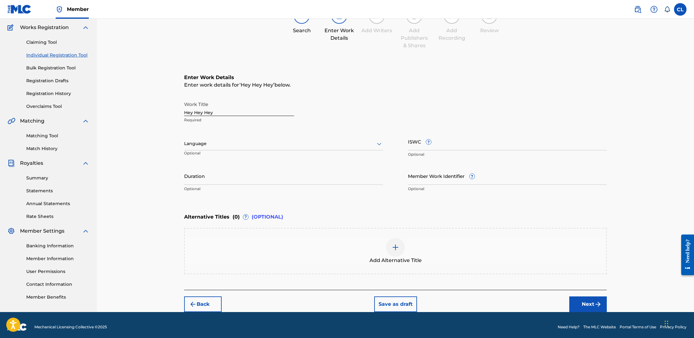
click at [413, 143] on input "ISWC ?" at bounding box center [507, 142] width 199 height 18
paste input "T-325.597.962-1"
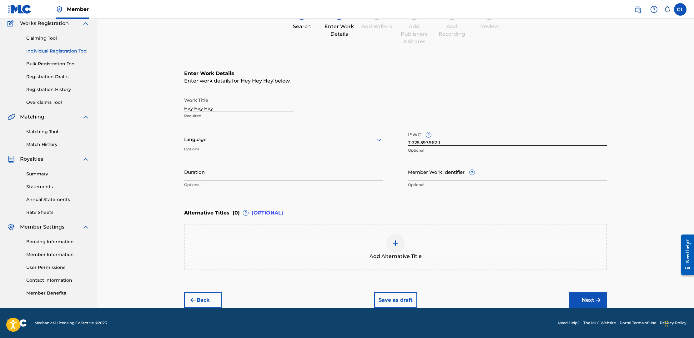
type input "T-325.597.962-1"
click at [592, 295] on button "Next" at bounding box center [588, 300] width 38 height 16
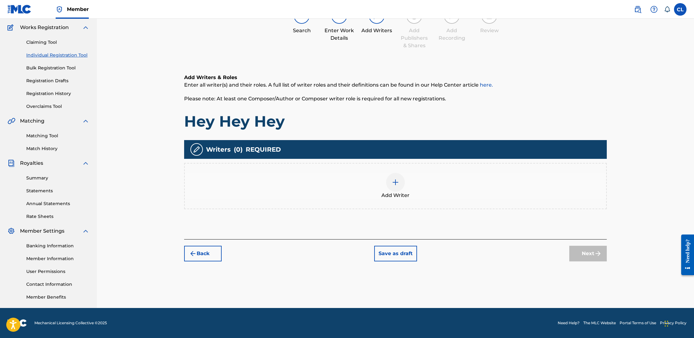
click at [401, 182] on div at bounding box center [395, 182] width 19 height 19
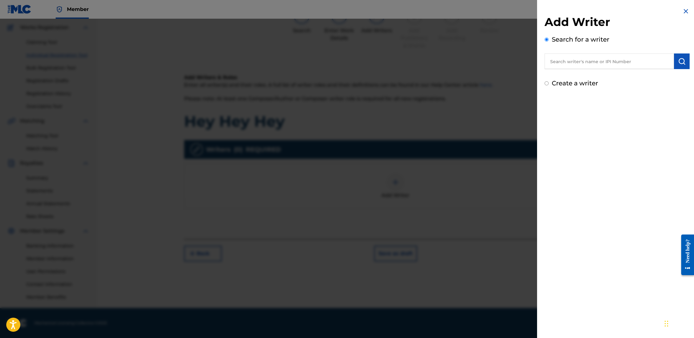
click at [613, 63] on input "text" at bounding box center [608, 61] width 129 height 16
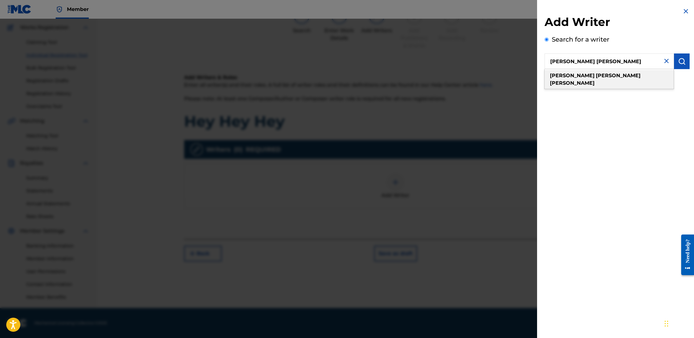
click at [596, 75] on strong "[PERSON_NAME]" at bounding box center [618, 76] width 45 height 6
type input "[PERSON_NAME] [PERSON_NAME]"
click at [684, 58] on button "submit" at bounding box center [682, 61] width 16 height 16
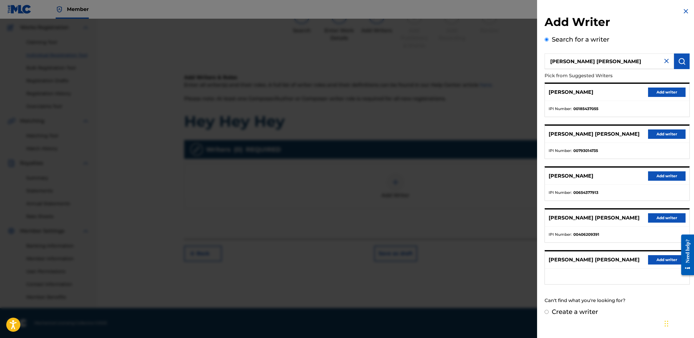
click at [663, 219] on button "Add writer" at bounding box center [667, 217] width 38 height 9
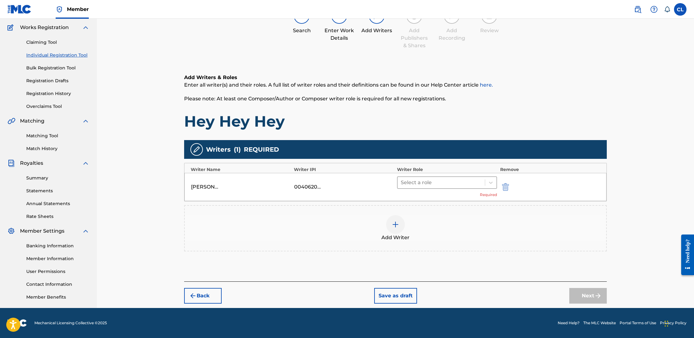
click at [449, 182] on div at bounding box center [441, 182] width 81 height 9
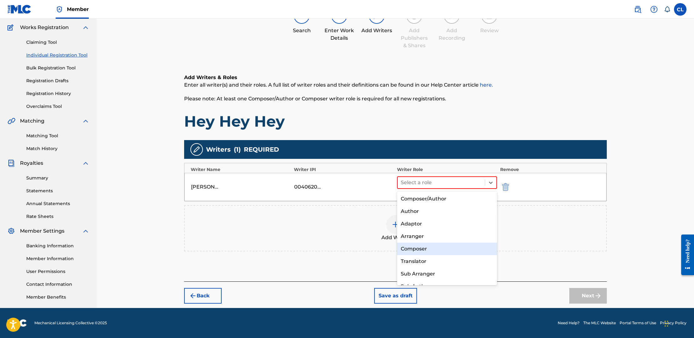
click at [435, 245] on div "Composer" at bounding box center [447, 249] width 100 height 13
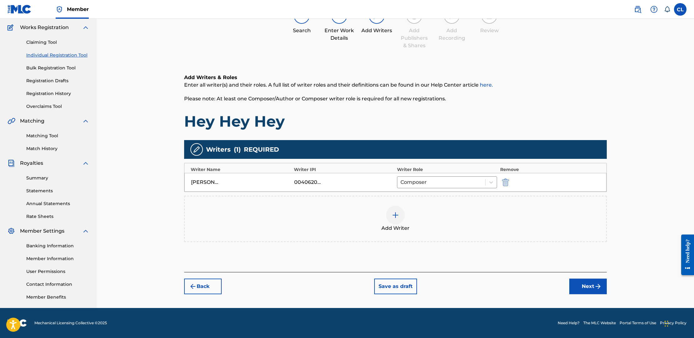
click at [597, 287] on img "submit" at bounding box center [598, 287] width 8 height 8
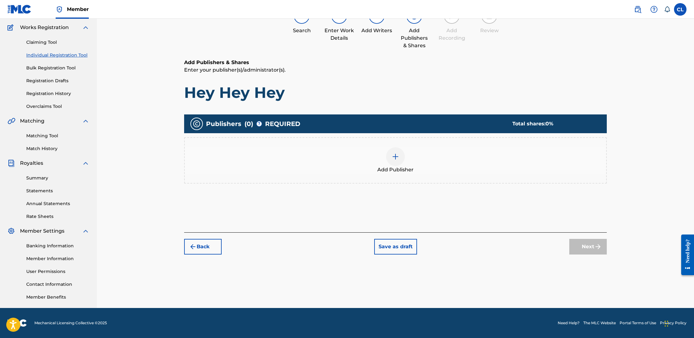
scroll to position [28, 0]
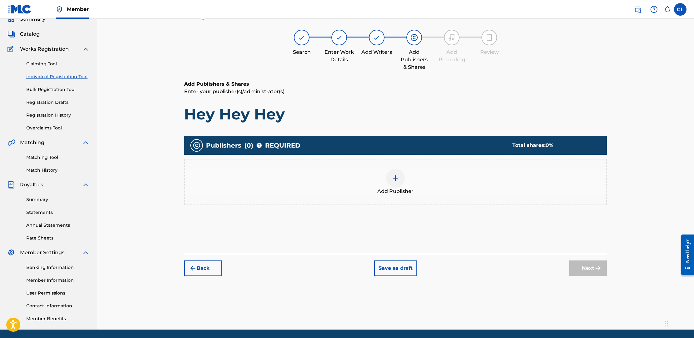
click at [396, 178] on img at bounding box center [396, 178] width 8 height 8
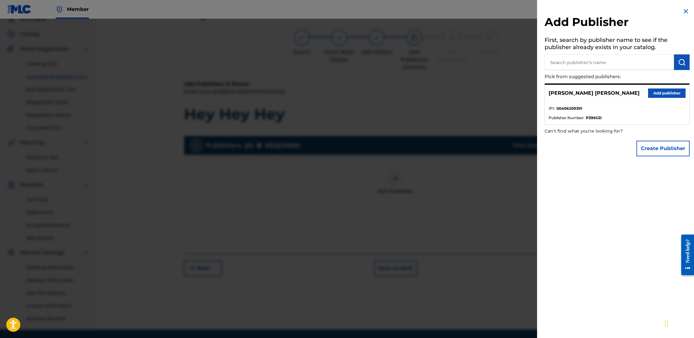
click at [656, 93] on button "Add publisher" at bounding box center [667, 92] width 38 height 9
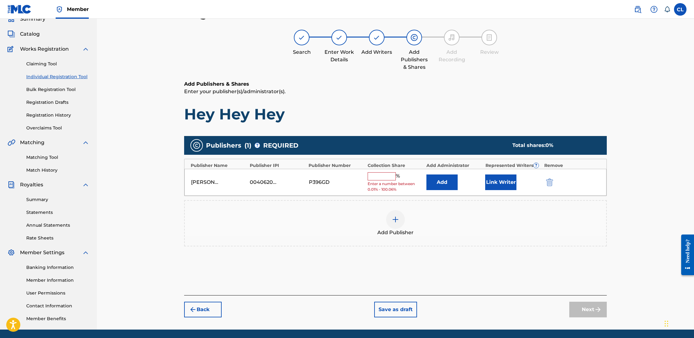
click at [385, 179] on div "%" at bounding box center [385, 176] width 34 height 8
click at [387, 175] on input "text" at bounding box center [382, 176] width 28 height 8
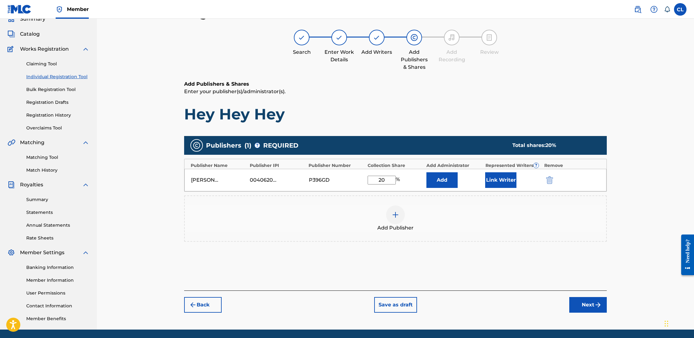
type input "20"
click at [662, 149] on div "Register Work Search Enter Work Details Add Writers Add Publishers & Shares Add…" at bounding box center [395, 160] width 597 height 339
click at [592, 302] on button "Next" at bounding box center [588, 305] width 38 height 16
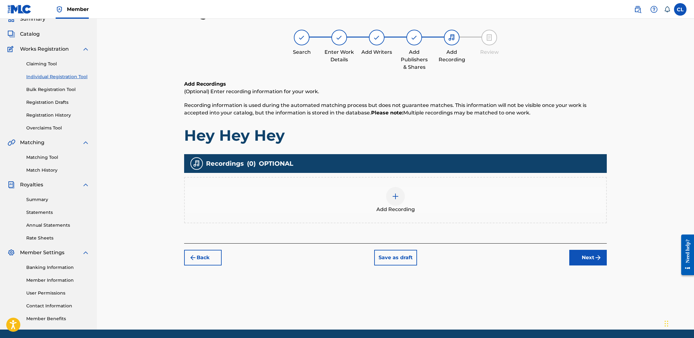
click at [587, 257] on button "Next" at bounding box center [588, 258] width 38 height 16
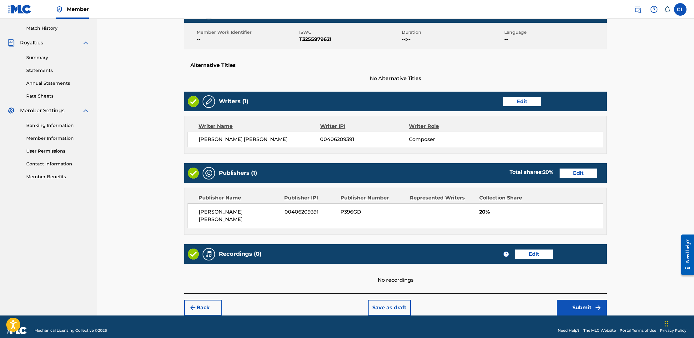
scroll to position [170, 0]
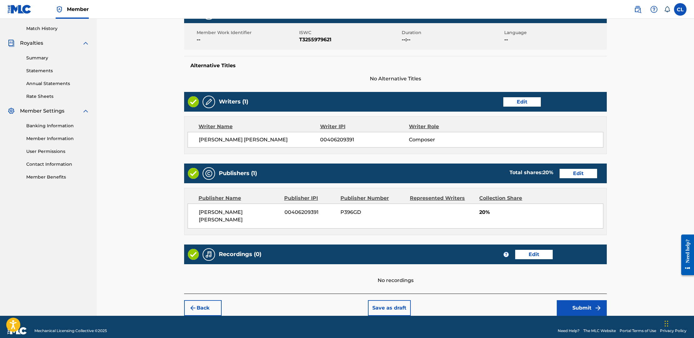
click at [592, 300] on button "Submit" at bounding box center [582, 308] width 50 height 16
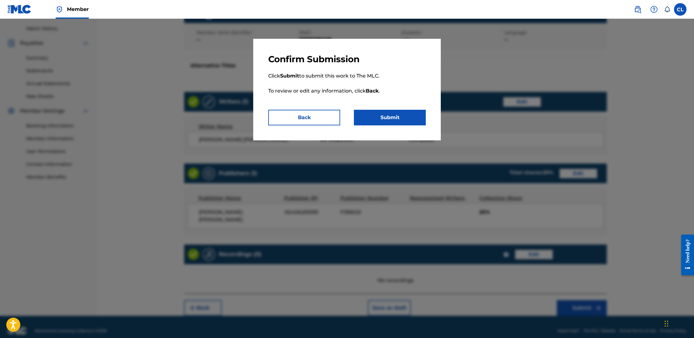
click at [395, 115] on button "Submit" at bounding box center [390, 118] width 72 height 16
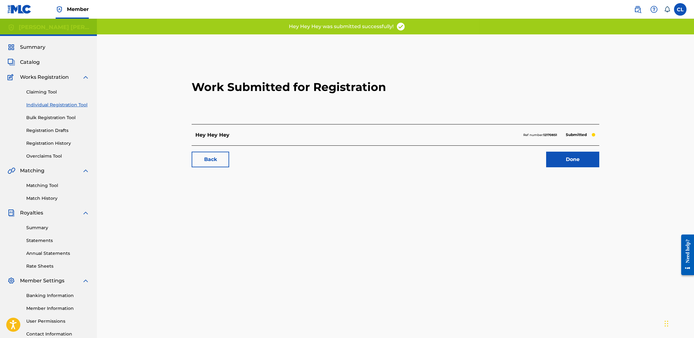
click at [574, 157] on link "Done" at bounding box center [572, 160] width 53 height 16
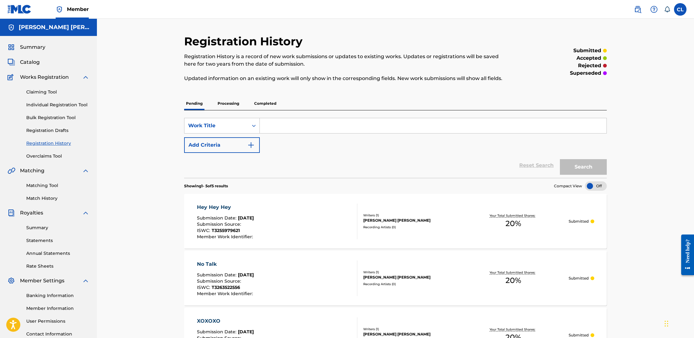
click at [47, 104] on link "Individual Registration Tool" at bounding box center [57, 105] width 63 height 7
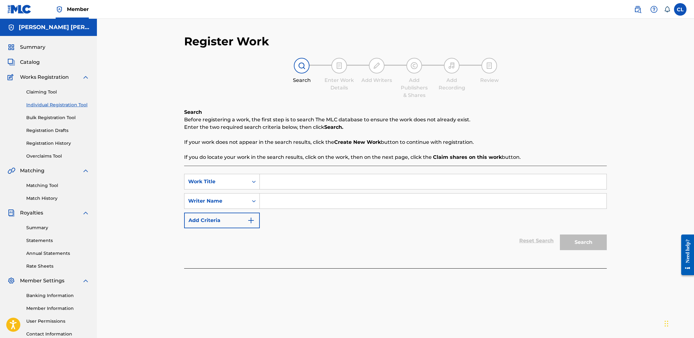
click at [286, 179] on input "Search Form" at bounding box center [433, 181] width 347 height 15
type input "New Way To Dance"
click at [297, 198] on input "Search Form" at bounding box center [433, 200] width 347 height 15
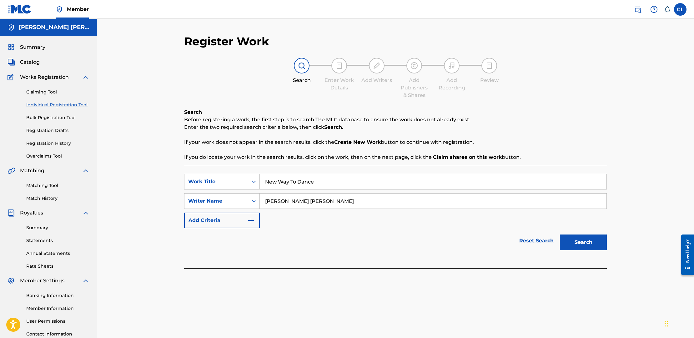
type input "[PERSON_NAME] [PERSON_NAME]"
click at [578, 241] on button "Search" at bounding box center [583, 242] width 47 height 16
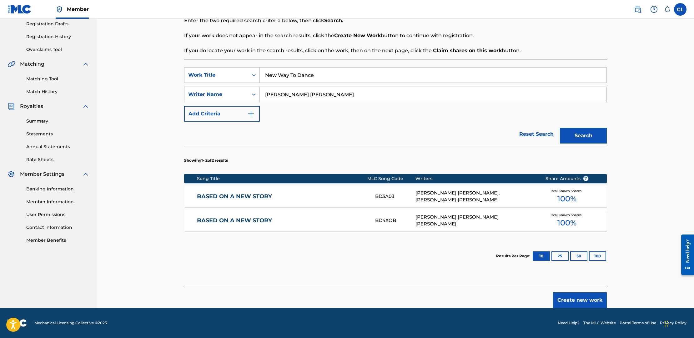
click at [575, 298] on button "Create new work" at bounding box center [580, 300] width 54 height 16
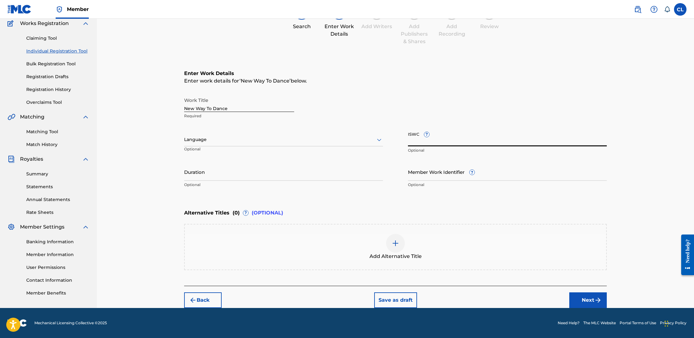
click at [410, 138] on input "ISWC ?" at bounding box center [507, 137] width 199 height 18
paste input "T-324.338.451-8"
type input "T-324.338.451-8"
click at [148, 201] on div "Register Work Search Enter Work Details Add Writers Add Publishers & Shares Add…" at bounding box center [395, 136] width 597 height 343
click at [583, 299] on button "Next" at bounding box center [588, 300] width 38 height 16
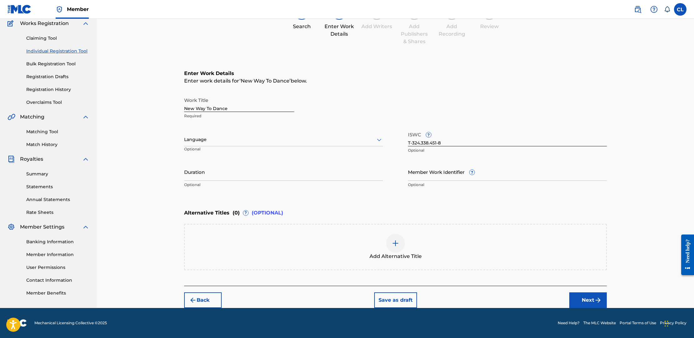
scroll to position [50, 0]
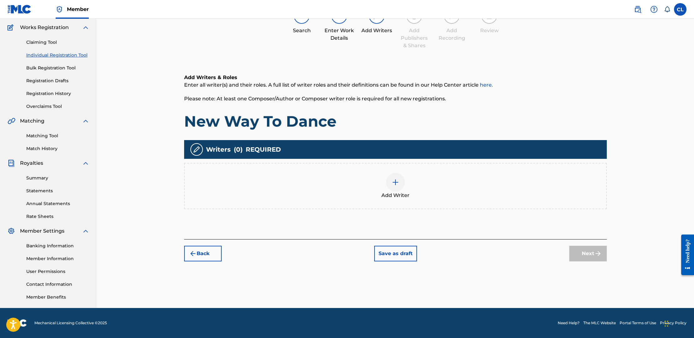
click at [393, 181] on img at bounding box center [396, 182] width 8 height 8
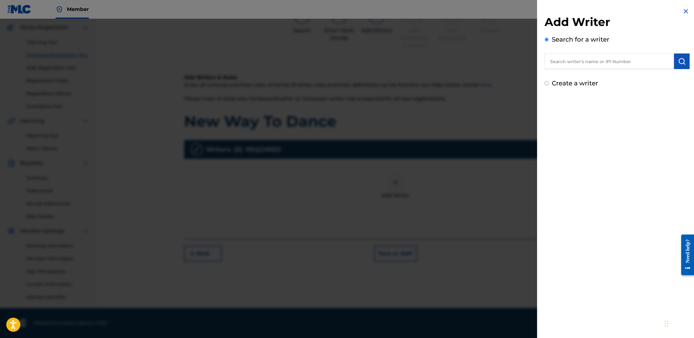
click at [630, 61] on input "text" at bounding box center [608, 61] width 129 height 16
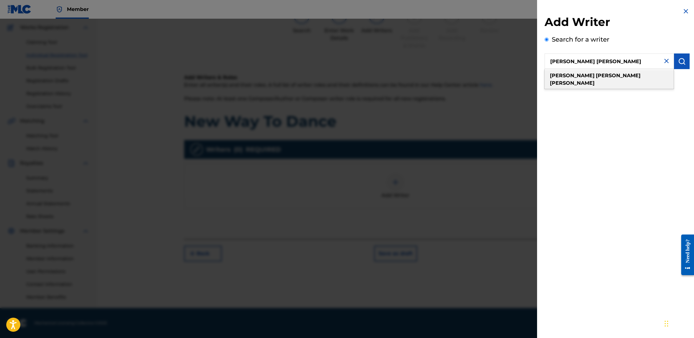
type input "[PERSON_NAME] [PERSON_NAME]"
click at [612, 73] on div "[PERSON_NAME] [PERSON_NAME]" at bounding box center [608, 79] width 129 height 19
click at [682, 63] on img "submit" at bounding box center [682, 62] width 8 height 8
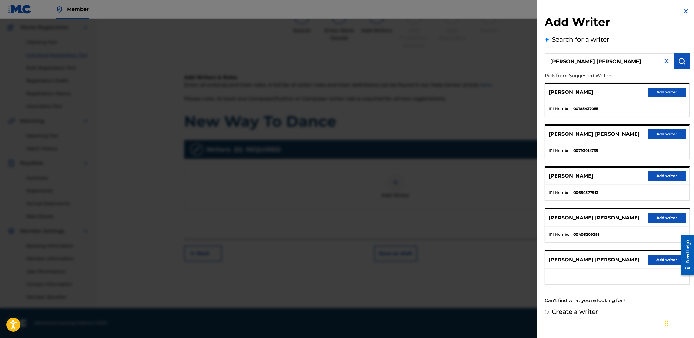
click at [662, 217] on button "Add writer" at bounding box center [667, 217] width 38 height 9
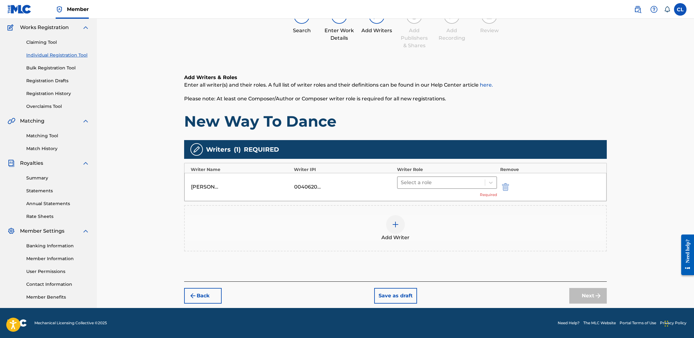
click at [434, 183] on div at bounding box center [441, 182] width 81 height 9
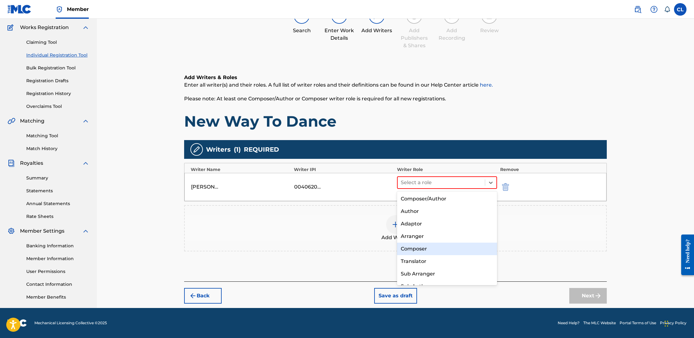
click at [423, 250] on div "Composer" at bounding box center [447, 249] width 100 height 13
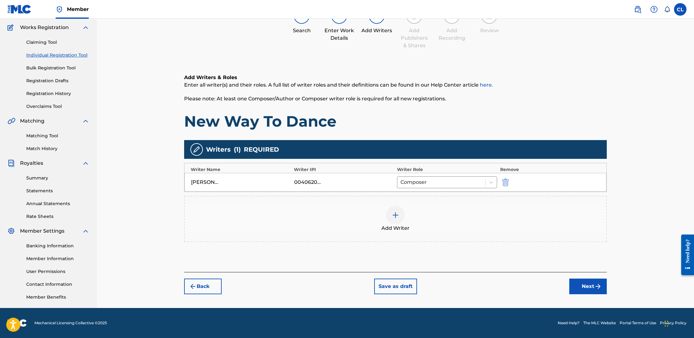
click at [595, 286] on img "submit" at bounding box center [598, 287] width 8 height 8
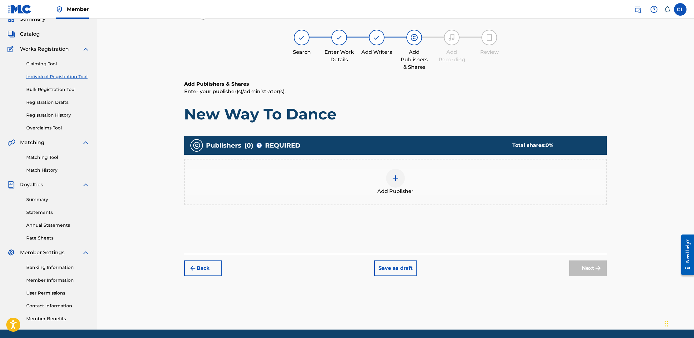
click at [396, 179] on img at bounding box center [396, 178] width 8 height 8
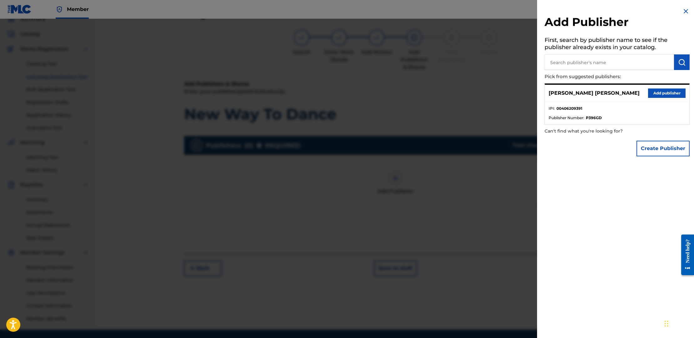
click at [665, 93] on button "Add publisher" at bounding box center [667, 92] width 38 height 9
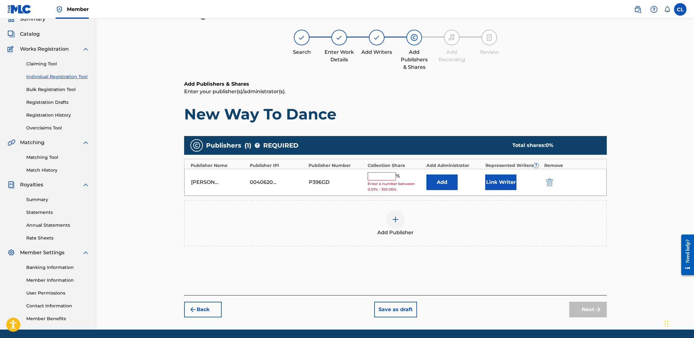
click at [386, 178] on input "text" at bounding box center [382, 176] width 28 height 8
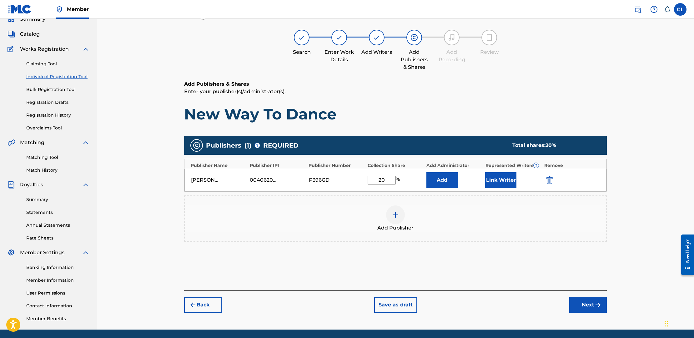
type input "20"
click at [589, 304] on button "Next" at bounding box center [588, 305] width 38 height 16
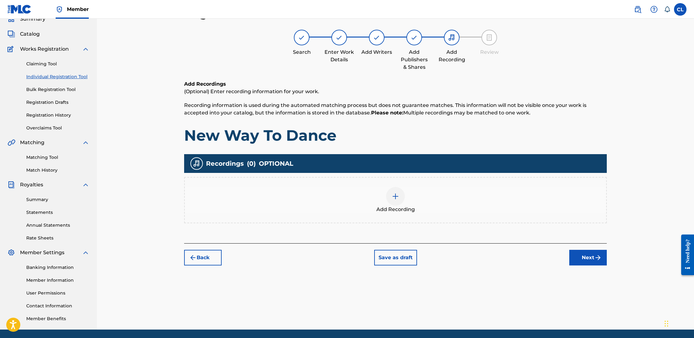
click at [587, 255] on button "Next" at bounding box center [588, 258] width 38 height 16
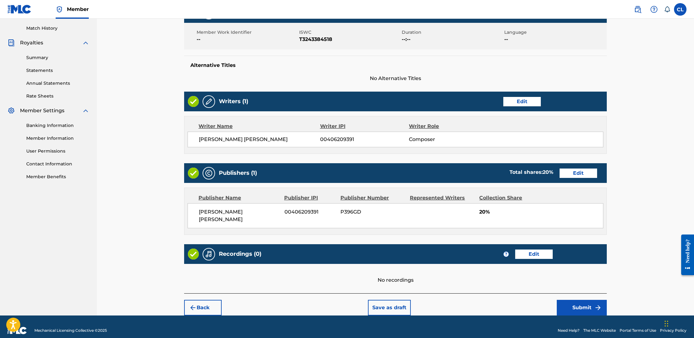
scroll to position [170, 0]
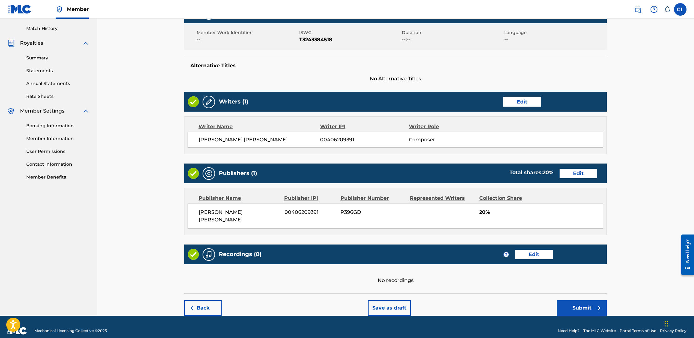
click at [580, 300] on button "Submit" at bounding box center [582, 308] width 50 height 16
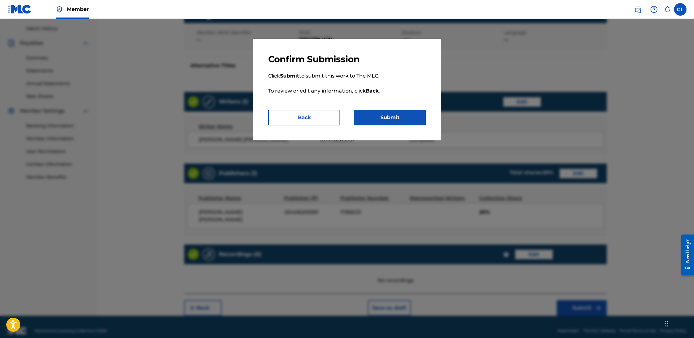
click at [407, 118] on button "Submit" at bounding box center [390, 118] width 72 height 16
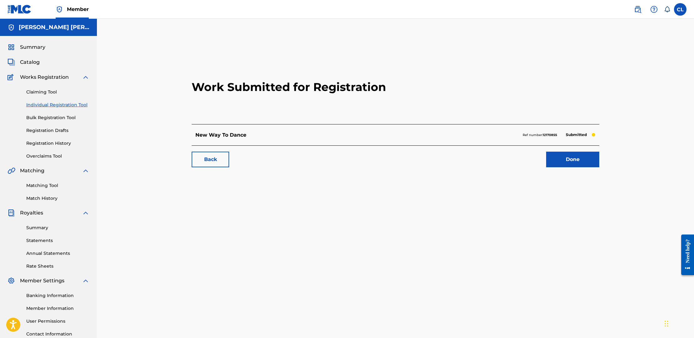
click at [48, 105] on link "Individual Registration Tool" at bounding box center [57, 105] width 63 height 7
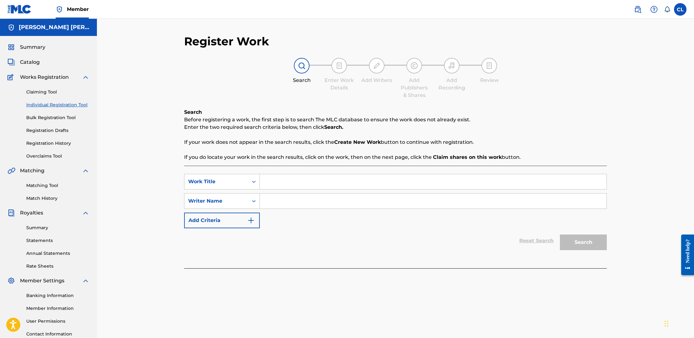
click at [274, 187] on input "Search Form" at bounding box center [433, 181] width 347 height 15
type input "Sorry, I'm a Pushover"
click at [313, 202] on input "Search Form" at bounding box center [433, 200] width 347 height 15
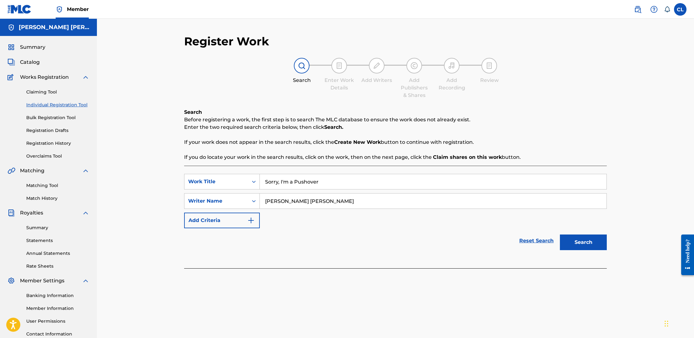
type input "[PERSON_NAME] [PERSON_NAME]"
click at [586, 238] on button "Search" at bounding box center [583, 242] width 47 height 16
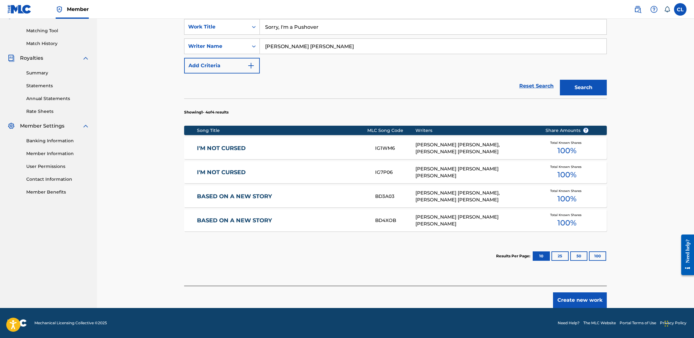
scroll to position [155, 0]
click at [582, 298] on button "Create new work" at bounding box center [580, 300] width 54 height 16
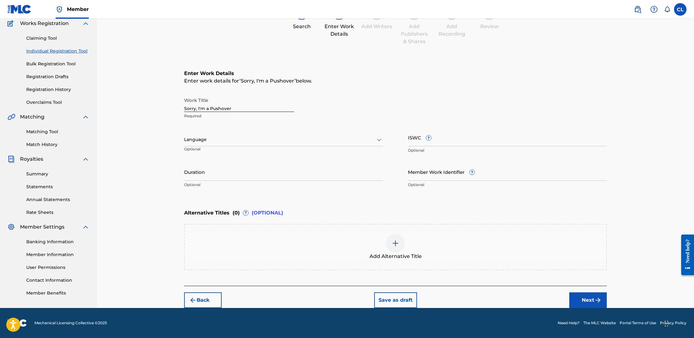
scroll to position [54, 0]
click at [266, 141] on div at bounding box center [283, 140] width 199 height 8
click at [261, 152] on div "English" at bounding box center [283, 153] width 198 height 14
click at [420, 139] on input "ISWC ?" at bounding box center [507, 137] width 199 height 18
paste input "T-325.597.943-8"
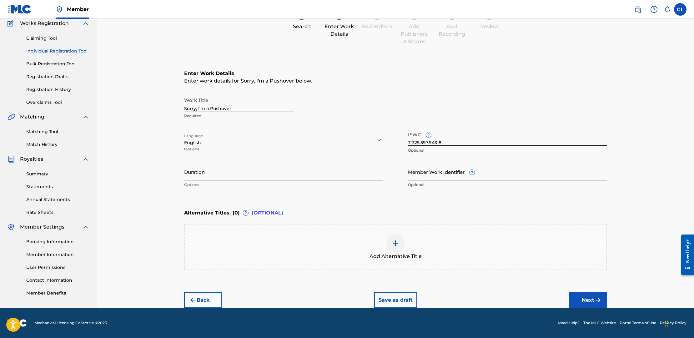
type input "T-325.597.943-8"
click at [127, 161] on div "Register Work Search Enter Work Details Add Writers Add Publishers & Shares Add…" at bounding box center [395, 136] width 597 height 343
click at [586, 297] on button "Next" at bounding box center [588, 300] width 38 height 16
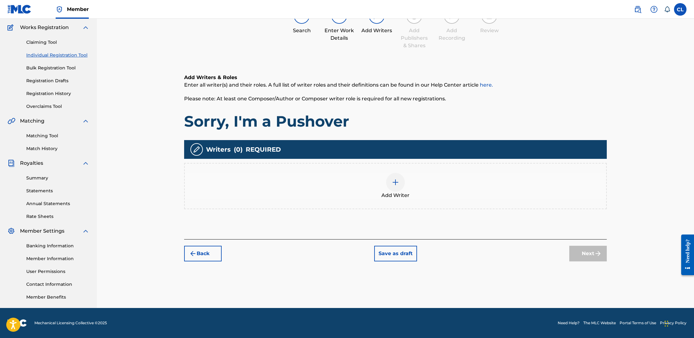
scroll to position [50, 0]
click at [399, 180] on img at bounding box center [396, 182] width 8 height 8
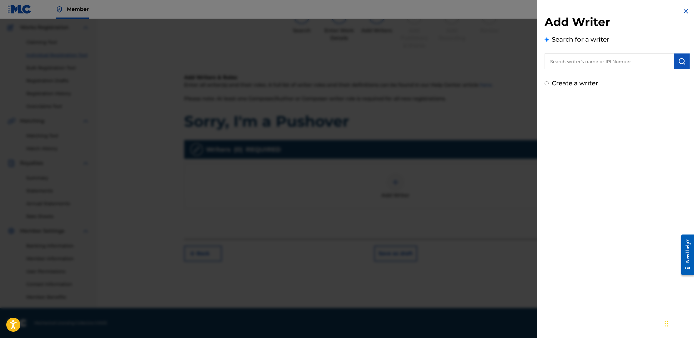
click at [634, 60] on input "text" at bounding box center [608, 61] width 129 height 16
type input "[PERSON_NAME] [PERSON_NAME]"
click at [679, 61] on img "submit" at bounding box center [682, 62] width 8 height 8
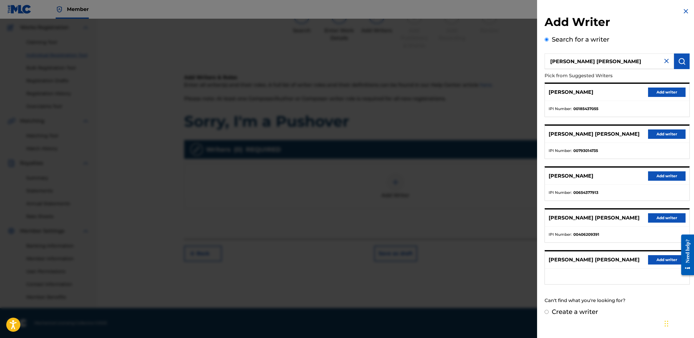
click at [664, 214] on button "Add writer" at bounding box center [667, 217] width 38 height 9
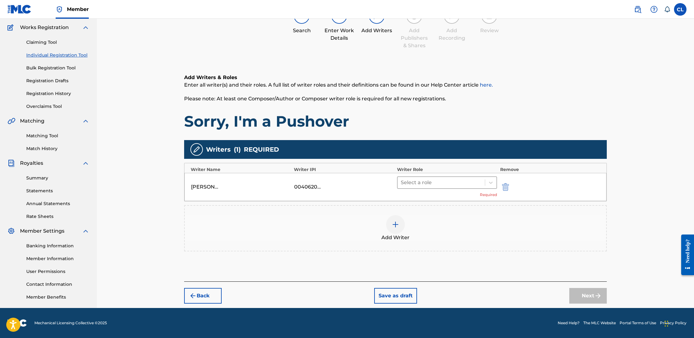
click at [440, 183] on div at bounding box center [441, 182] width 81 height 9
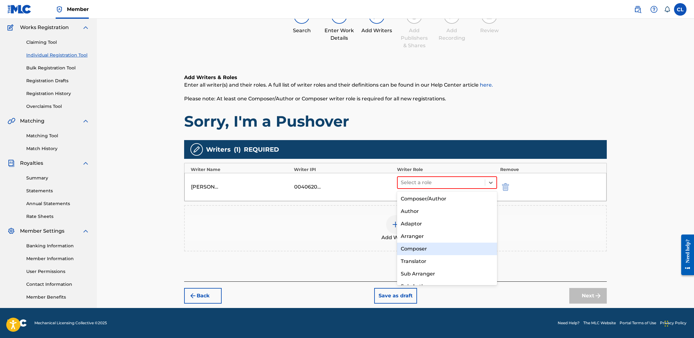
click at [444, 248] on div "Composer" at bounding box center [447, 249] width 100 height 13
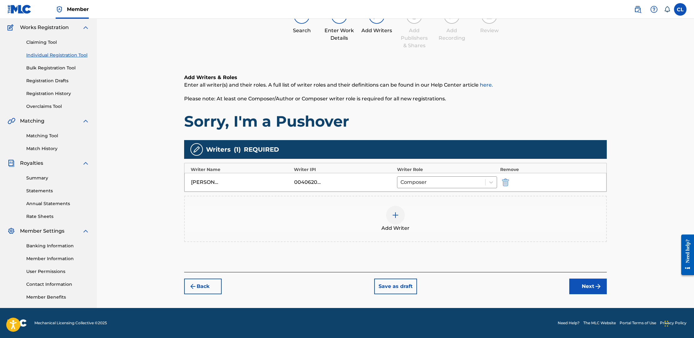
click at [585, 283] on button "Next" at bounding box center [588, 286] width 38 height 16
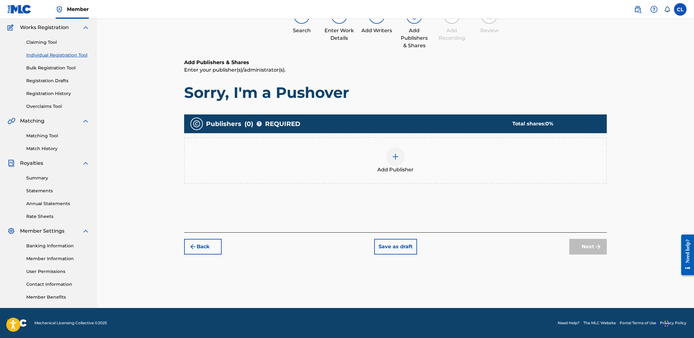
scroll to position [28, 0]
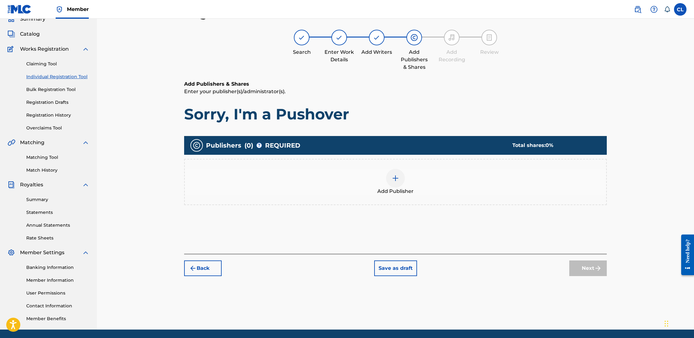
click at [402, 183] on div at bounding box center [395, 178] width 19 height 19
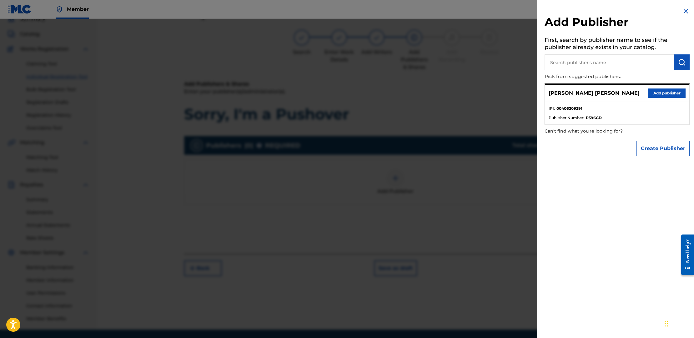
click at [664, 92] on button "Add publisher" at bounding box center [667, 92] width 38 height 9
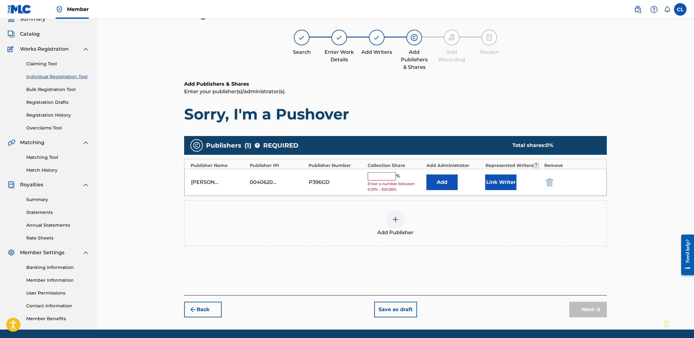
click at [385, 176] on input "text" at bounding box center [382, 176] width 28 height 8
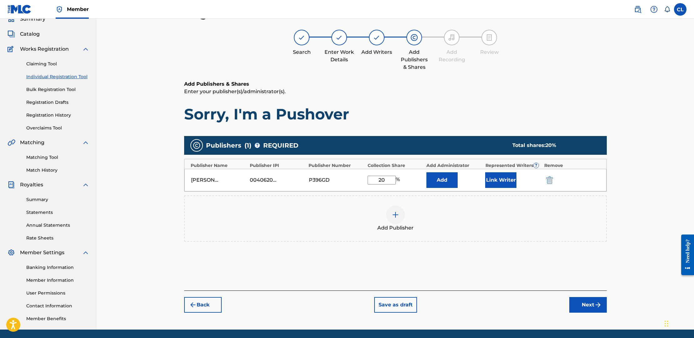
type input "20"
click at [593, 305] on button "Next" at bounding box center [588, 305] width 38 height 16
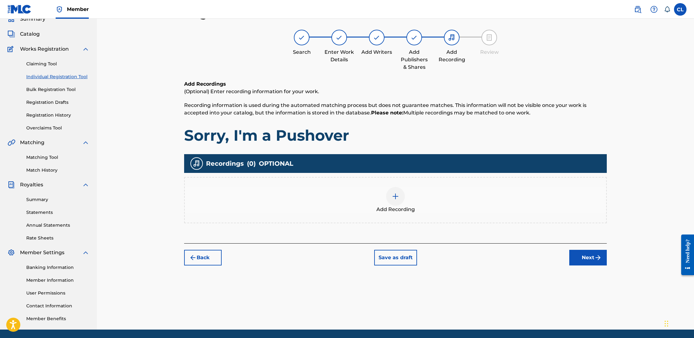
click at [589, 256] on button "Next" at bounding box center [588, 258] width 38 height 16
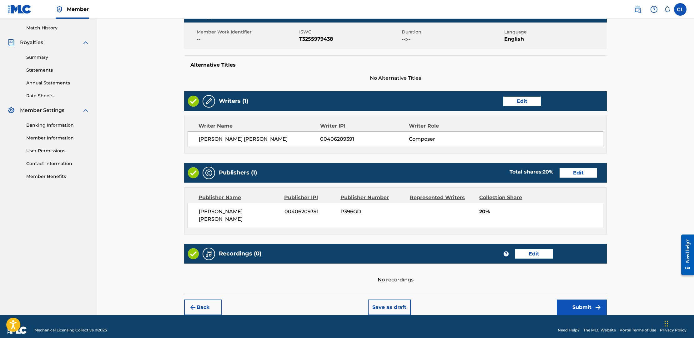
scroll to position [170, 0]
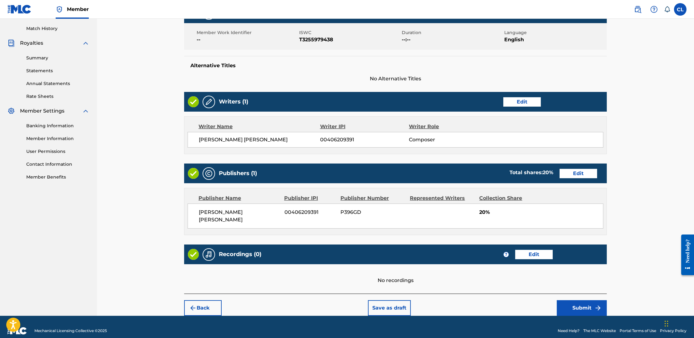
click at [594, 304] on img "submit" at bounding box center [598, 308] width 8 height 8
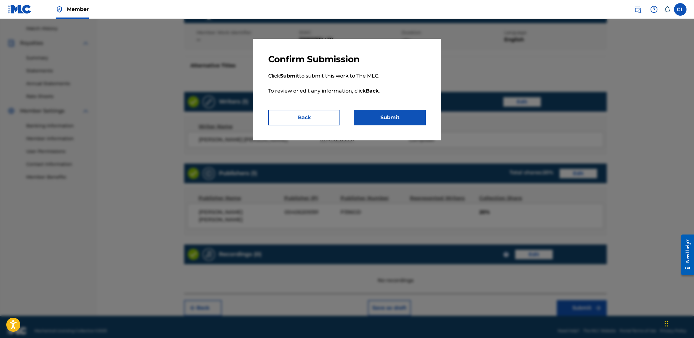
click at [392, 120] on button "Submit" at bounding box center [390, 118] width 72 height 16
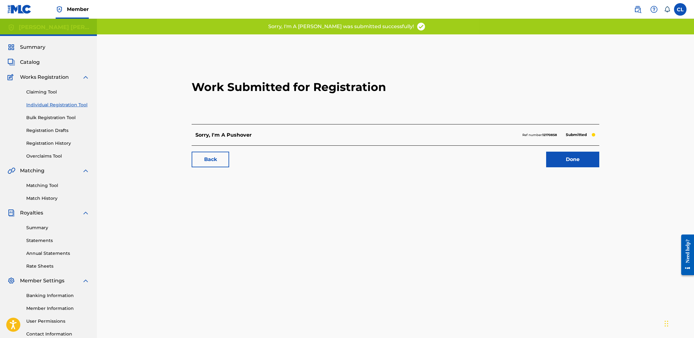
click at [569, 162] on link "Done" at bounding box center [572, 160] width 53 height 16
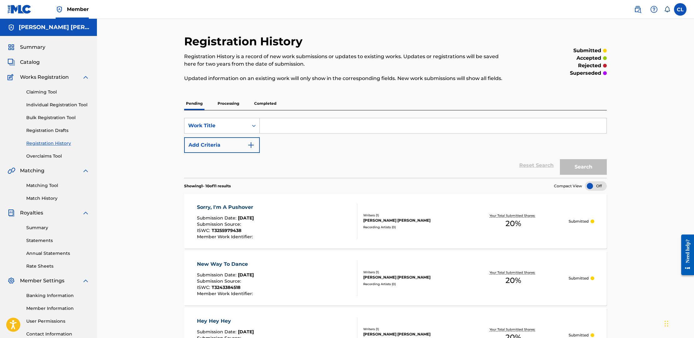
click at [68, 104] on link "Individual Registration Tool" at bounding box center [57, 105] width 63 height 7
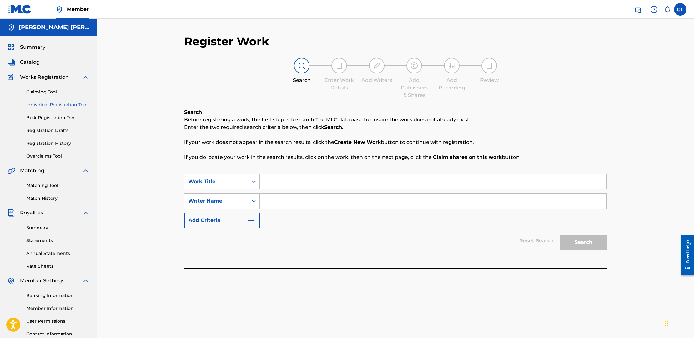
click at [316, 181] on input "Search Form" at bounding box center [433, 181] width 347 height 15
type input "The Kinison's Area 53"
click at [333, 199] on input "Search Form" at bounding box center [433, 200] width 347 height 15
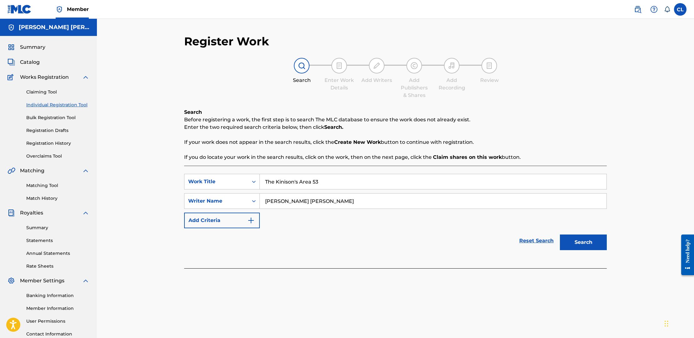
type input "[PERSON_NAME] [PERSON_NAME]"
click at [592, 239] on button "Search" at bounding box center [583, 242] width 47 height 16
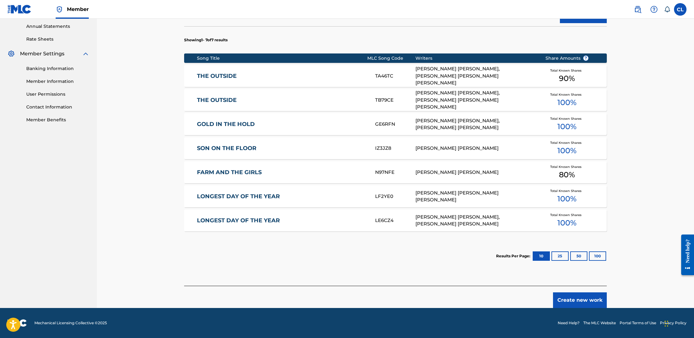
scroll to position [227, 0]
click at [580, 298] on button "Create new work" at bounding box center [580, 300] width 54 height 16
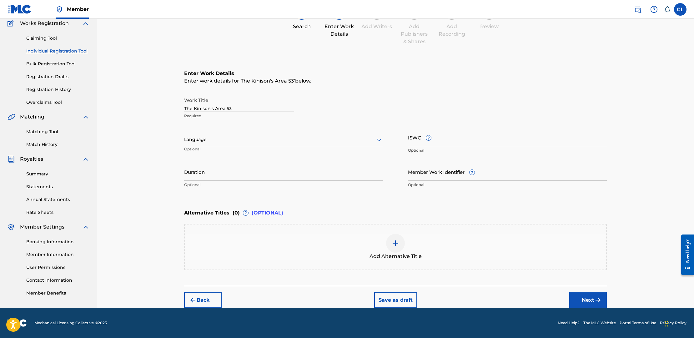
click at [413, 136] on input "ISWC ?" at bounding box center [507, 137] width 199 height 18
paste input "T-325.597.951-8"
type input "T-325.597.951-8"
click at [595, 300] on img "submit" at bounding box center [598, 300] width 8 height 8
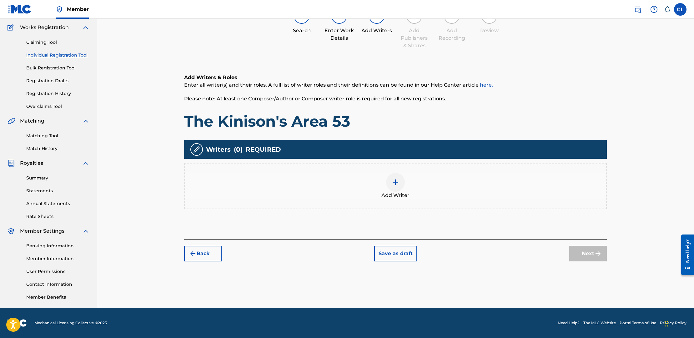
click at [394, 182] on img at bounding box center [396, 182] width 8 height 8
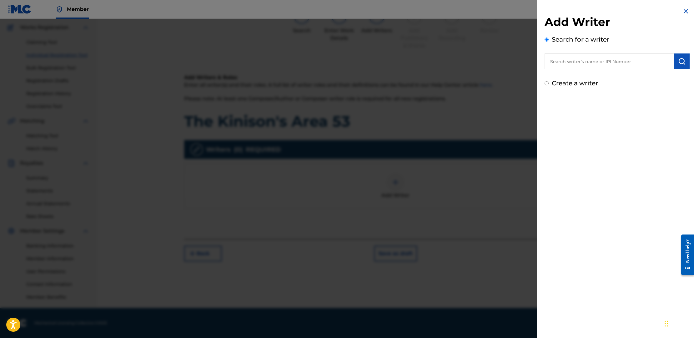
click at [615, 59] on input "text" at bounding box center [608, 61] width 129 height 16
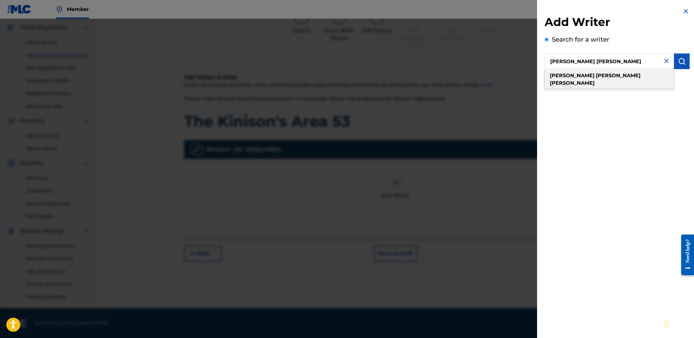
type input "[PERSON_NAME] [PERSON_NAME]"
click at [594, 80] on strong "[PERSON_NAME]" at bounding box center [572, 83] width 45 height 6
click at [684, 62] on button "submit" at bounding box center [682, 61] width 16 height 16
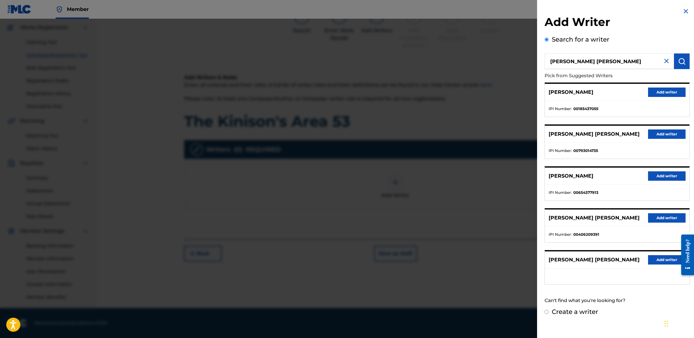
click at [661, 217] on button "Add writer" at bounding box center [667, 217] width 38 height 9
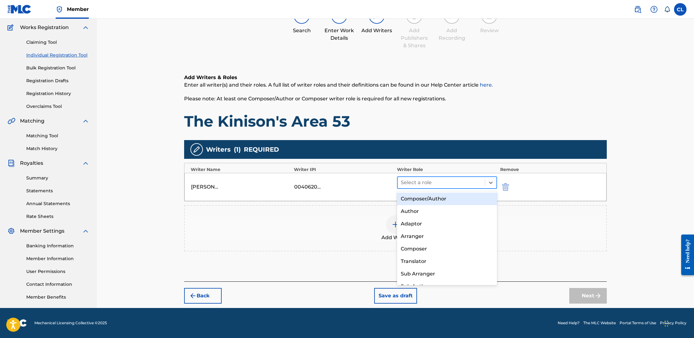
click at [429, 183] on div at bounding box center [441, 182] width 81 height 9
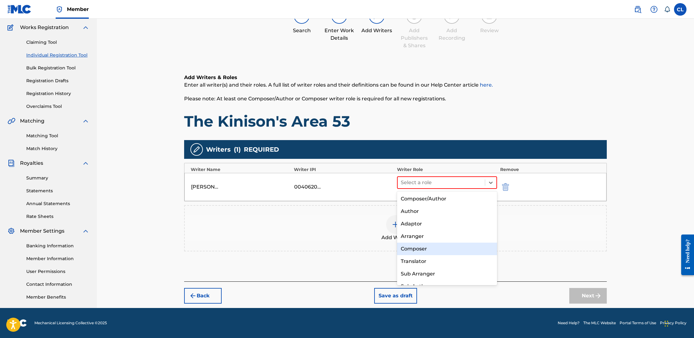
click at [428, 245] on div "Composer" at bounding box center [447, 249] width 100 height 13
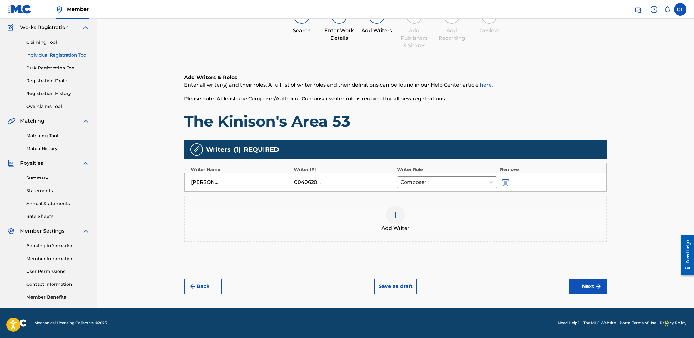
click at [589, 283] on button "Next" at bounding box center [588, 286] width 38 height 16
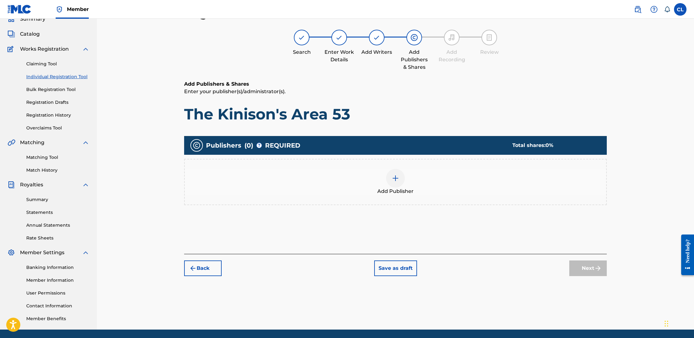
click at [397, 179] on img at bounding box center [396, 178] width 8 height 8
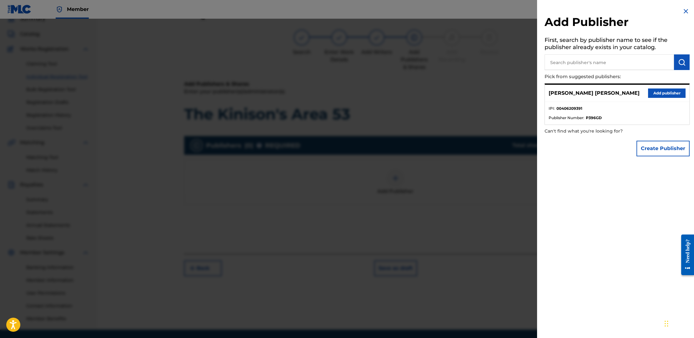
click at [672, 92] on button "Add publisher" at bounding box center [667, 92] width 38 height 9
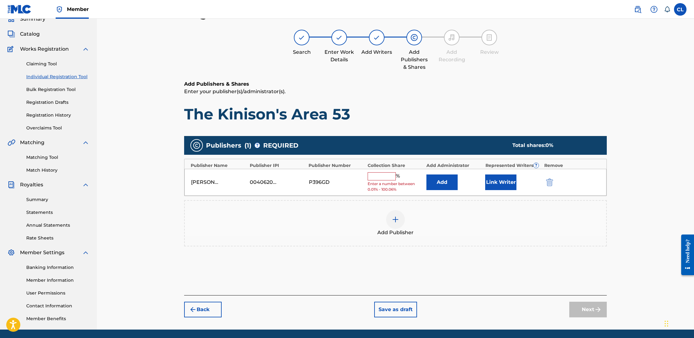
click at [381, 176] on input "text" at bounding box center [382, 176] width 28 height 8
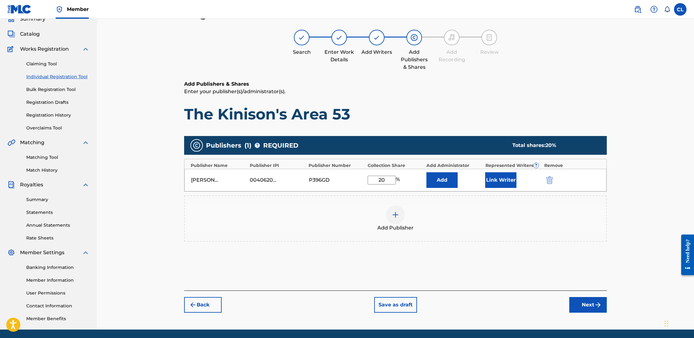
type input "20"
click at [584, 303] on button "Next" at bounding box center [588, 305] width 38 height 16
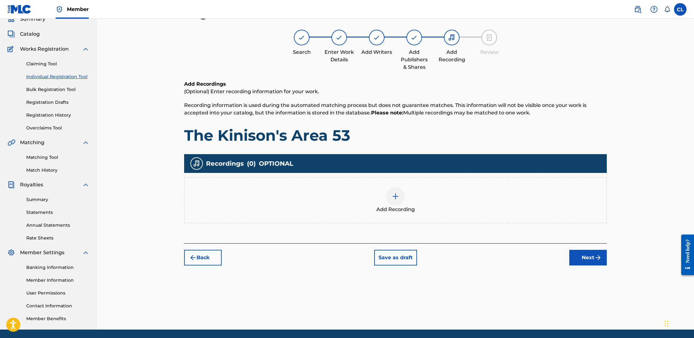
click at [589, 259] on button "Next" at bounding box center [588, 258] width 38 height 16
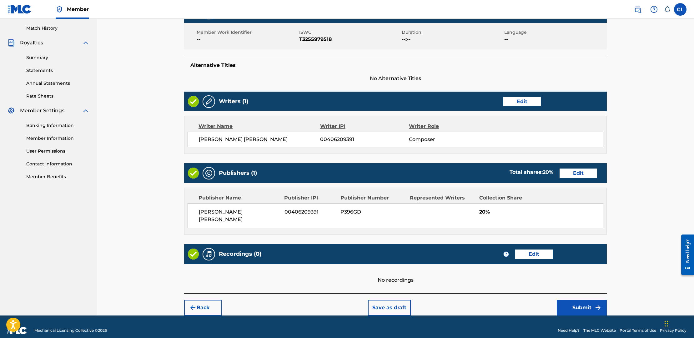
scroll to position [170, 0]
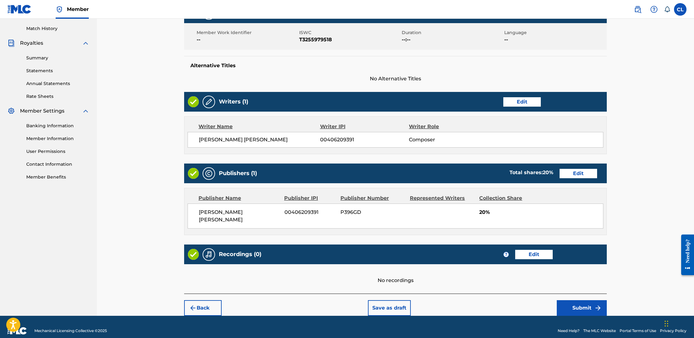
click at [579, 300] on button "Submit" at bounding box center [582, 308] width 50 height 16
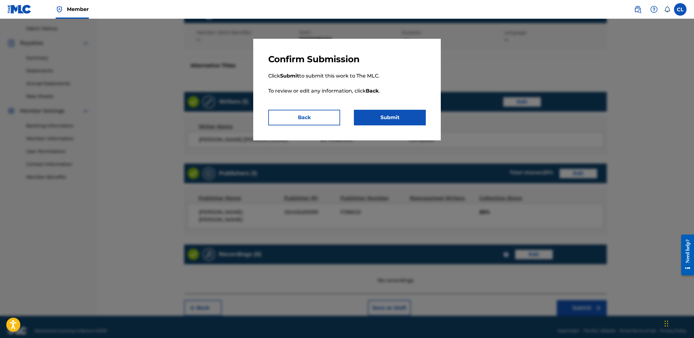
click at [409, 117] on button "Submit" at bounding box center [390, 118] width 72 height 16
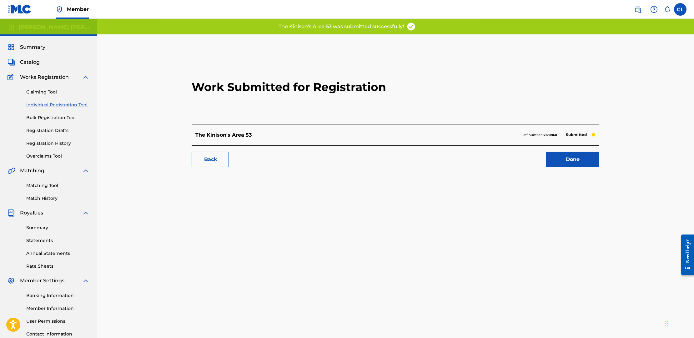
click at [50, 103] on link "Individual Registration Tool" at bounding box center [57, 105] width 63 height 7
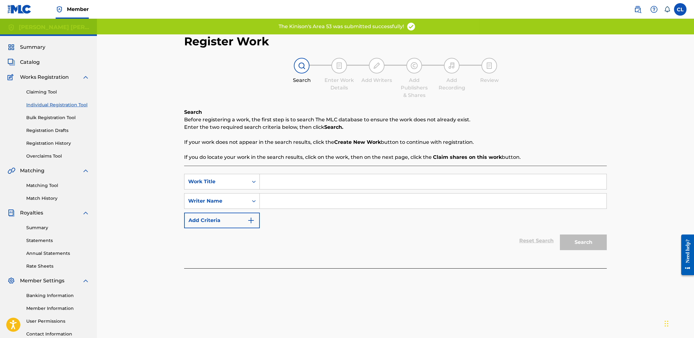
click at [297, 180] on input "Search Form" at bounding box center [433, 181] width 347 height 15
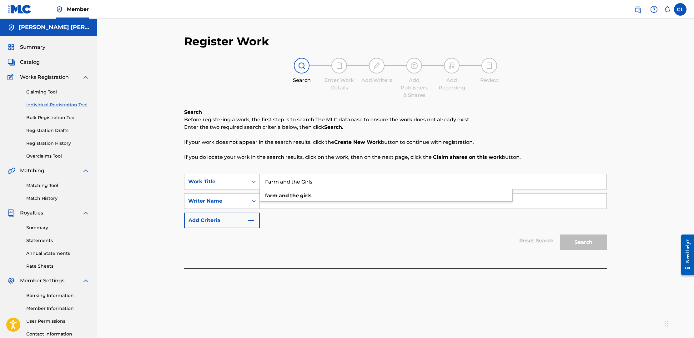
type input "Farm and the Girls"
click at [343, 203] on input "Search Form" at bounding box center [433, 200] width 347 height 15
type input "[PERSON_NAME] [PERSON_NAME]"
click at [585, 238] on button "Search" at bounding box center [583, 242] width 47 height 16
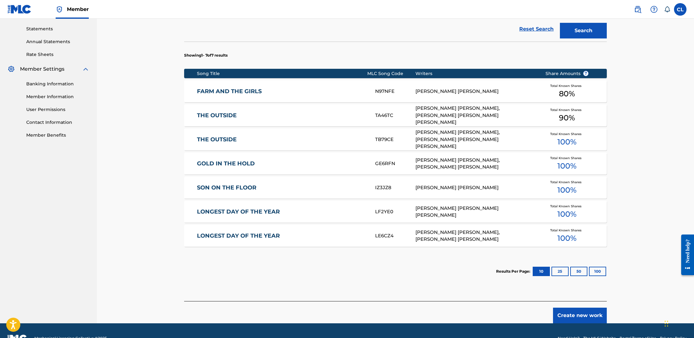
scroll to position [220, 0]
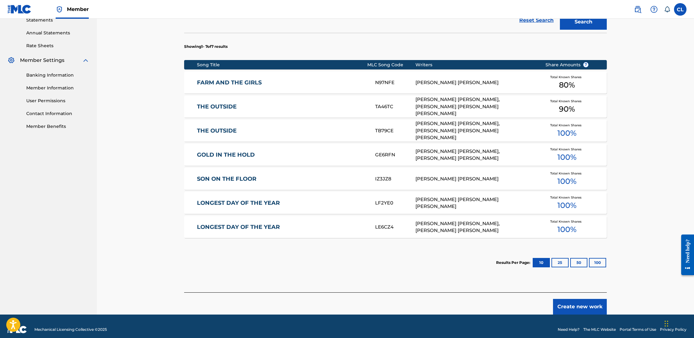
click at [252, 80] on link "FARM AND THE GIRLS" at bounding box center [282, 82] width 170 height 7
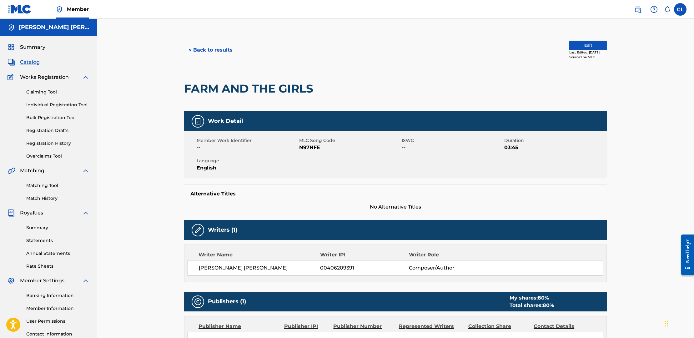
click at [203, 48] on button "< Back to results" at bounding box center [210, 50] width 53 height 16
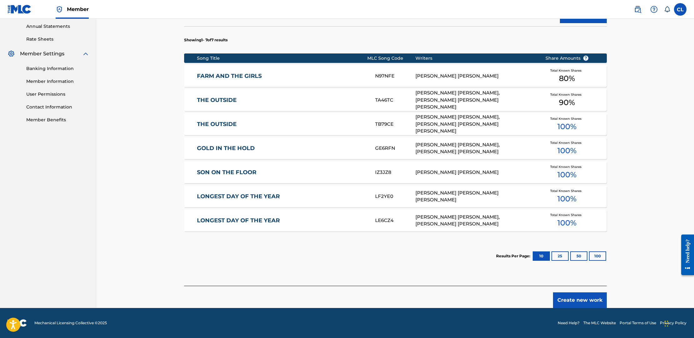
click at [571, 298] on button "Create new work" at bounding box center [580, 300] width 54 height 16
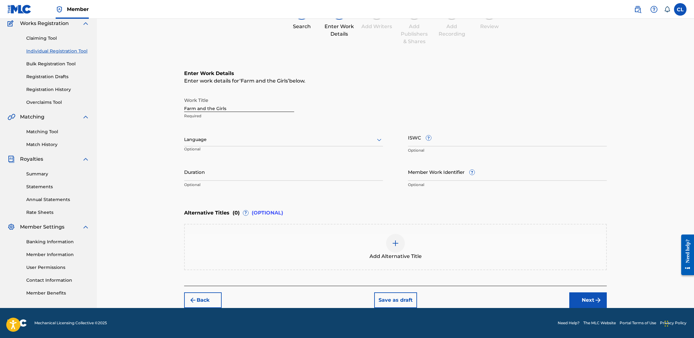
click at [416, 138] on input "ISWC ?" at bounding box center [507, 137] width 199 height 18
paste input "T-316.175.956-0"
type input "T-316.175.956-0"
click at [594, 300] on img "submit" at bounding box center [598, 300] width 8 height 8
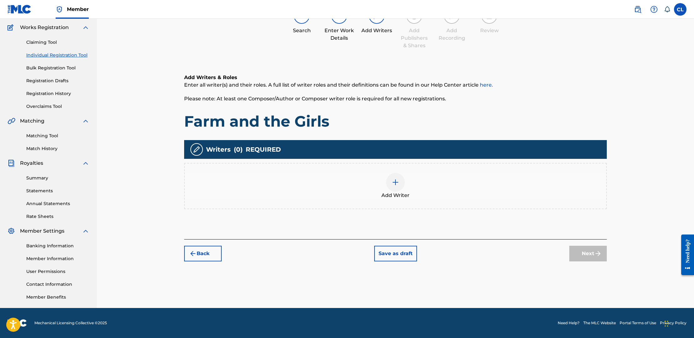
scroll to position [50, 0]
click at [398, 183] on img at bounding box center [396, 182] width 8 height 8
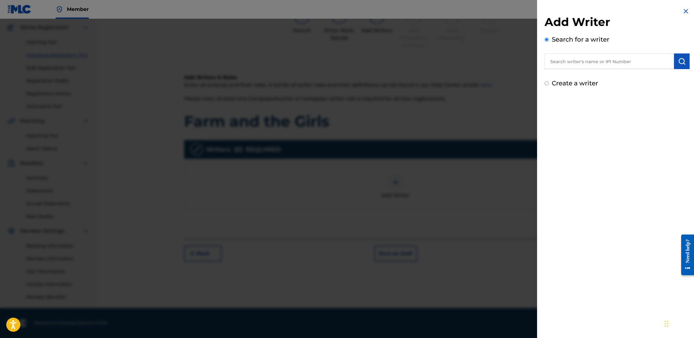
click at [584, 63] on input "text" at bounding box center [608, 61] width 129 height 16
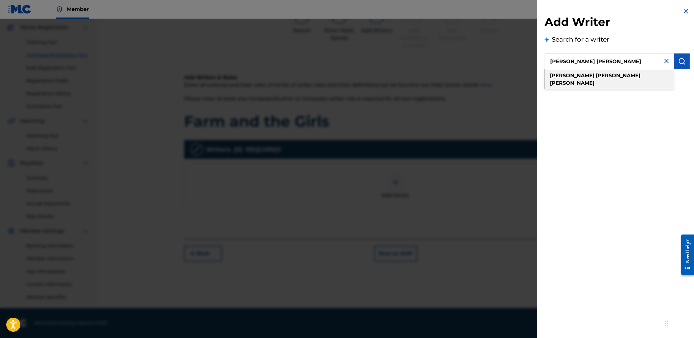
click at [567, 73] on strong "[PERSON_NAME]" at bounding box center [572, 76] width 45 height 6
type input "[PERSON_NAME] [PERSON_NAME]"
click at [679, 62] on img "submit" at bounding box center [682, 62] width 8 height 8
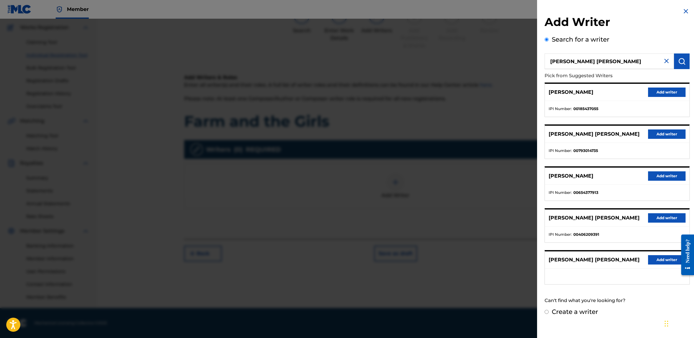
click at [664, 218] on button "Add writer" at bounding box center [667, 217] width 38 height 9
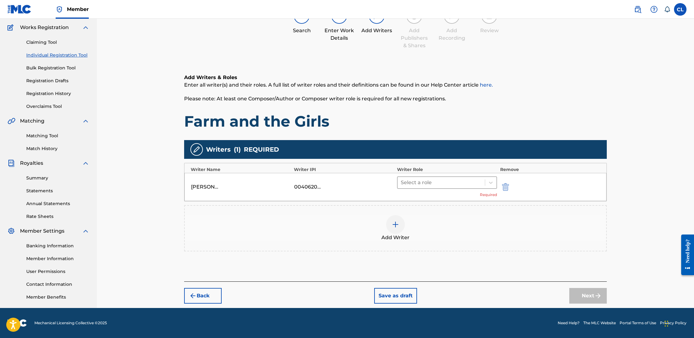
click at [436, 183] on div at bounding box center [441, 182] width 81 height 9
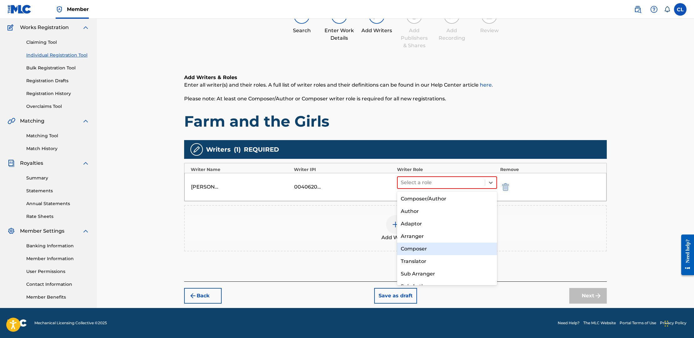
click at [425, 244] on div "Composer" at bounding box center [447, 249] width 100 height 13
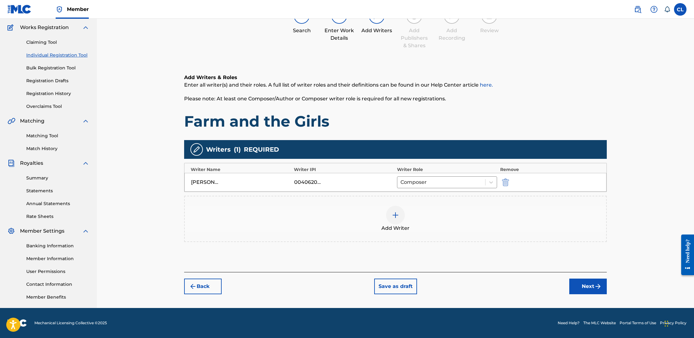
click at [593, 284] on button "Next" at bounding box center [588, 286] width 38 height 16
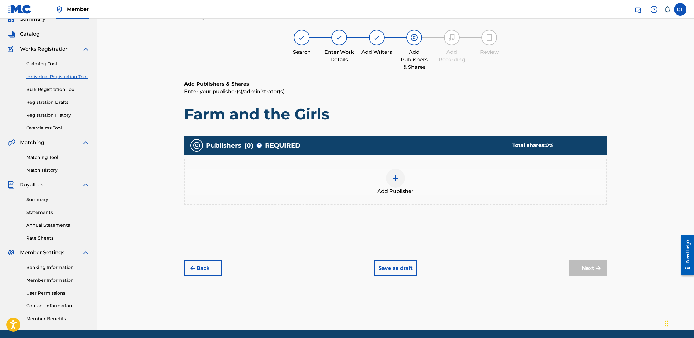
click at [398, 183] on div at bounding box center [395, 178] width 19 height 19
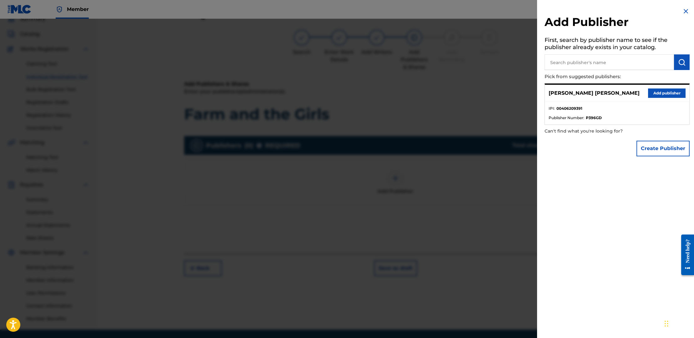
click at [669, 89] on button "Add publisher" at bounding box center [667, 92] width 38 height 9
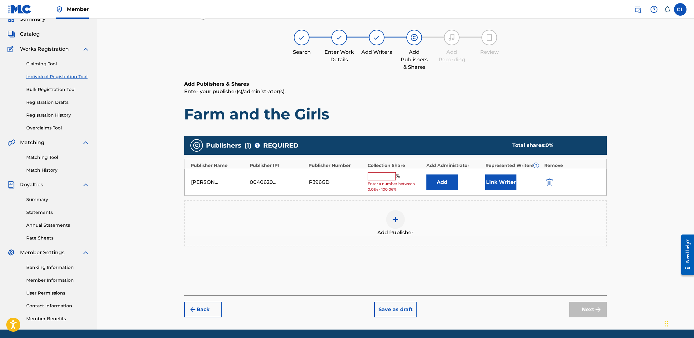
click at [378, 173] on input "text" at bounding box center [382, 176] width 28 height 8
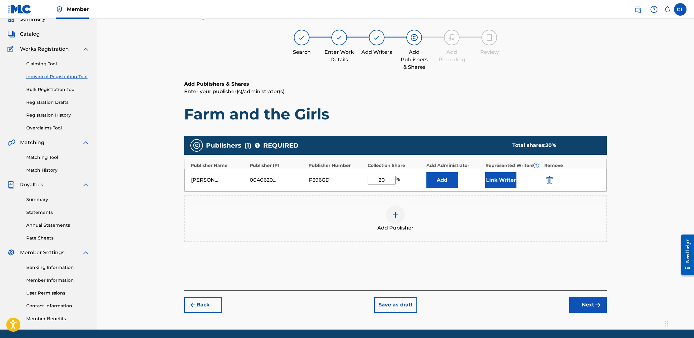
type input "20"
click at [455, 278] on div "Add Publishers & Shares Enter your publisher(s)/administrator(s). Farm and the …" at bounding box center [395, 185] width 423 height 210
click at [586, 303] on button "Next" at bounding box center [588, 305] width 38 height 16
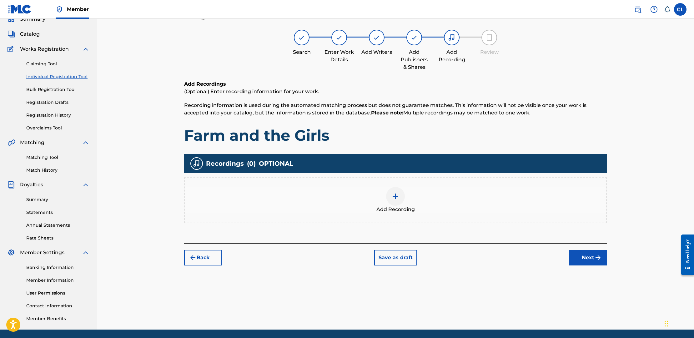
click at [591, 258] on button "Next" at bounding box center [588, 258] width 38 height 16
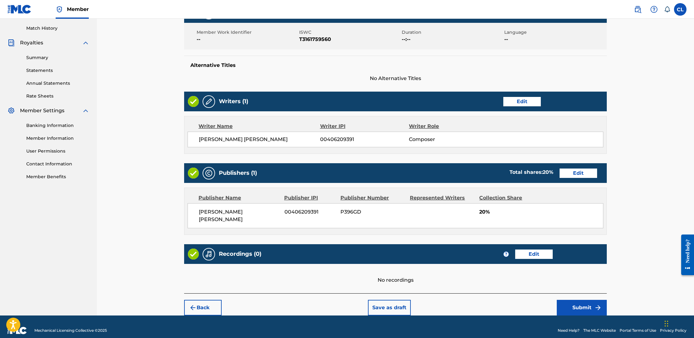
scroll to position [170, 0]
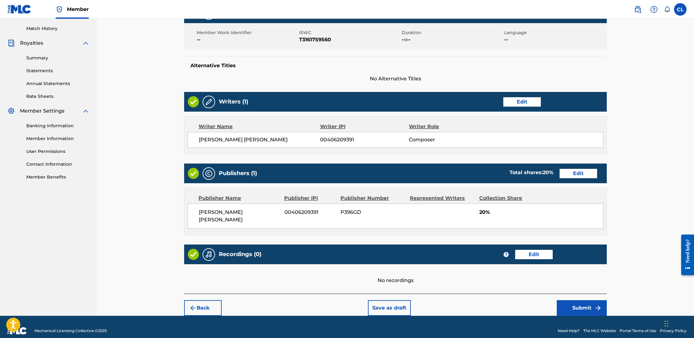
click at [579, 300] on button "Submit" at bounding box center [582, 308] width 50 height 16
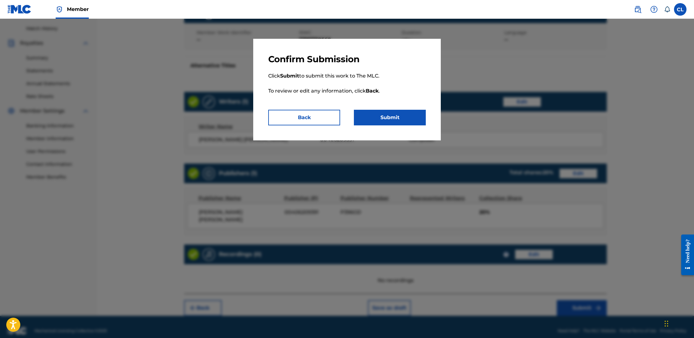
click at [400, 114] on button "Submit" at bounding box center [390, 118] width 72 height 16
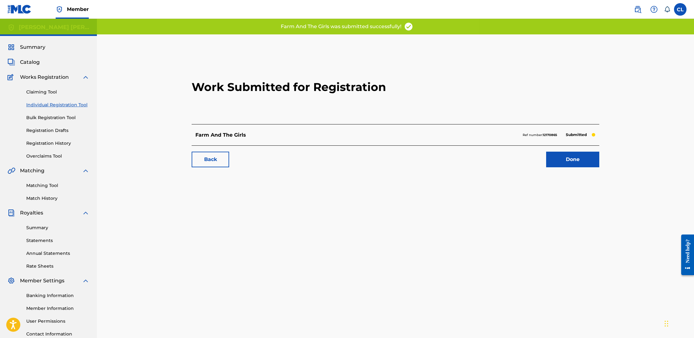
click at [584, 158] on link "Done" at bounding box center [572, 160] width 53 height 16
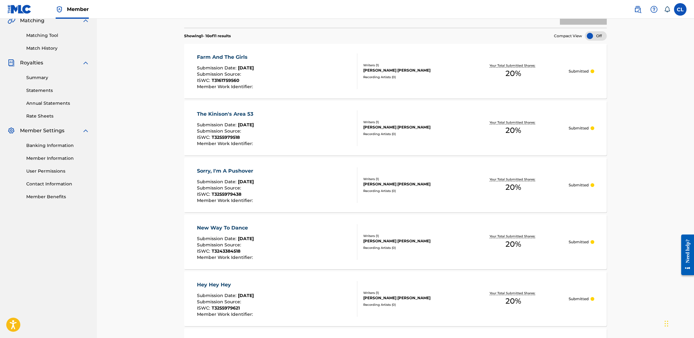
scroll to position [151, 0]
click at [406, 123] on div "Writers ( 1 )" at bounding box center [410, 121] width 94 height 5
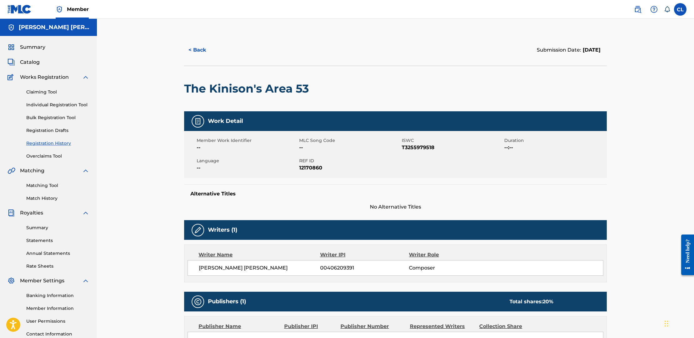
click at [200, 51] on button "< Back" at bounding box center [203, 50] width 38 height 16
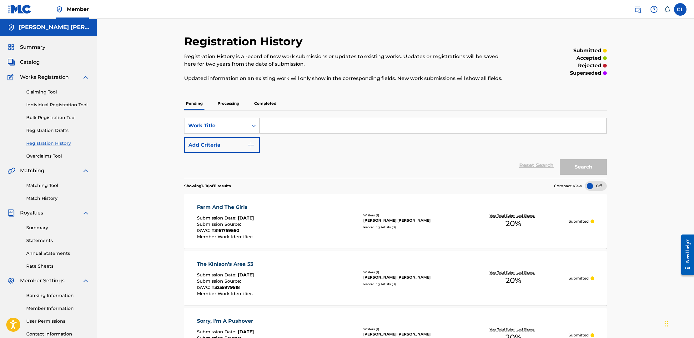
click at [35, 62] on span "Catalog" at bounding box center [30, 62] width 20 height 8
